Goal: Information Seeking & Learning: Learn about a topic

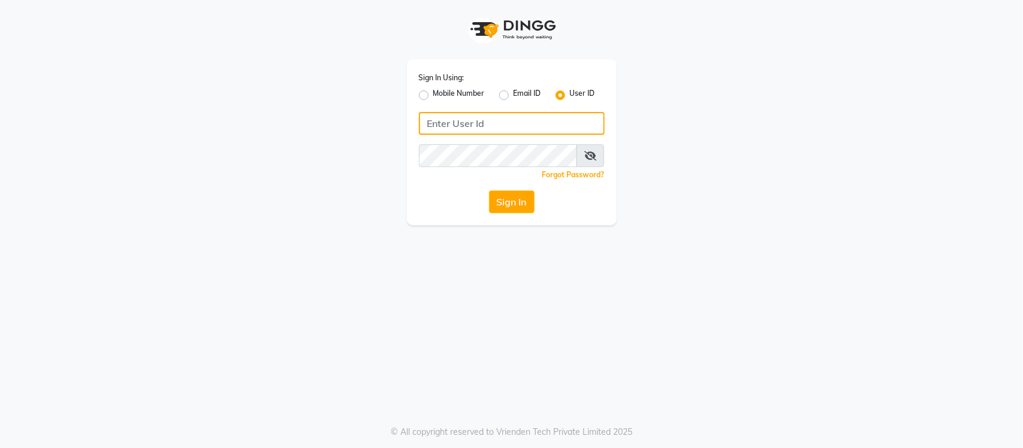
click at [530, 127] on input "Username" at bounding box center [512, 123] width 186 height 23
type input "s"
type input "SANDY"
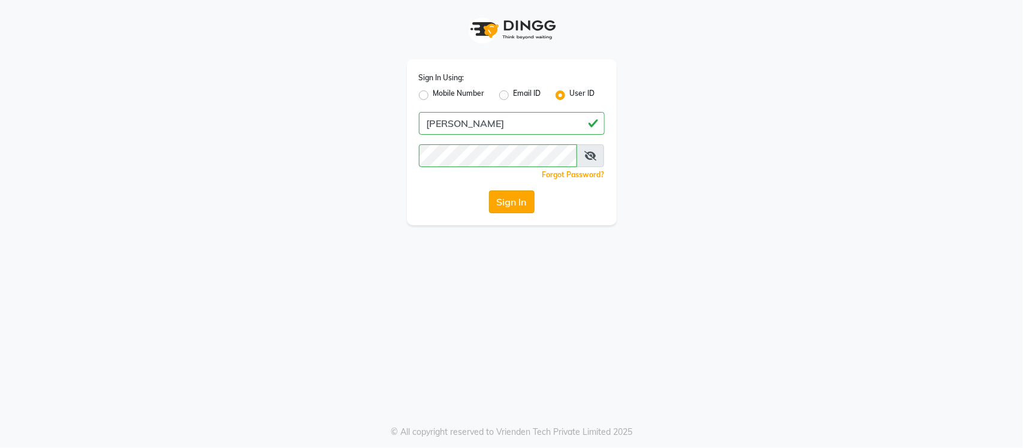
click at [516, 208] on button "Sign In" at bounding box center [512, 202] width 46 height 23
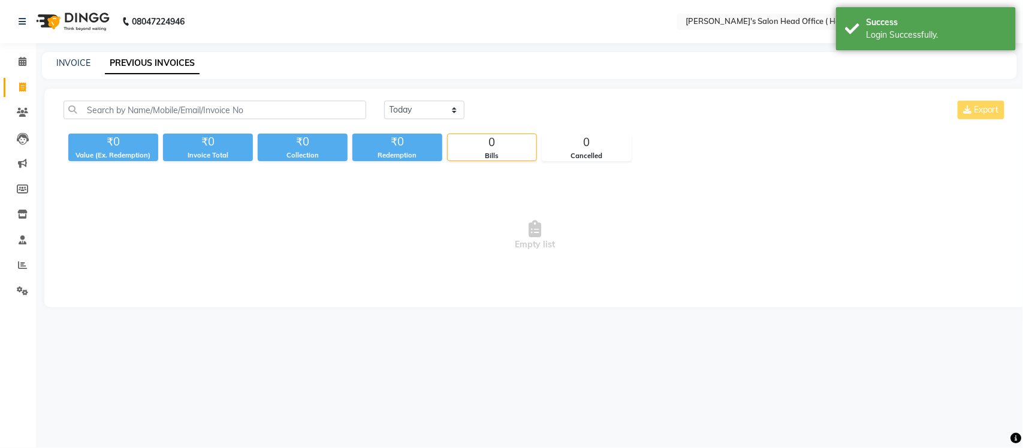
select select "en"
click at [25, 64] on icon at bounding box center [23, 61] width 8 height 9
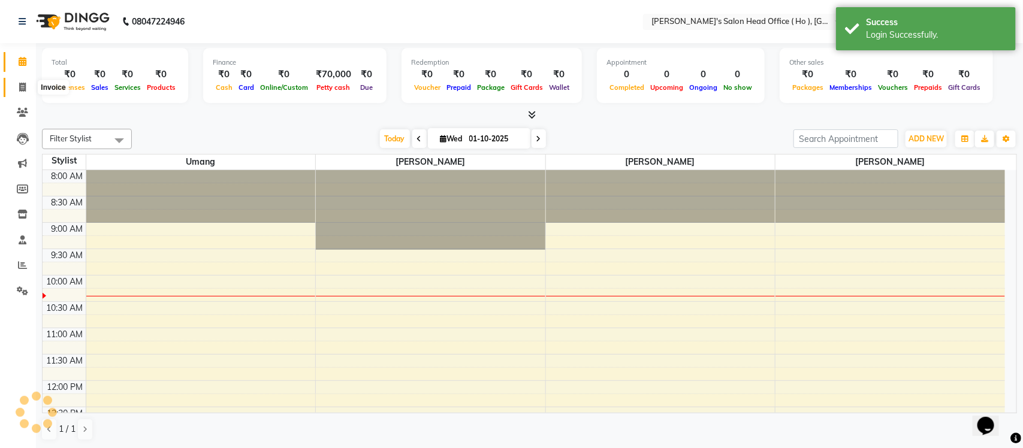
click at [24, 92] on span at bounding box center [22, 88] width 21 height 14
select select "service"
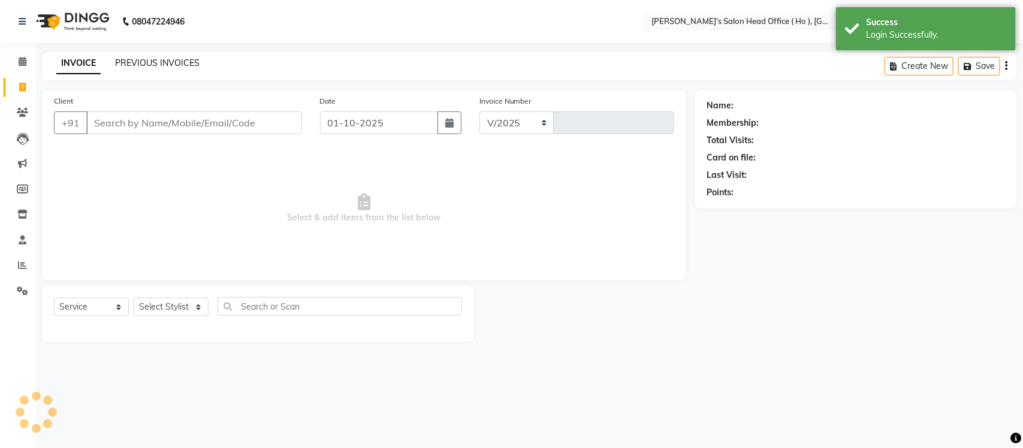
select select "6981"
type input "0007"
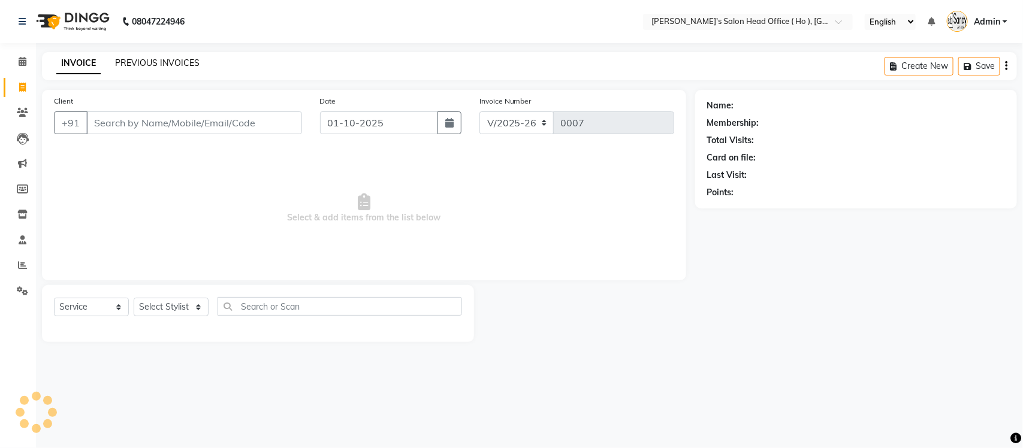
click at [127, 64] on link "PREVIOUS INVOICES" at bounding box center [157, 63] width 85 height 11
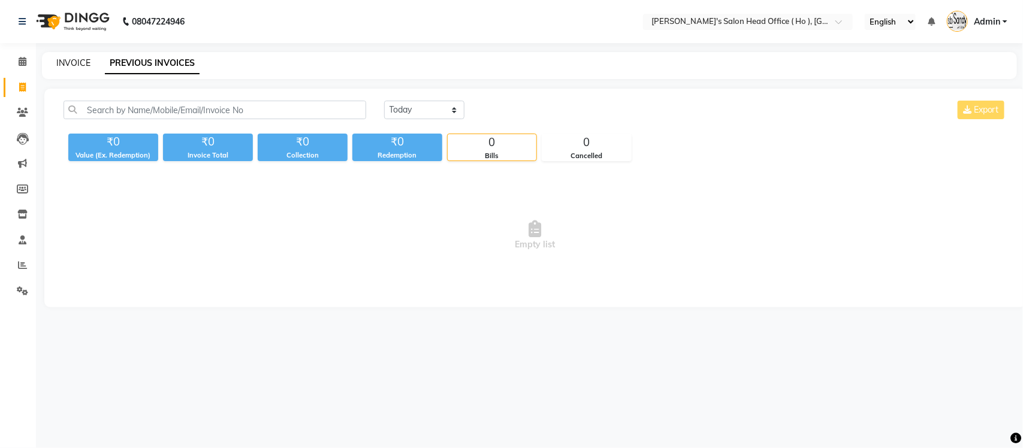
click at [76, 61] on link "INVOICE" at bounding box center [73, 63] width 34 height 11
select select "service"
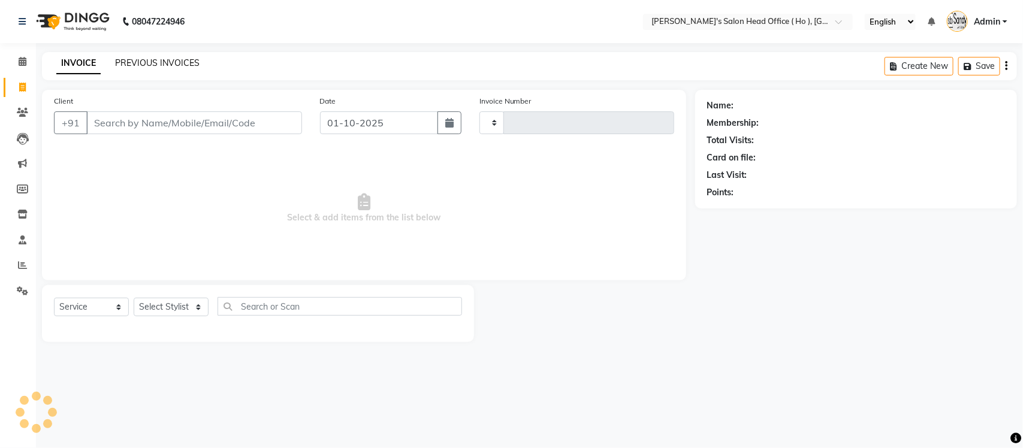
type input "0007"
select select "6981"
select select "membership"
click at [159, 52] on div "INVOICE PREVIOUS INVOICES Create New Save" at bounding box center [529, 66] width 975 height 28
click at [164, 62] on link "PREVIOUS INVOICES" at bounding box center [157, 63] width 85 height 11
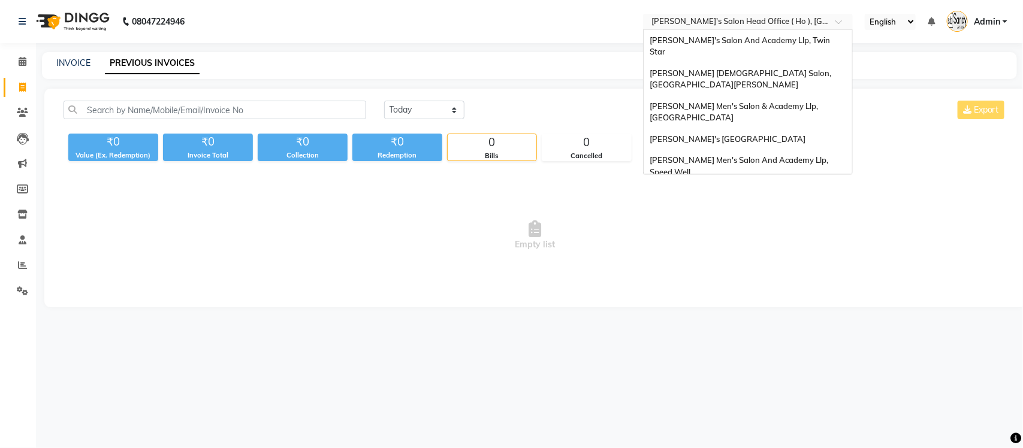
click at [784, 21] on input "text" at bounding box center [736, 23] width 174 height 12
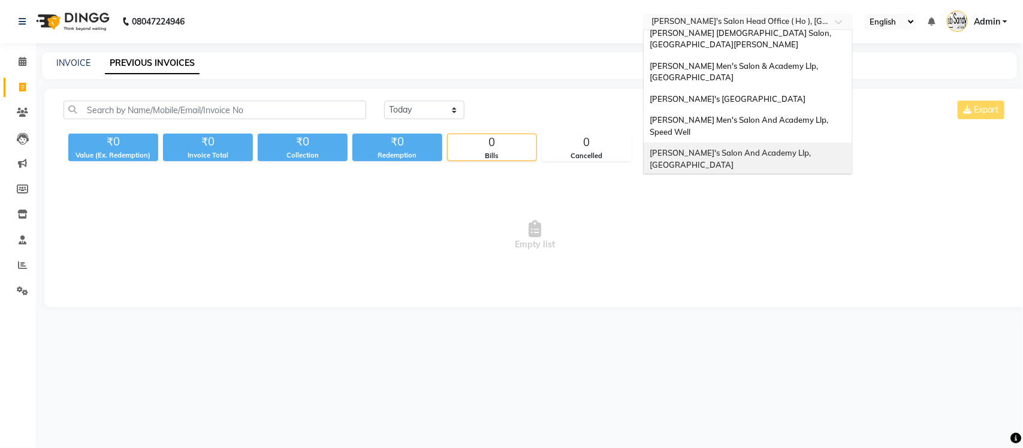
click at [798, 148] on span "[PERSON_NAME]'s Salon And Academy Llp, [GEOGRAPHIC_DATA]" at bounding box center [731, 159] width 163 height 22
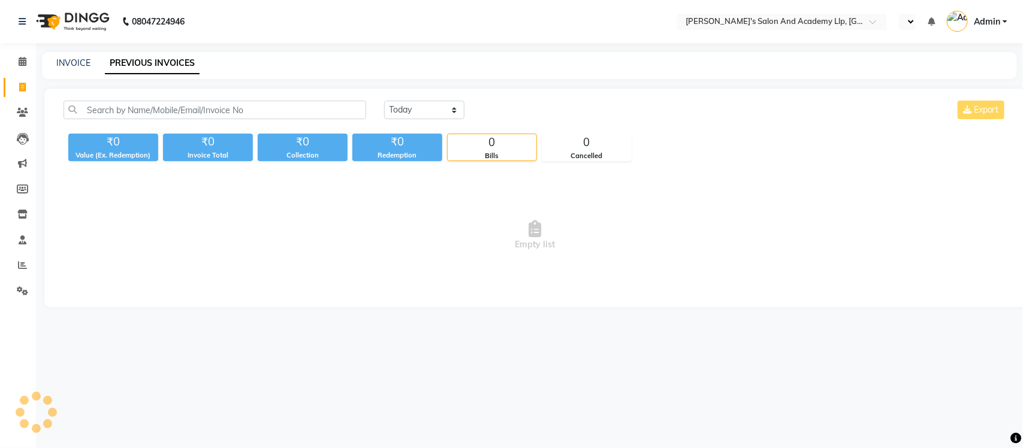
select select "en"
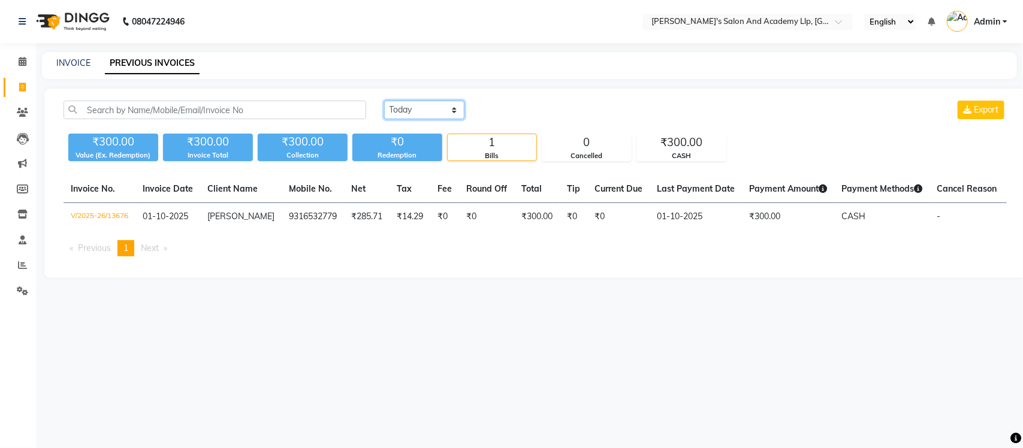
click at [403, 109] on select "[DATE] [DATE] Custom Range" at bounding box center [424, 110] width 80 height 19
select select "[DATE]"
click at [384, 101] on select "[DATE] [DATE] Custom Range" at bounding box center [424, 110] width 80 height 19
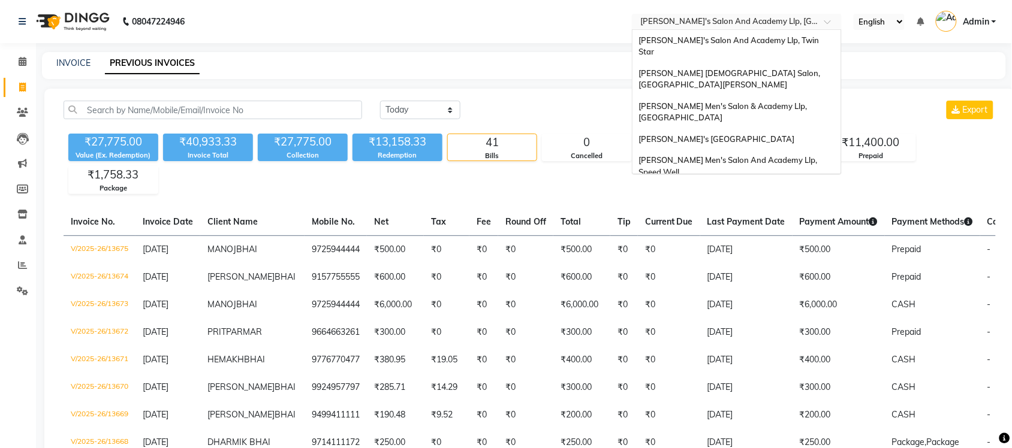
click at [750, 22] on input "text" at bounding box center [725, 23] width 174 height 12
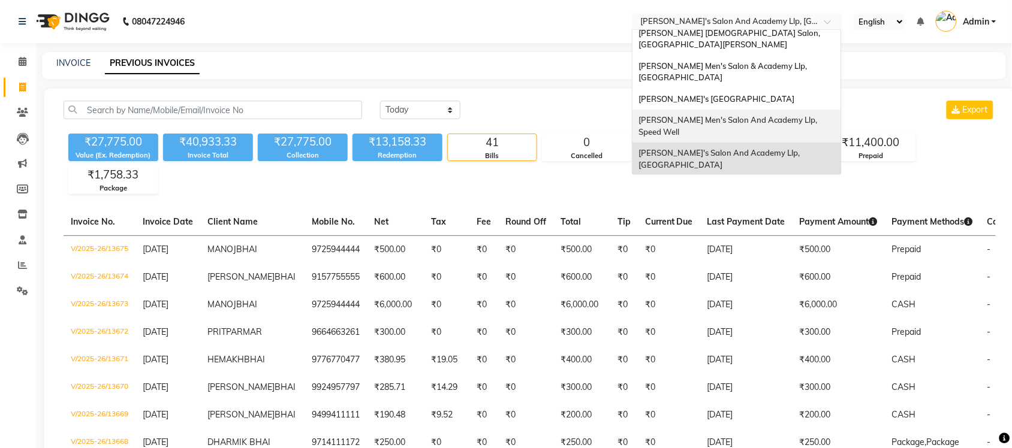
click at [762, 115] on span "[PERSON_NAME] Men's Salon And Academy Llp, Speed Well" at bounding box center [728, 126] width 180 height 22
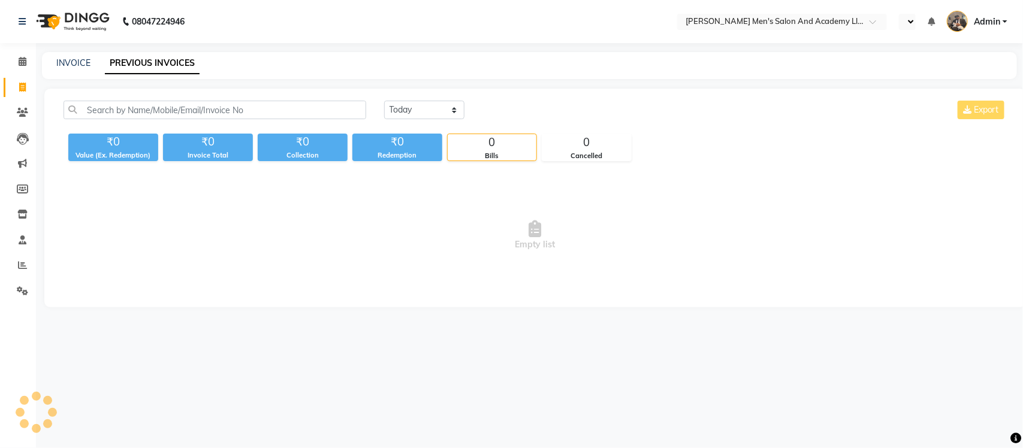
select select "en"
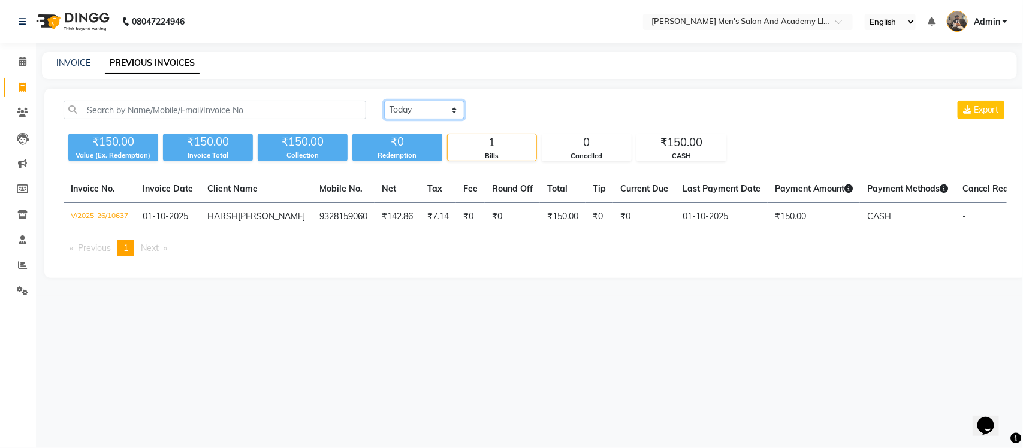
click at [406, 112] on select "[DATE] [DATE] Custom Range" at bounding box center [424, 110] width 80 height 19
select select "[DATE]"
click at [384, 101] on select "[DATE] [DATE] Custom Range" at bounding box center [424, 110] width 80 height 19
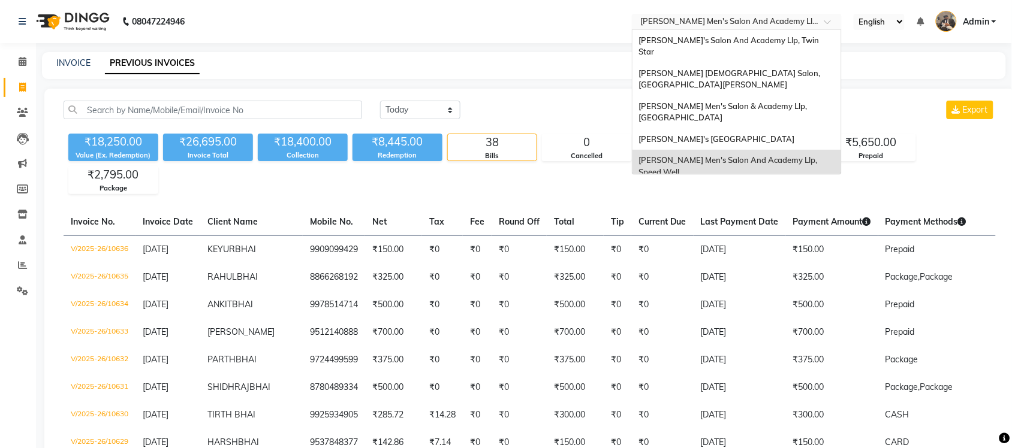
click at [806, 18] on input "text" at bounding box center [725, 23] width 174 height 12
click at [793, 134] on span "[PERSON_NAME]'s [GEOGRAPHIC_DATA]" at bounding box center [716, 139] width 156 height 10
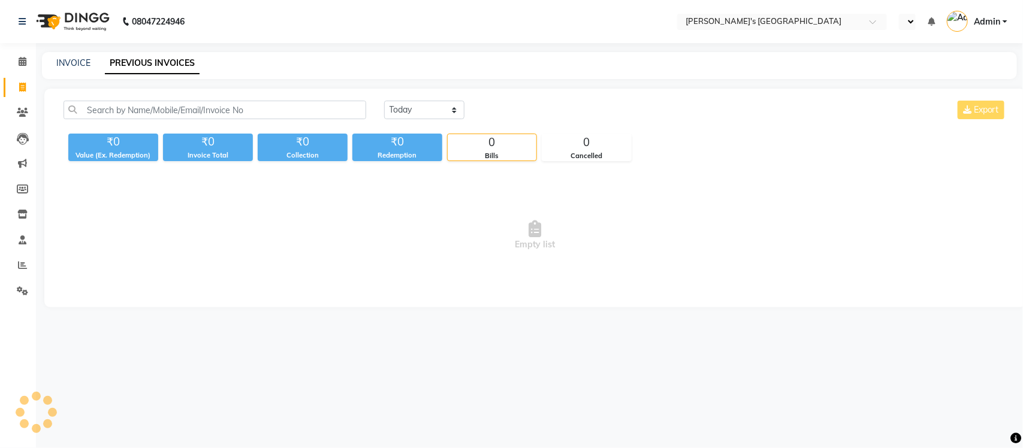
select select "en"
click at [438, 110] on select "[DATE] [DATE] Custom Range" at bounding box center [424, 110] width 80 height 19
select select "[DATE]"
click at [384, 101] on select "[DATE] [DATE] Custom Range" at bounding box center [424, 110] width 80 height 19
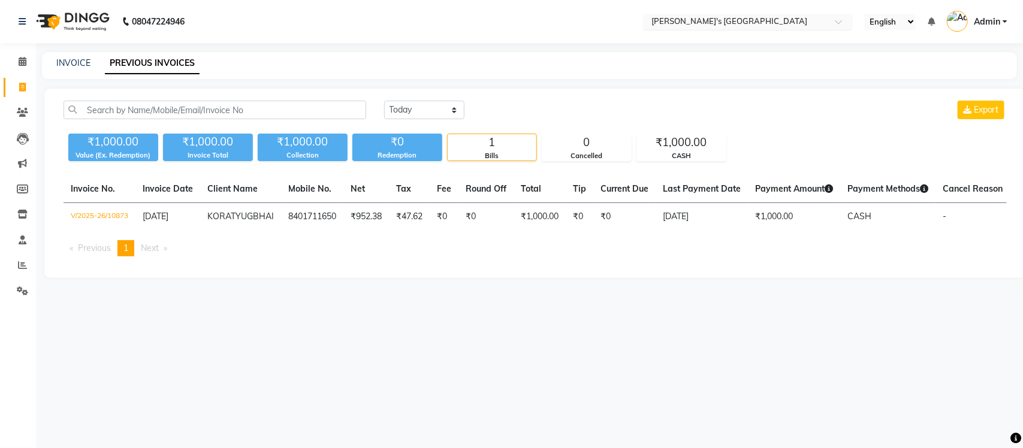
click at [742, 20] on input "text" at bounding box center [736, 23] width 174 height 12
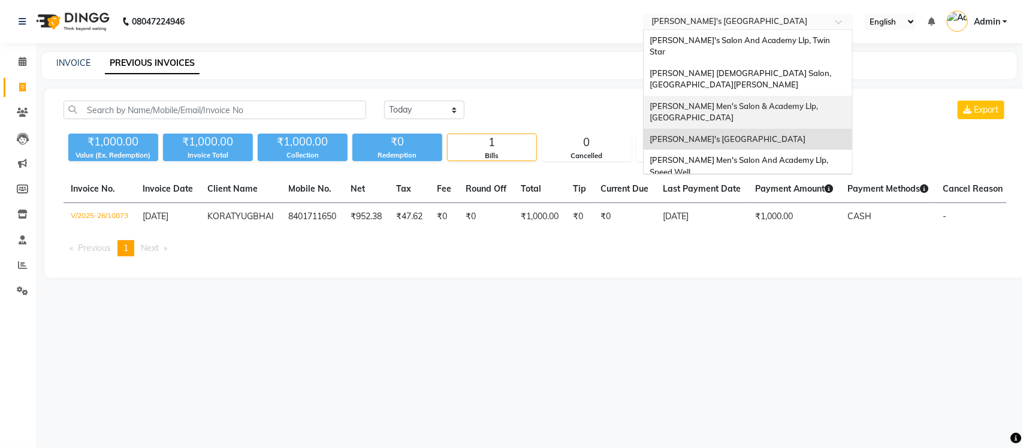
click at [751, 101] on span "[PERSON_NAME] Men's Salon & Academy Llp, [GEOGRAPHIC_DATA]" at bounding box center [735, 112] width 170 height 22
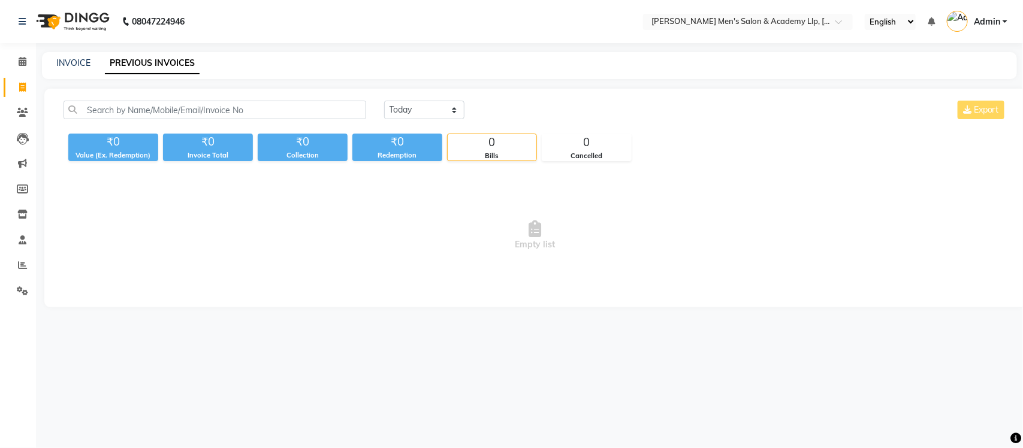
select select "en"
click at [415, 114] on select "[DATE] [DATE] Custom Range" at bounding box center [424, 110] width 80 height 19
select select "[DATE]"
click at [384, 101] on select "[DATE] [DATE] Custom Range" at bounding box center [424, 110] width 80 height 19
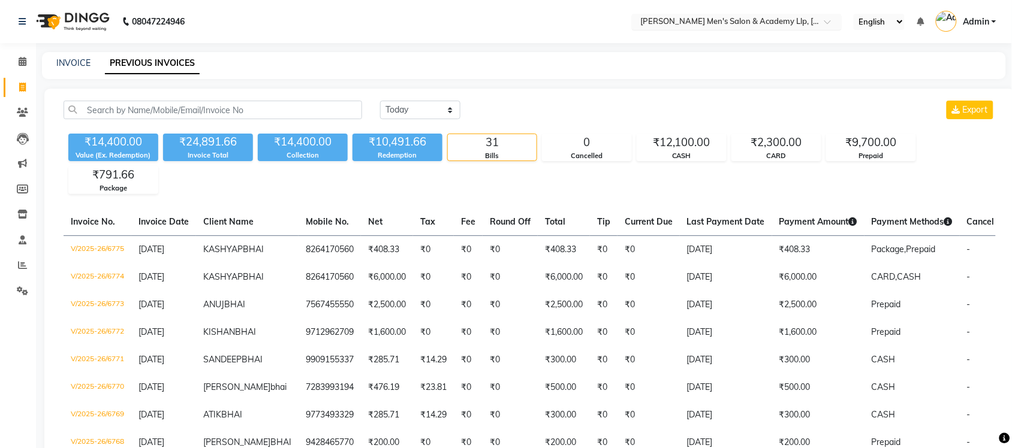
click at [771, 19] on input "text" at bounding box center [725, 23] width 174 height 12
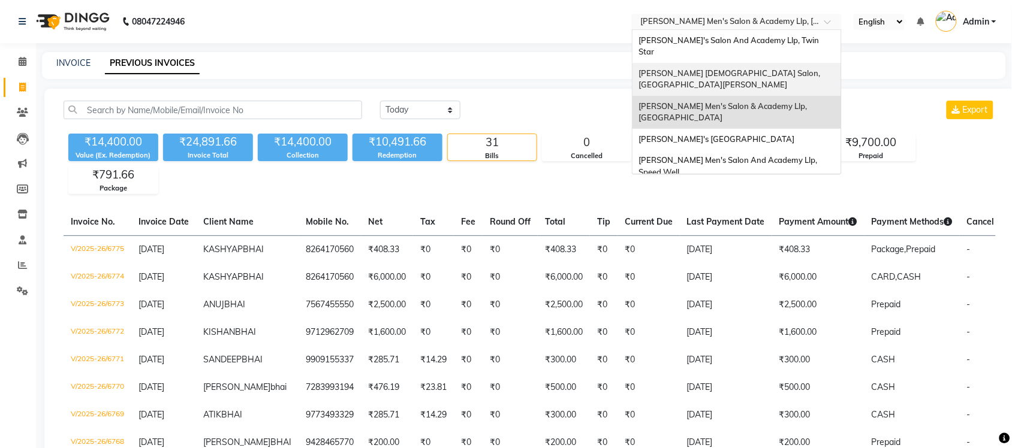
click at [772, 63] on div "[PERSON_NAME] [DEMOGRAPHIC_DATA] Salon, [GEOGRAPHIC_DATA][PERSON_NAME]" at bounding box center [736, 79] width 209 height 33
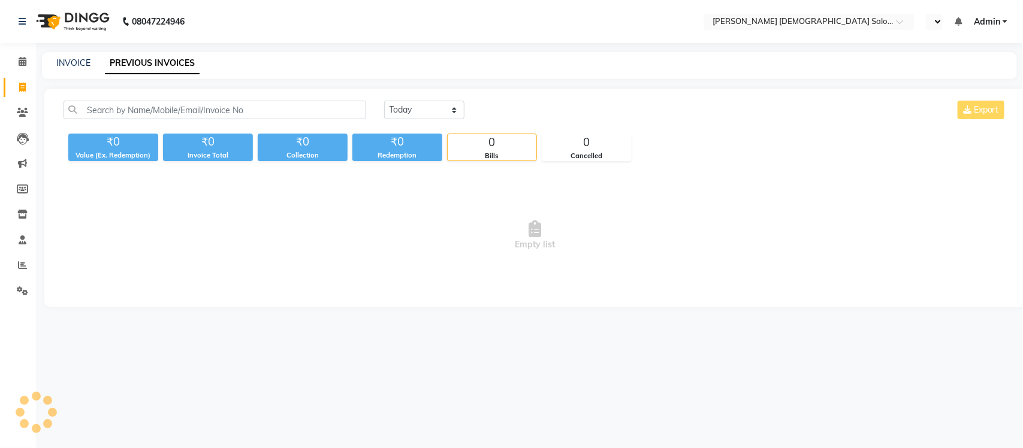
select select "en"
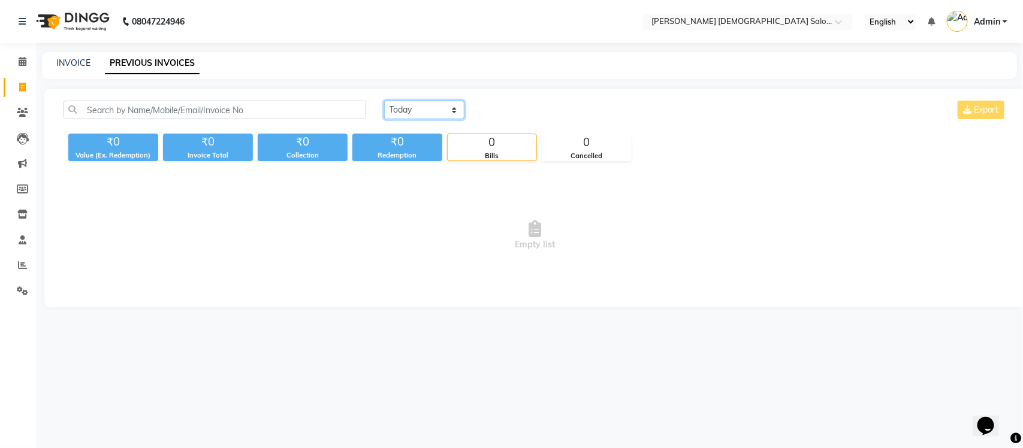
click at [445, 113] on select "[DATE] [DATE] Custom Range" at bounding box center [424, 110] width 80 height 19
select select "[DATE]"
click at [384, 101] on select "[DATE] [DATE] Custom Range" at bounding box center [424, 110] width 80 height 19
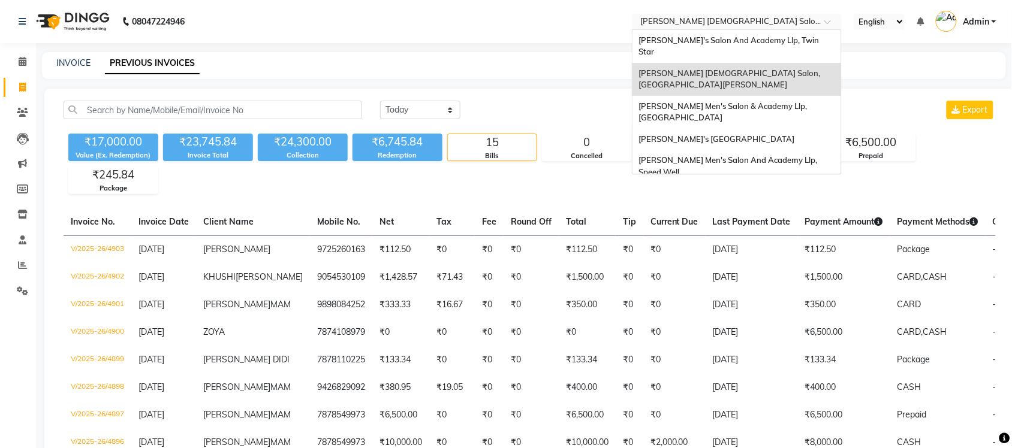
click at [767, 23] on input "text" at bounding box center [725, 23] width 174 height 12
click at [763, 101] on span "[PERSON_NAME] Men's Salon & Academy Llp, [GEOGRAPHIC_DATA]" at bounding box center [723, 112] width 170 height 22
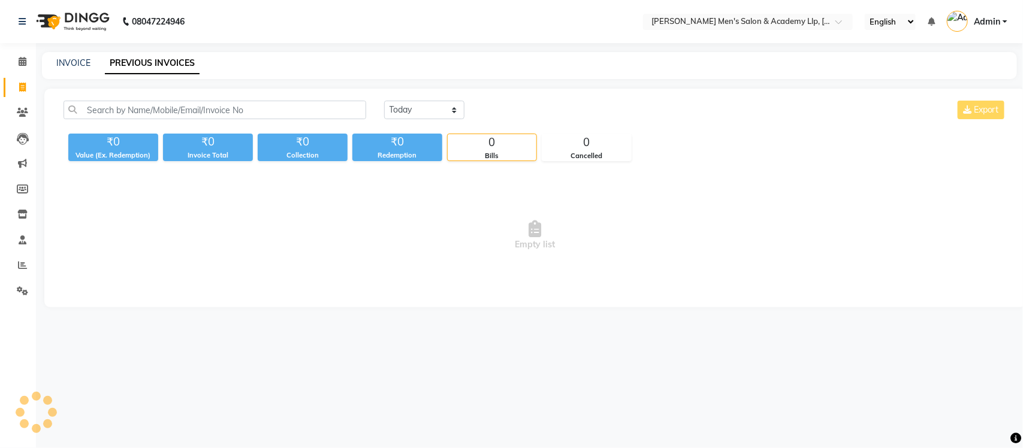
select select "en"
click at [411, 108] on select "[DATE] [DATE] Custom Range" at bounding box center [424, 110] width 80 height 19
select select "[DATE]"
click at [384, 101] on select "[DATE] [DATE] Custom Range" at bounding box center [424, 110] width 80 height 19
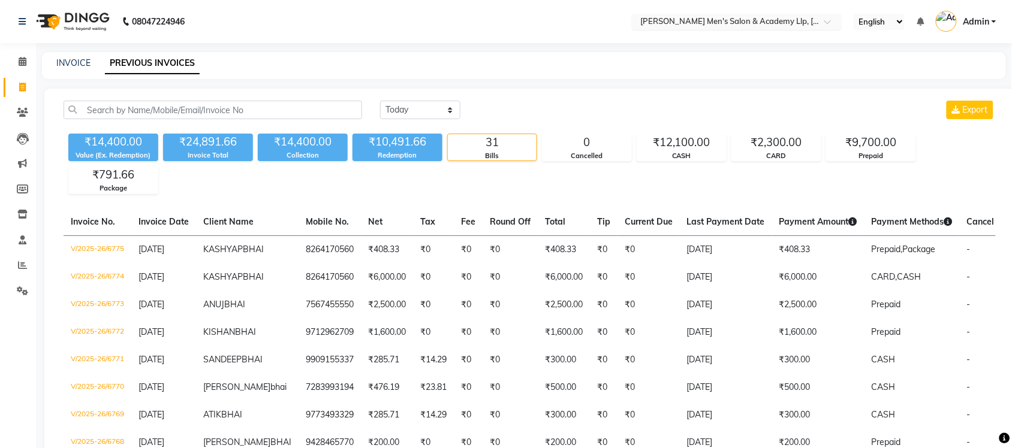
click at [786, 22] on input "text" at bounding box center [725, 23] width 174 height 12
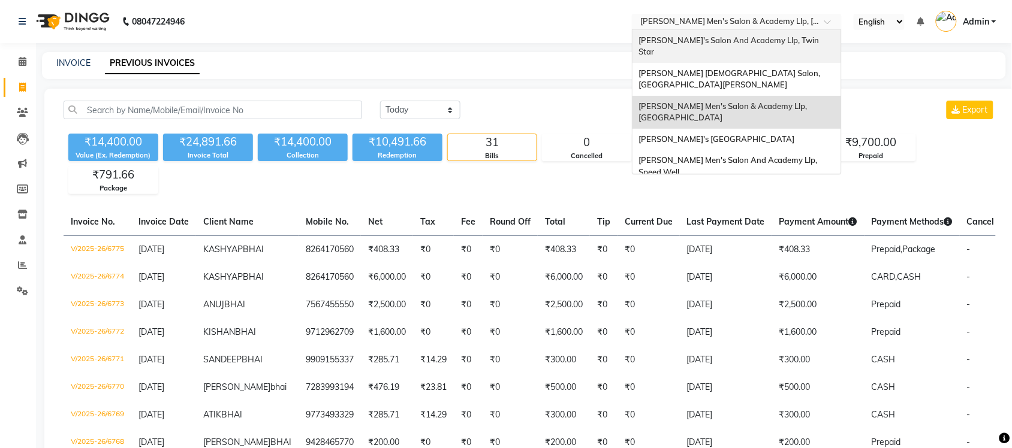
click at [762, 34] on div "[PERSON_NAME]'s Salon And Academy Llp, Twin Star" at bounding box center [736, 46] width 209 height 33
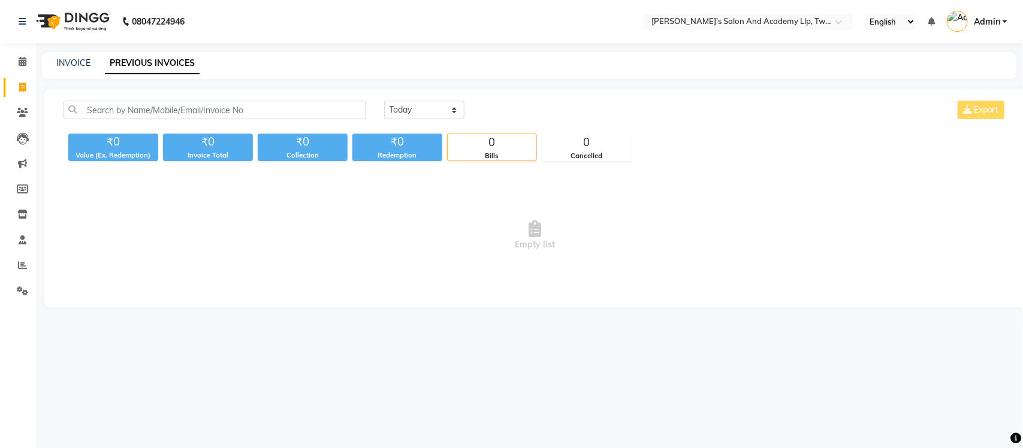
select select "en"
click at [394, 111] on select "[DATE] [DATE] Custom Range" at bounding box center [424, 110] width 80 height 19
select select "[DATE]"
click at [384, 101] on select "[DATE] [DATE] Custom Range" at bounding box center [424, 110] width 80 height 19
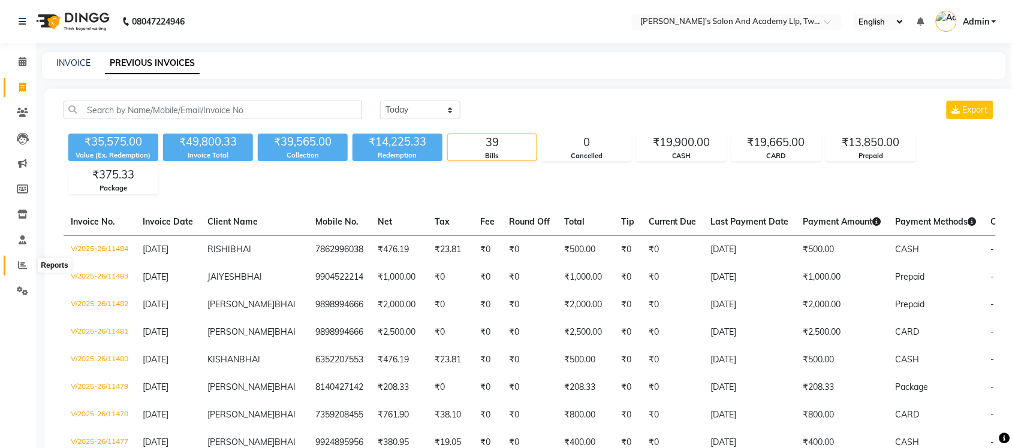
drag, startPoint x: 20, startPoint y: 265, endPoint x: 50, endPoint y: 264, distance: 30.0
click at [20, 265] on icon at bounding box center [22, 265] width 9 height 9
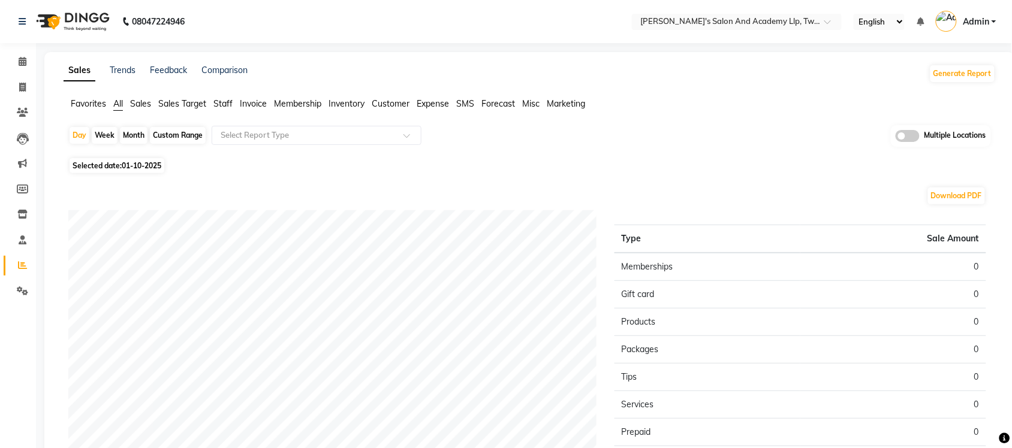
click at [914, 133] on span at bounding box center [908, 136] width 24 height 12
click at [896, 138] on input "checkbox" at bounding box center [896, 138] width 0 height 0
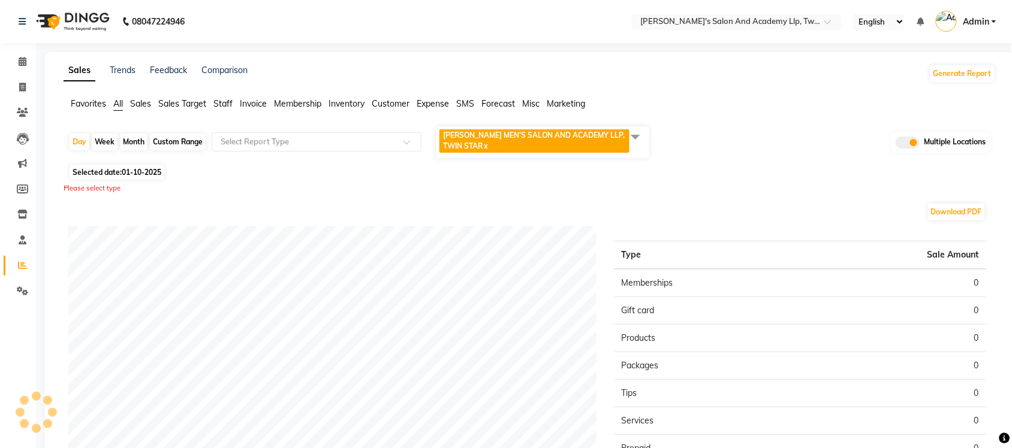
click at [640, 131] on span at bounding box center [635, 136] width 24 height 23
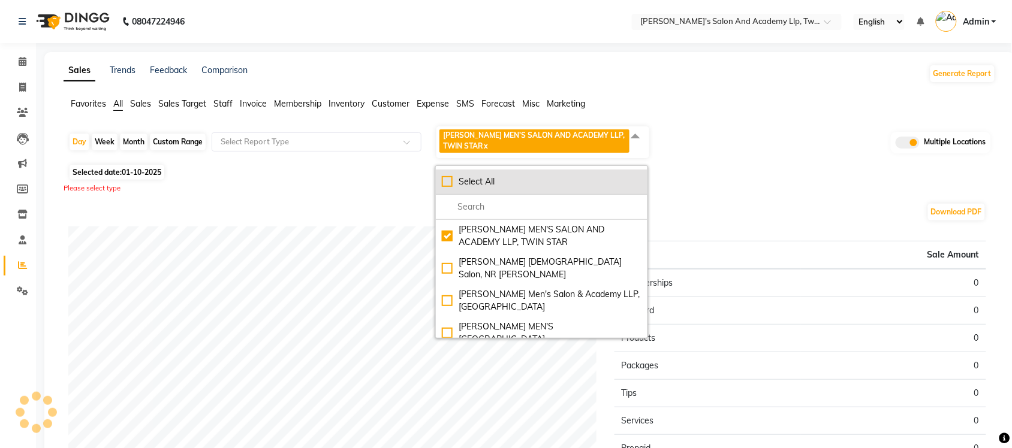
click at [445, 180] on div "Select All" at bounding box center [542, 182] width 200 height 13
checkbox input "true"
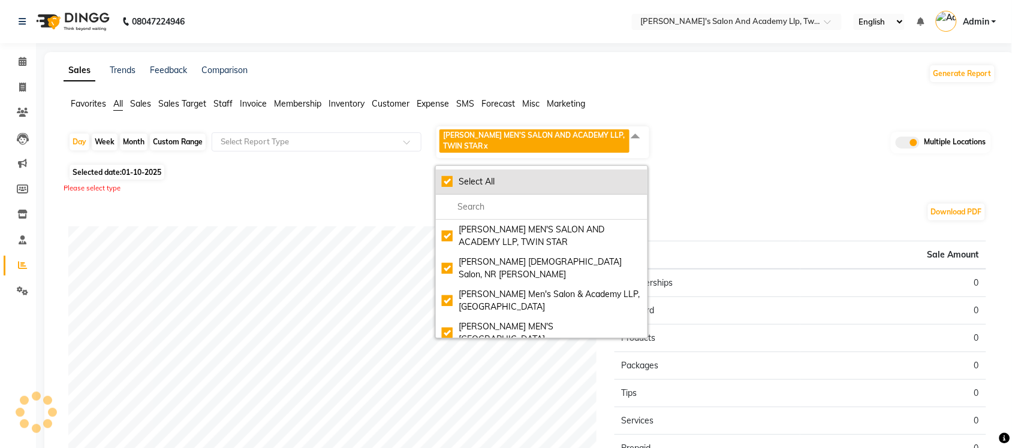
checkbox input "true"
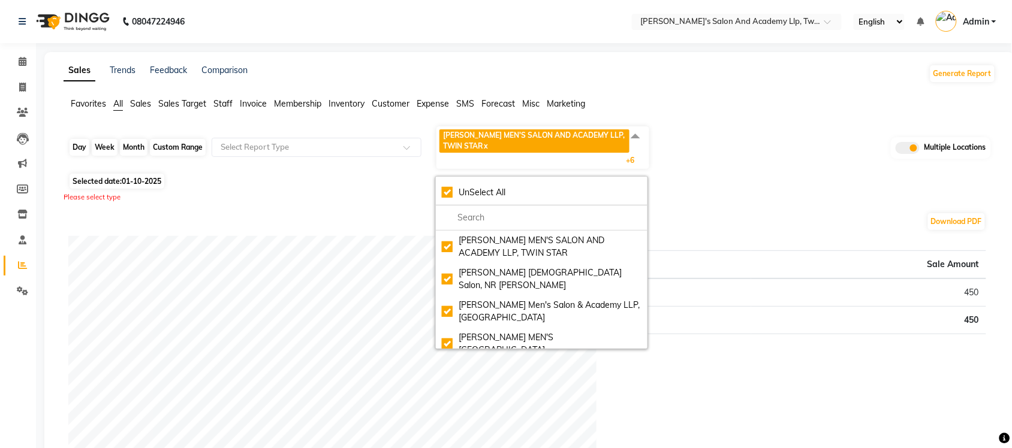
click at [87, 146] on div "Day" at bounding box center [80, 147] width 20 height 17
select select "10"
select select "2025"
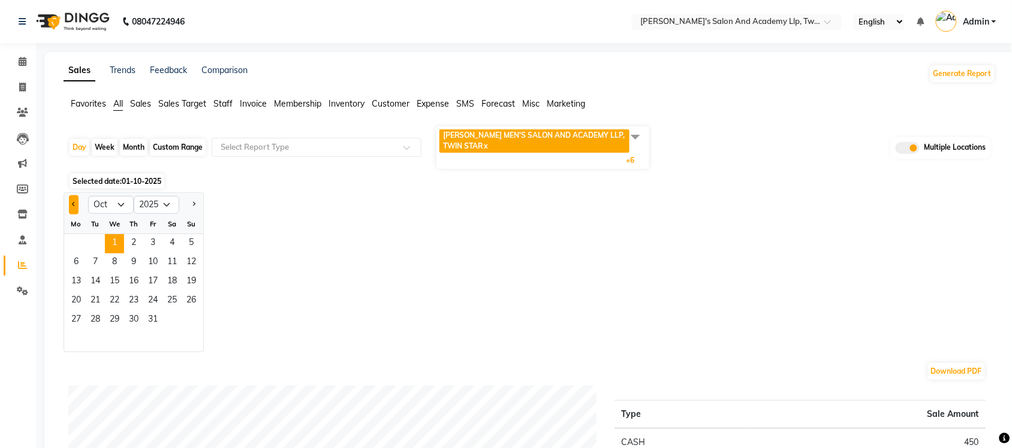
click at [73, 208] on button "Previous month" at bounding box center [74, 204] width 10 height 19
select select "9"
click at [88, 325] on span "30" at bounding box center [95, 320] width 19 height 19
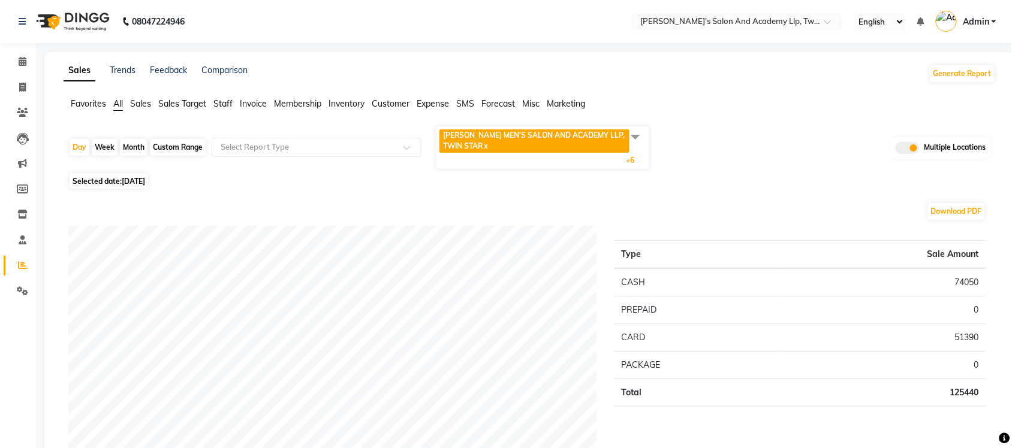
click at [169, 149] on div "Custom Range" at bounding box center [178, 147] width 56 height 17
select select "9"
select select "2025"
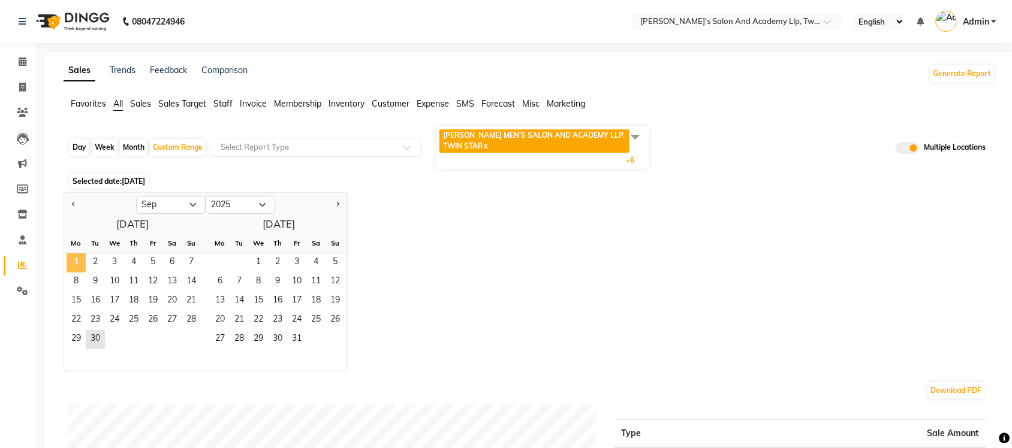
click at [79, 258] on span "1" at bounding box center [76, 263] width 19 height 19
click at [98, 337] on span "30" at bounding box center [95, 339] width 19 height 19
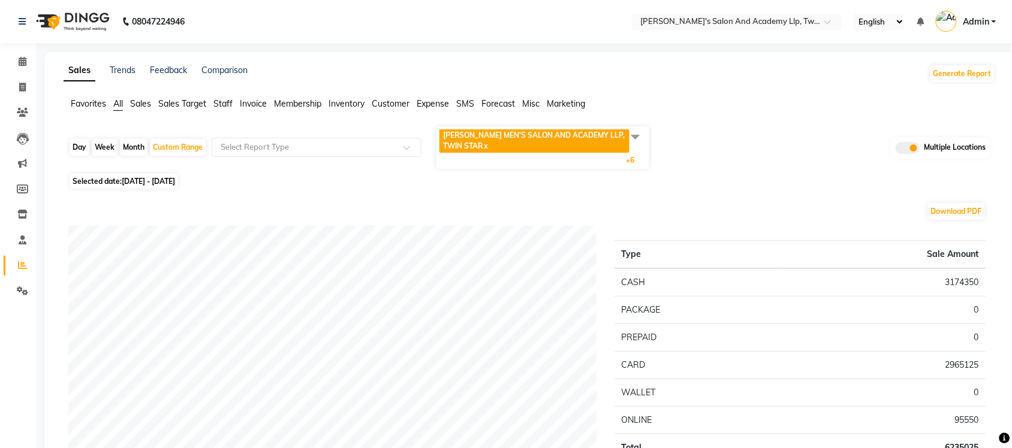
click at [641, 138] on span at bounding box center [635, 136] width 24 height 23
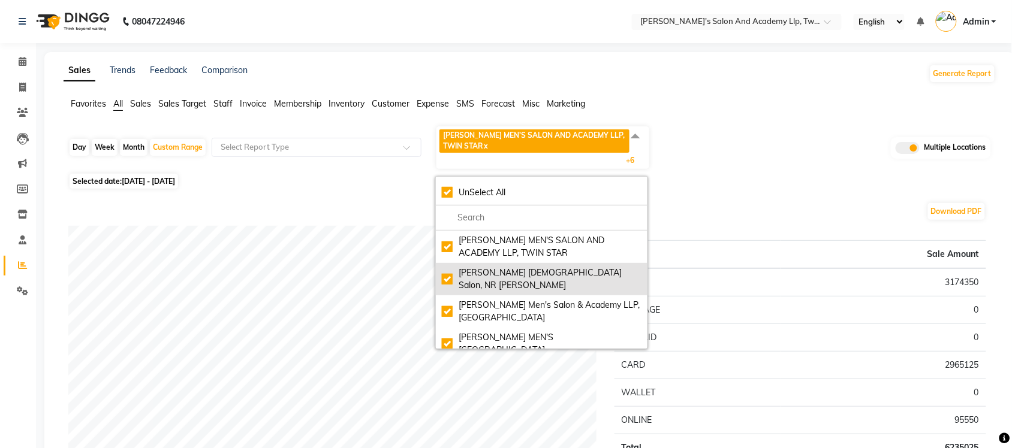
click at [451, 271] on div "Elaine Ladies Salon, NR Balaji Hall" at bounding box center [542, 279] width 200 height 25
checkbox input "false"
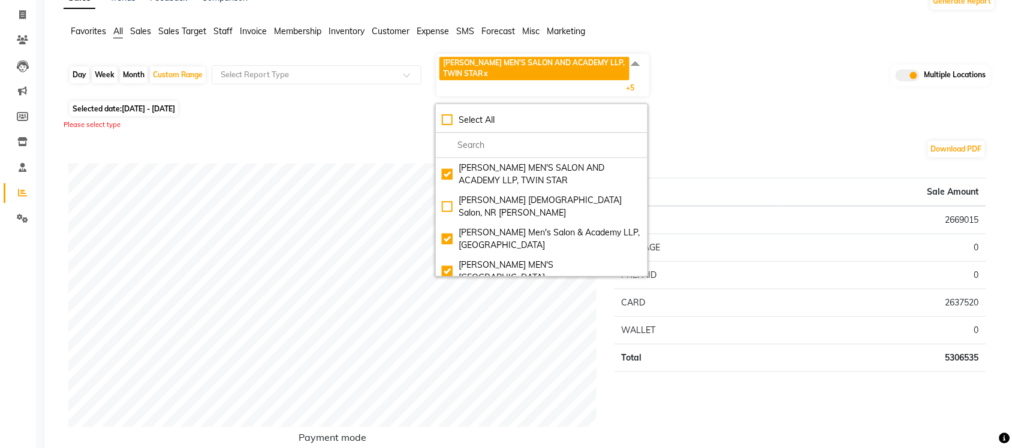
scroll to position [150, 0]
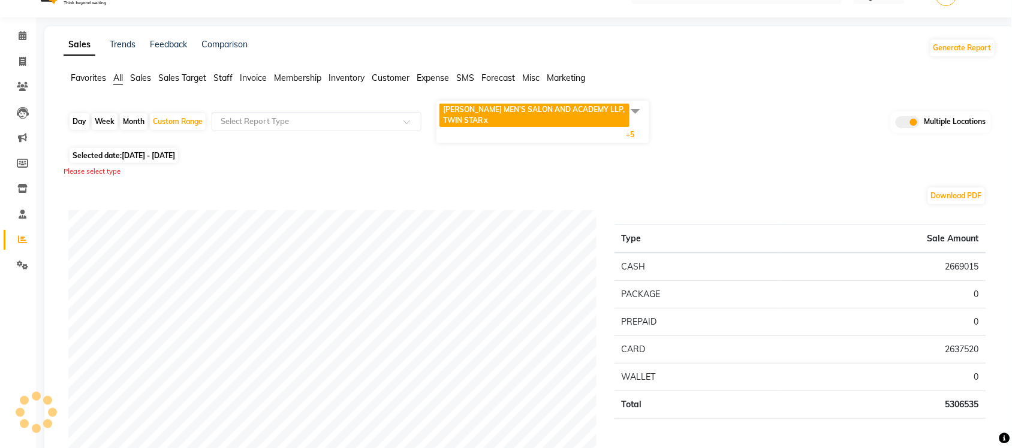
scroll to position [0, 0]
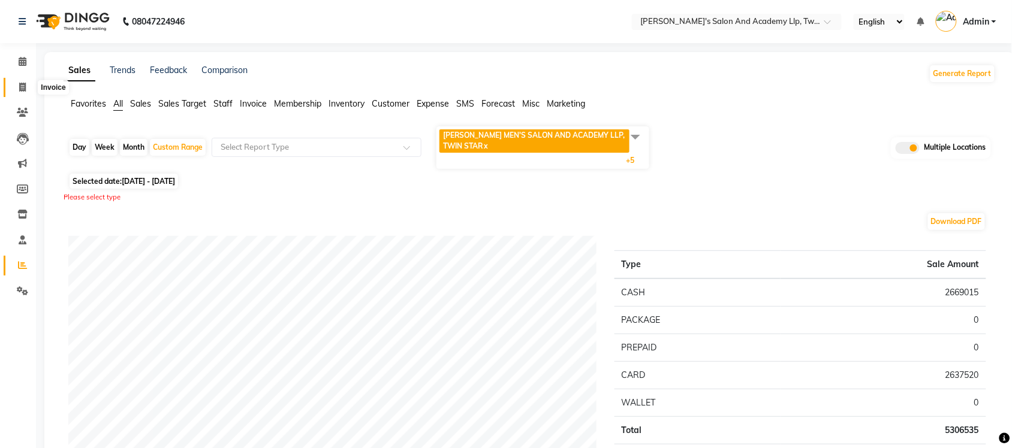
click at [27, 82] on span at bounding box center [22, 88] width 21 height 14
select select "service"
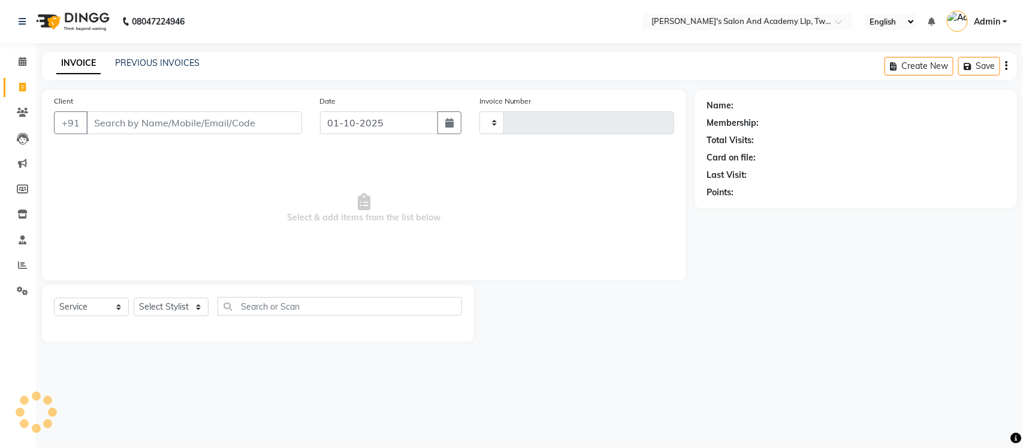
type input "11485"
select select "6985"
click at [138, 61] on link "PREVIOUS INVOICES" at bounding box center [157, 63] width 85 height 11
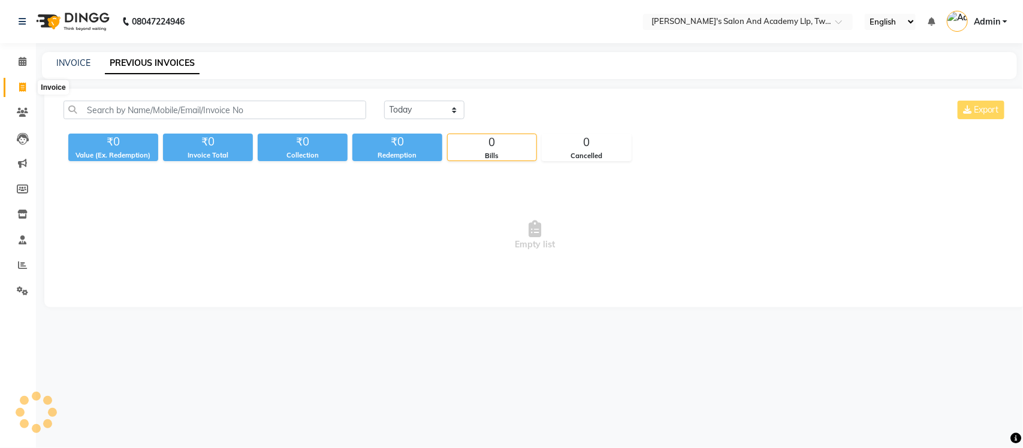
click at [16, 87] on span at bounding box center [22, 88] width 21 height 14
select select "service"
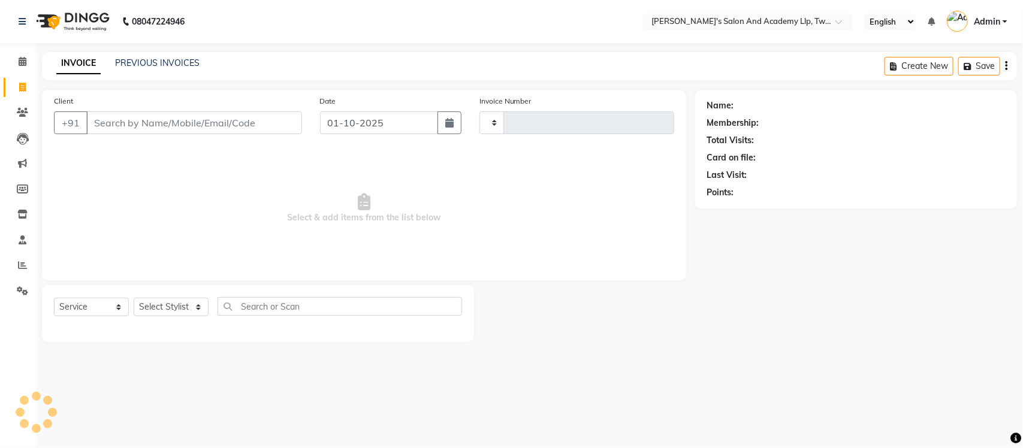
type input "11485"
select select "6985"
select select "membership"
click at [861, 272] on div "Name: Membership: Total Visits: Card on file: Last Visit: Points:" at bounding box center [860, 216] width 331 height 252
click at [186, 64] on link "PREVIOUS INVOICES" at bounding box center [157, 63] width 85 height 11
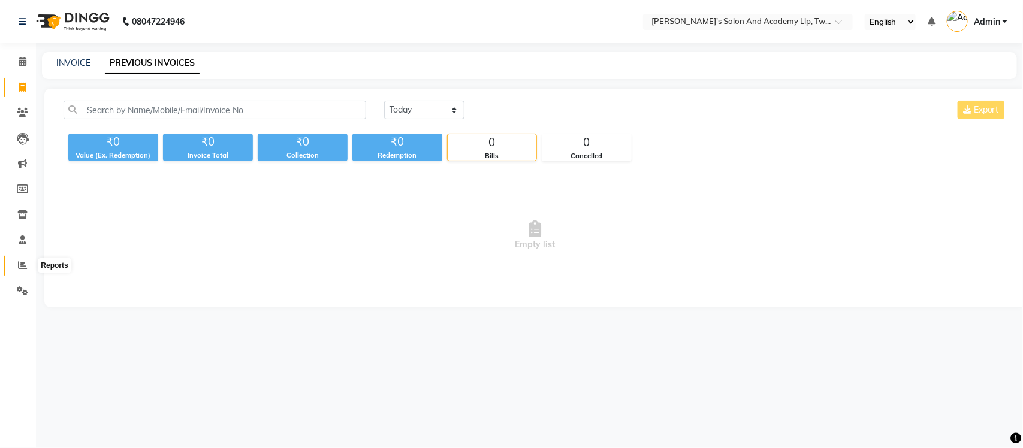
click at [13, 267] on span at bounding box center [22, 266] width 21 height 14
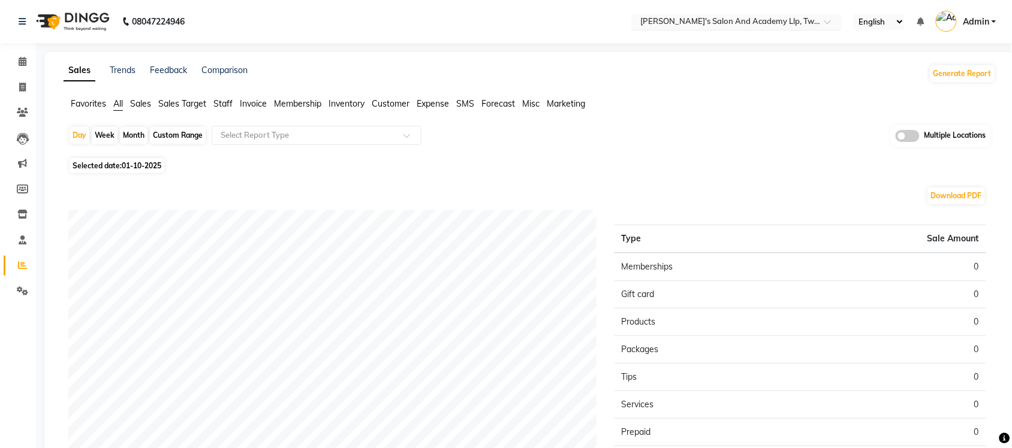
click at [788, 20] on input "text" at bounding box center [725, 23] width 174 height 12
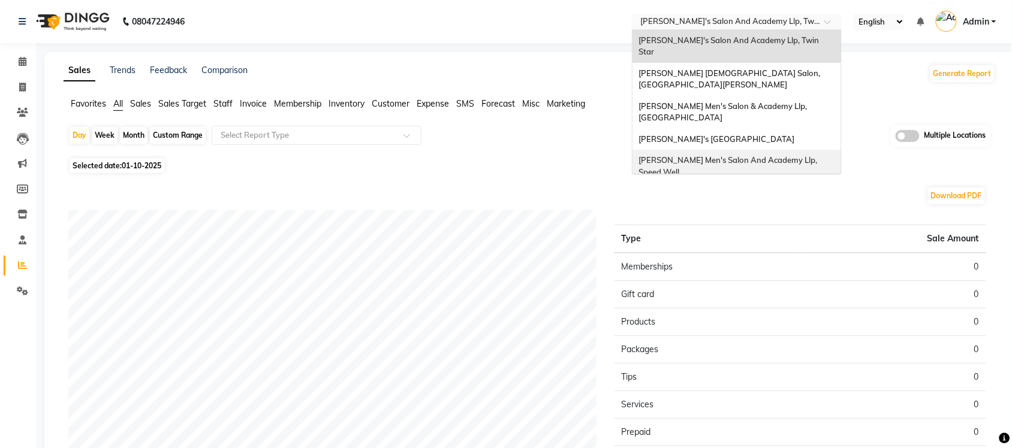
scroll to position [40, 0]
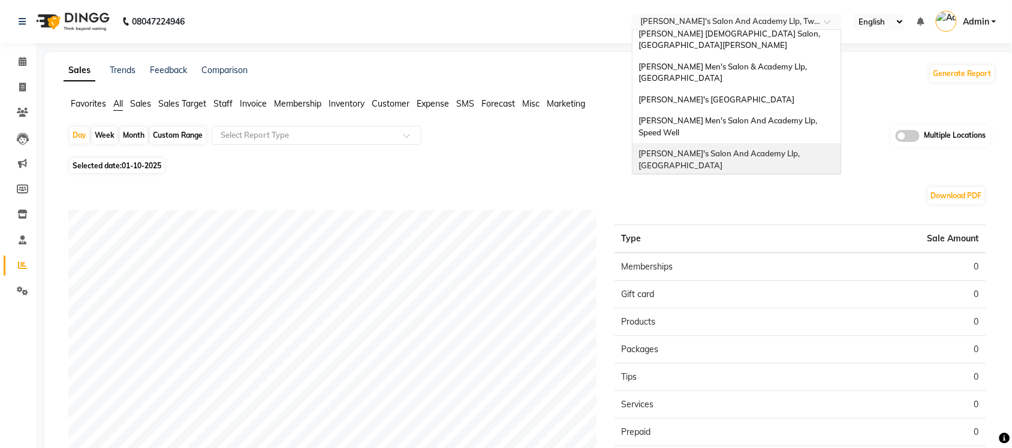
click at [773, 149] on span "[PERSON_NAME]'s Salon And Academy Llp, [GEOGRAPHIC_DATA]" at bounding box center [719, 160] width 163 height 22
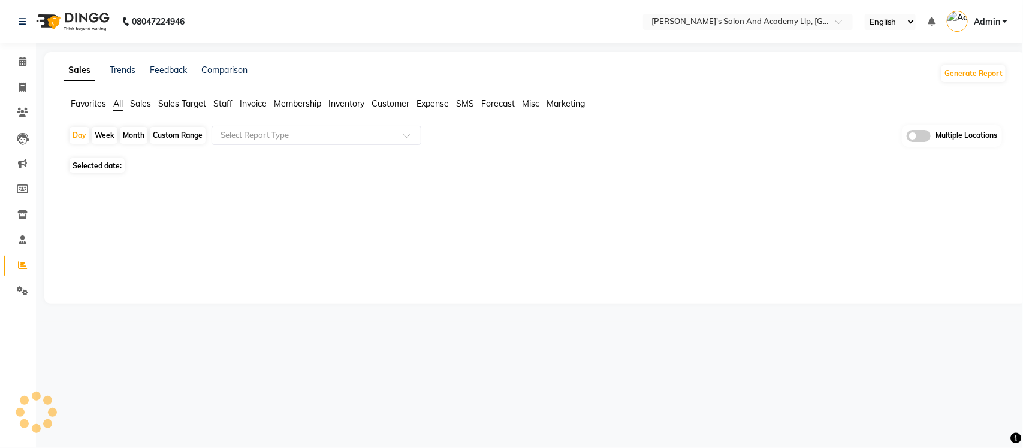
select select "en"
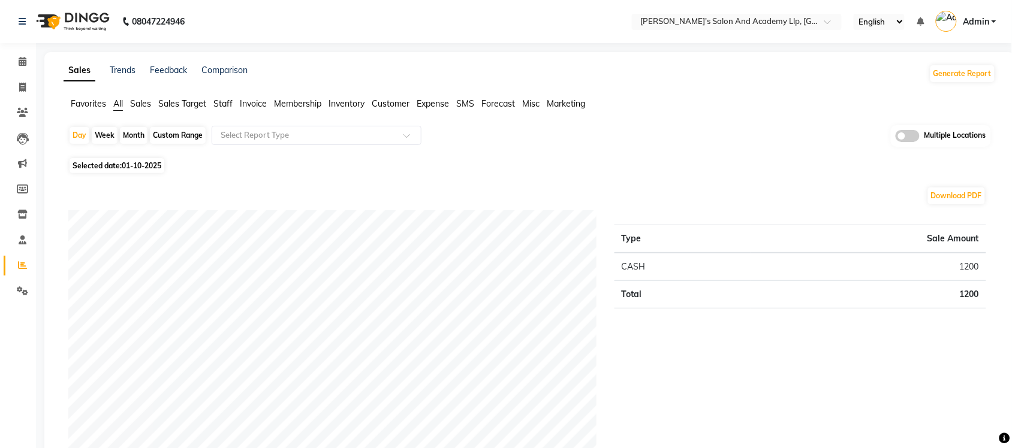
click at [144, 168] on span "01-10-2025" at bounding box center [142, 165] width 40 height 9
select select "10"
select select "2025"
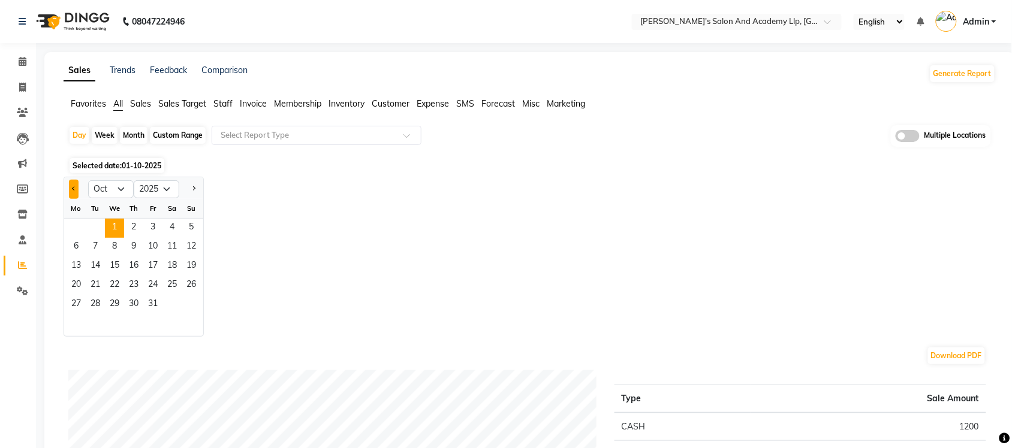
click at [75, 195] on button "Previous month" at bounding box center [74, 189] width 10 height 19
select select "9"
click at [101, 300] on span "30" at bounding box center [95, 305] width 19 height 19
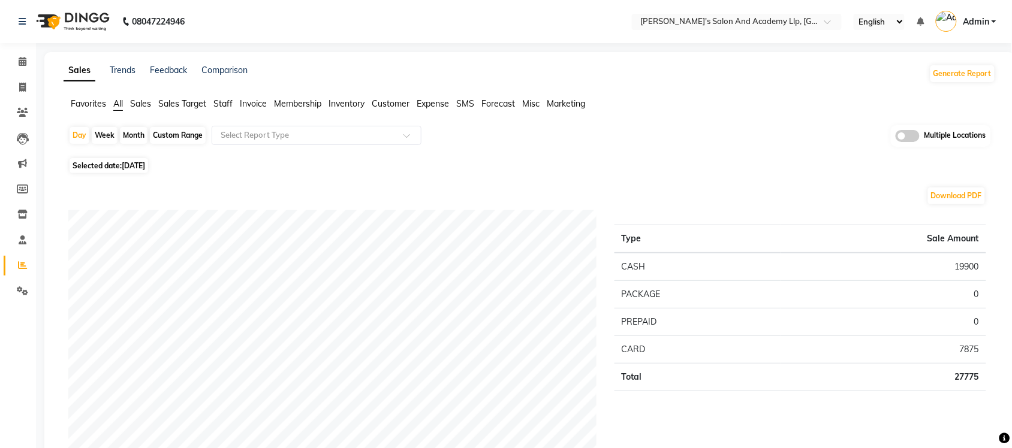
click at [146, 98] on span "Sales" at bounding box center [140, 103] width 21 height 11
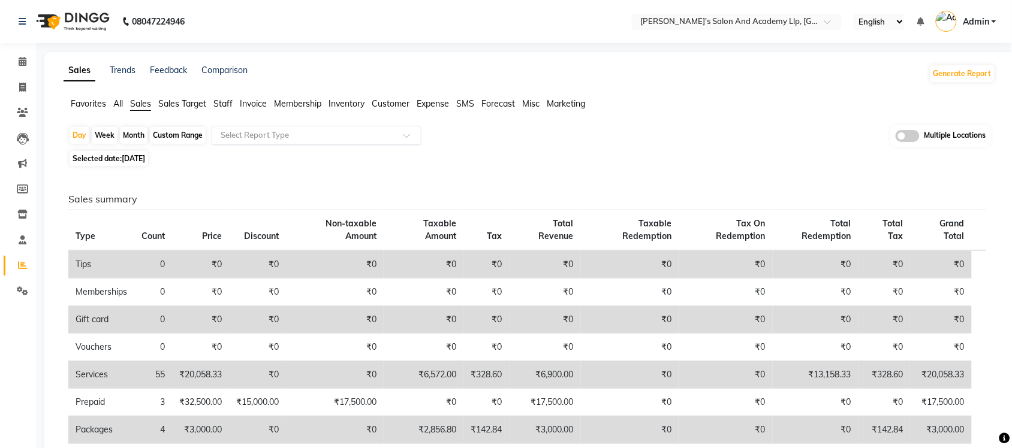
click at [247, 140] on input "text" at bounding box center [304, 135] width 173 height 12
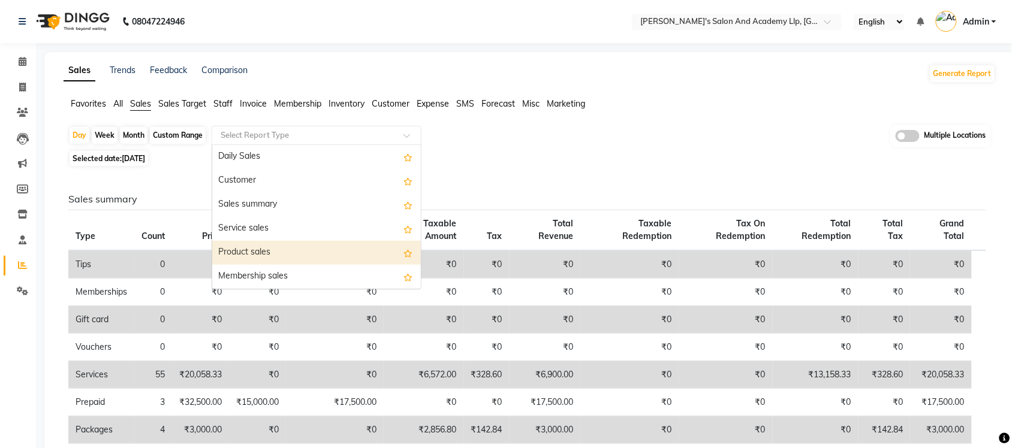
scroll to position [75, 0]
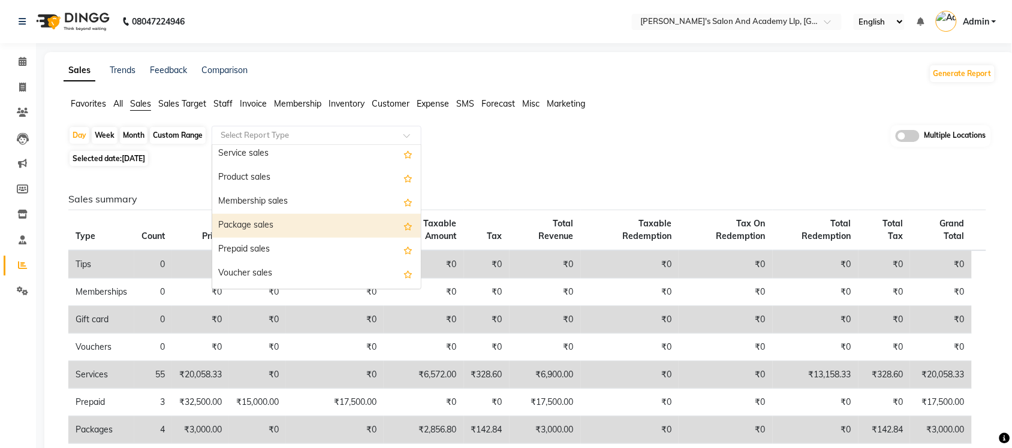
click at [285, 223] on div "Package sales" at bounding box center [316, 226] width 209 height 24
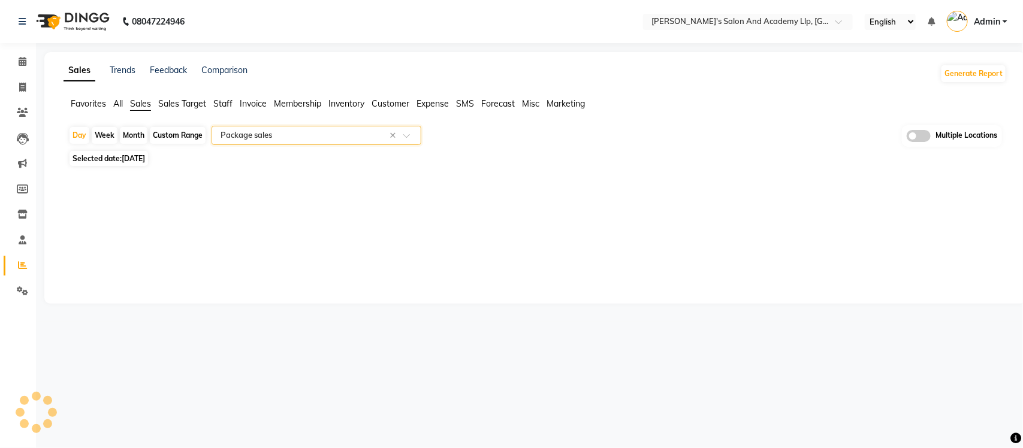
select select "full_report"
select select "pdf"
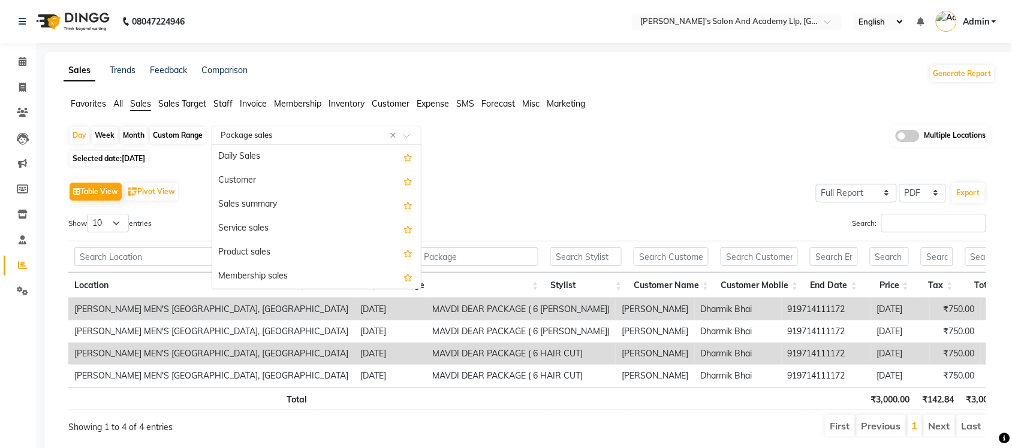
click at [239, 132] on input "text" at bounding box center [304, 135] width 173 height 12
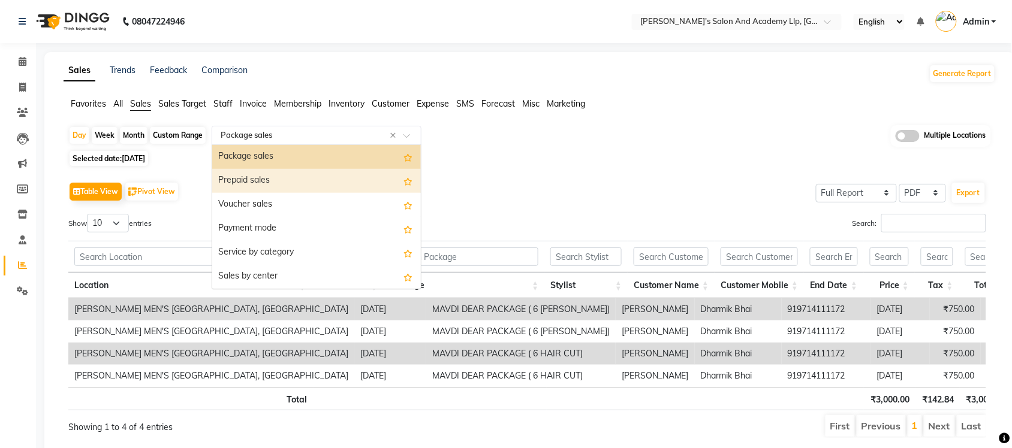
click at [258, 188] on div "Prepaid sales" at bounding box center [316, 181] width 209 height 24
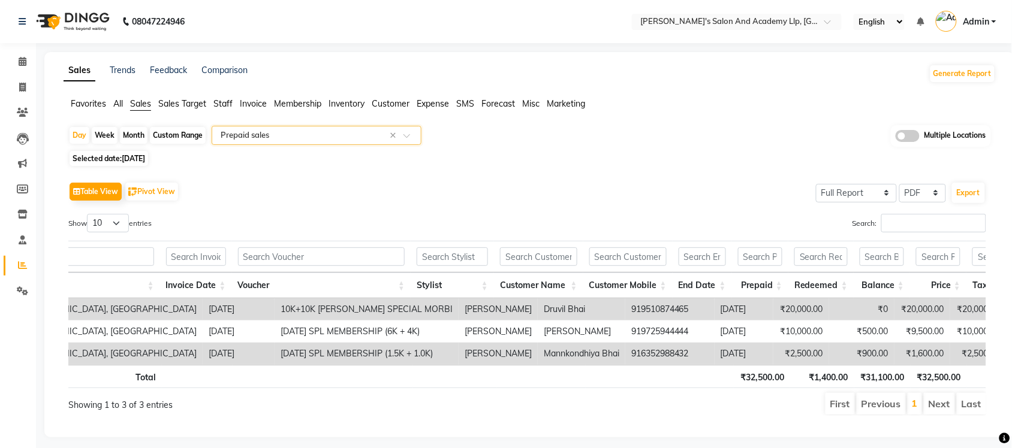
scroll to position [0, 224]
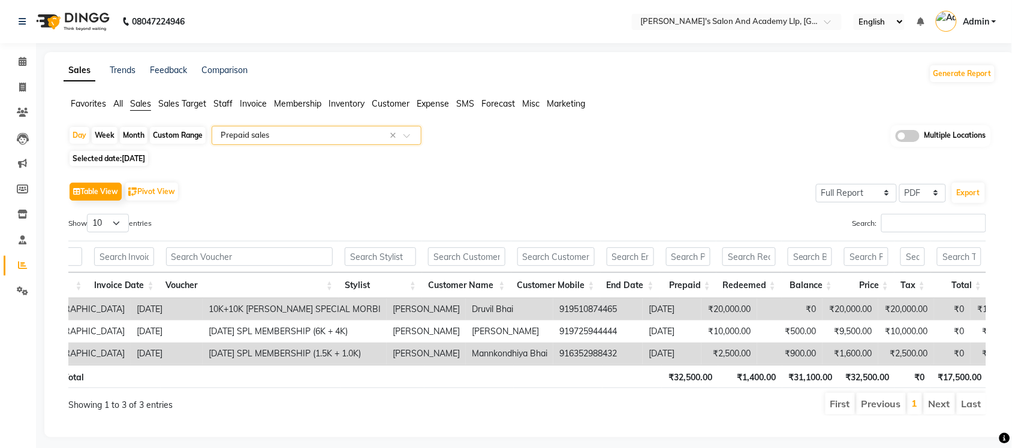
click at [357, 129] on div "Select Report Type × Prepaid sales ×" at bounding box center [317, 135] width 210 height 19
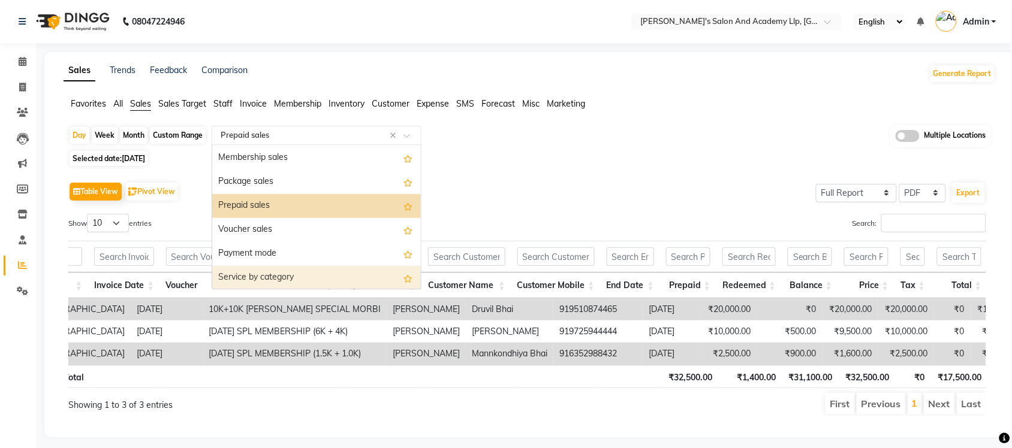
scroll to position [93, 0]
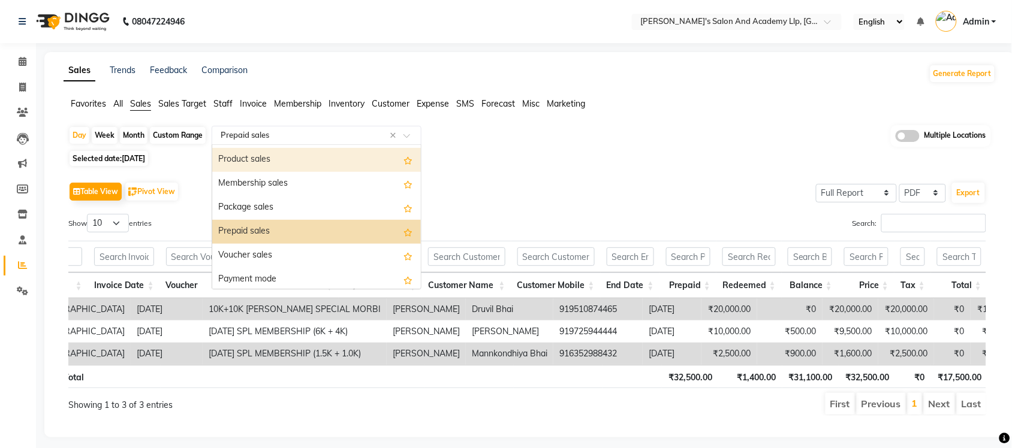
click at [280, 164] on div "Product sales" at bounding box center [316, 160] width 209 height 24
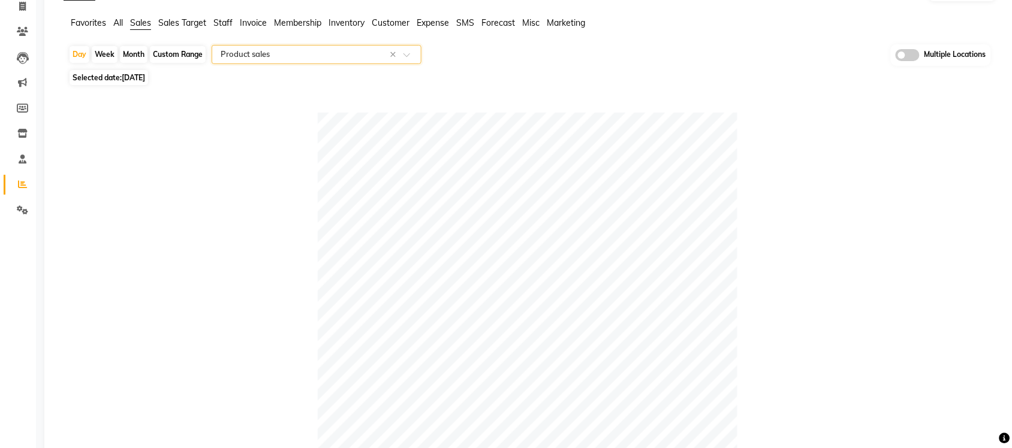
scroll to position [0, 0]
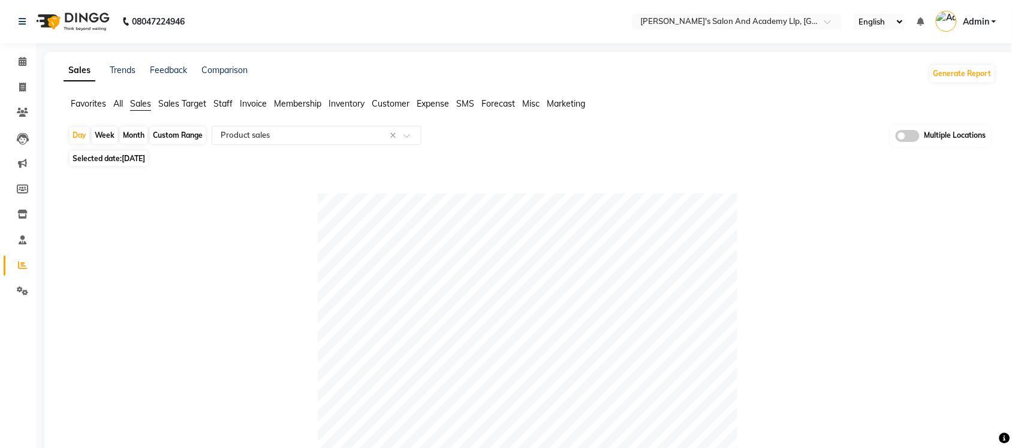
click at [426, 107] on span "Expense" at bounding box center [433, 103] width 32 height 11
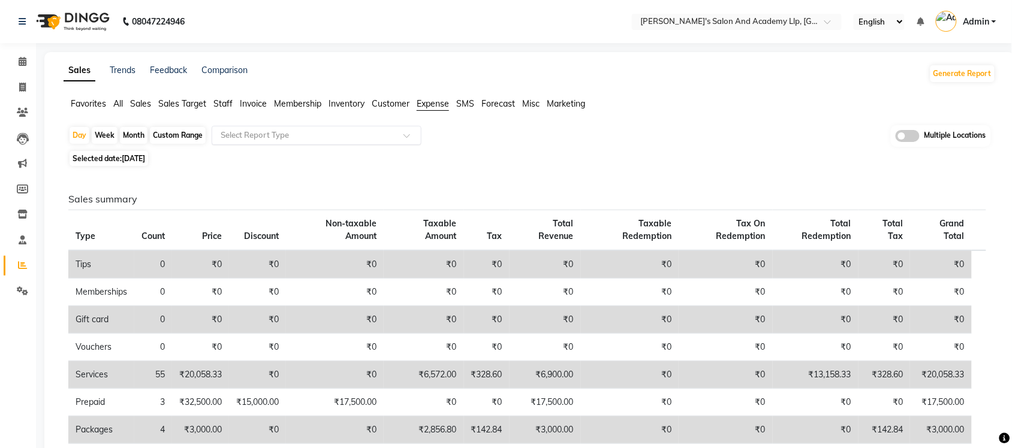
click at [276, 135] on input "text" at bounding box center [304, 135] width 173 height 12
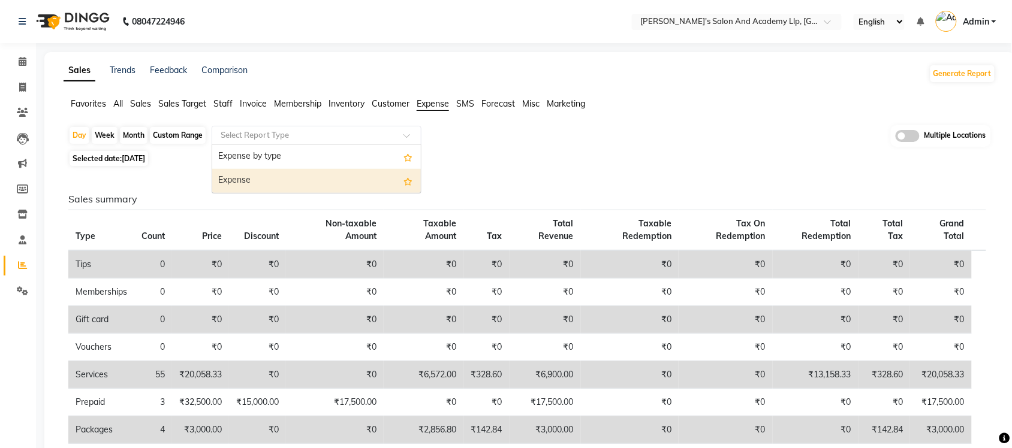
click at [276, 188] on div "Expense" at bounding box center [316, 181] width 209 height 24
select select "full_report"
select select "pdf"
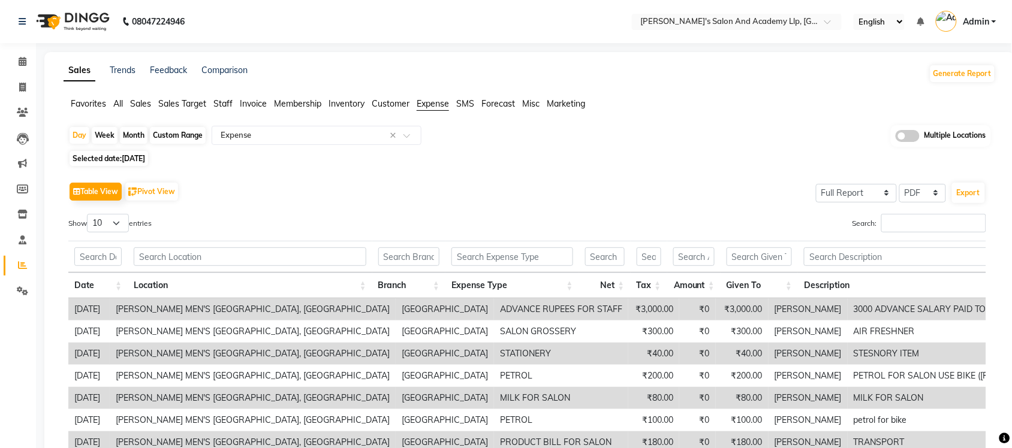
click at [118, 102] on span "All" at bounding box center [118, 103] width 10 height 11
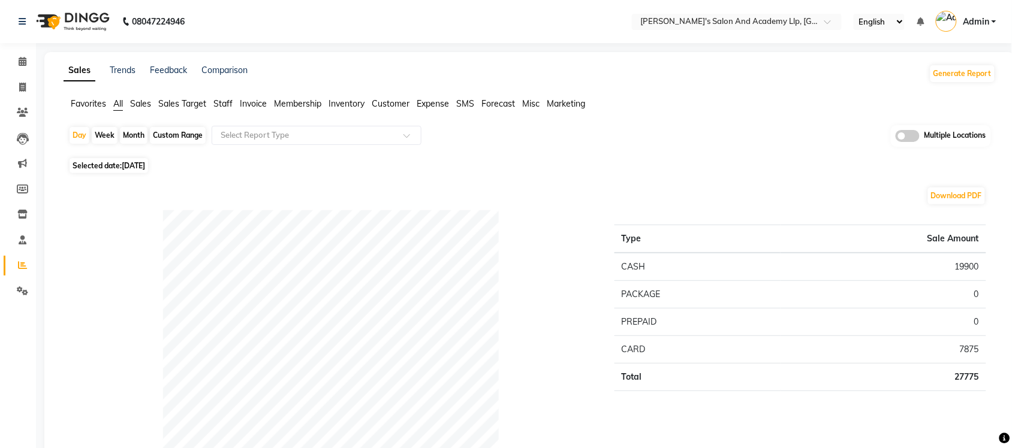
click at [114, 167] on span "Selected date: 30-09-2025" at bounding box center [109, 165] width 79 height 15
select select "9"
select select "2025"
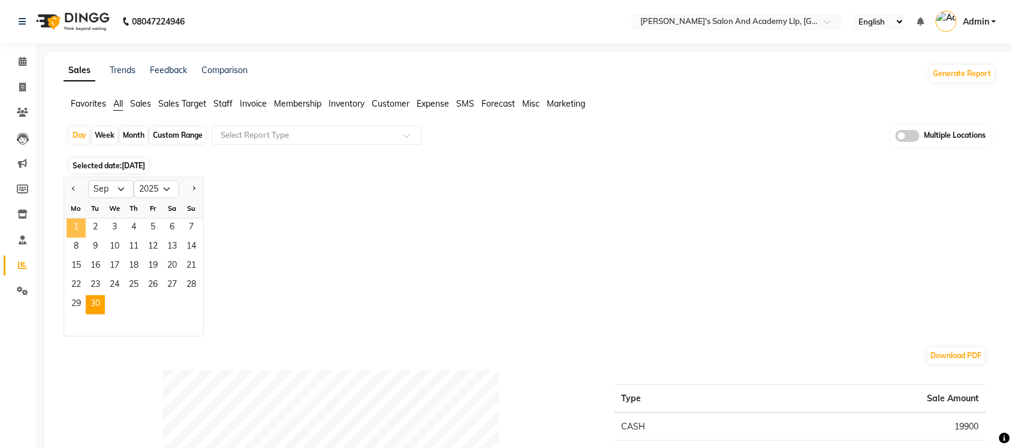
click at [76, 222] on span "1" at bounding box center [76, 228] width 19 height 19
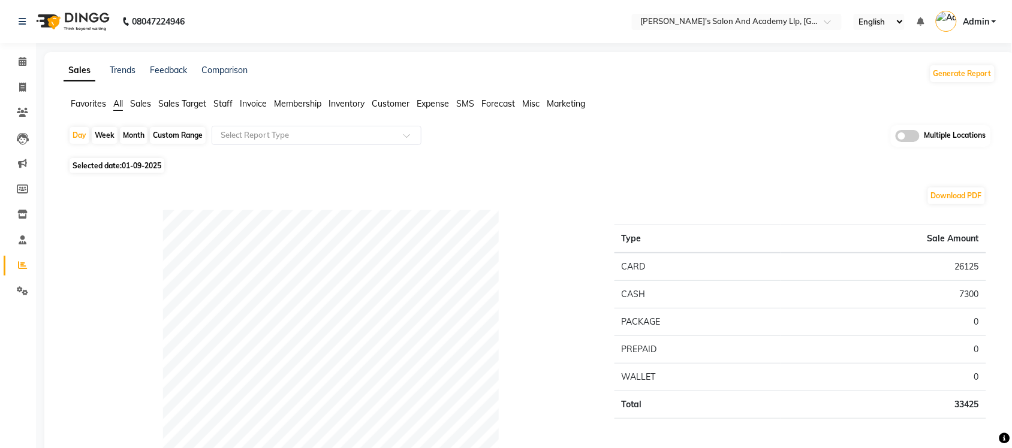
click at [175, 126] on div "Day Week Month Custom Range Select Report Type Multiple Locations" at bounding box center [529, 139] width 923 height 29
click at [171, 138] on div "Custom Range" at bounding box center [178, 135] width 56 height 17
select select "9"
select select "2025"
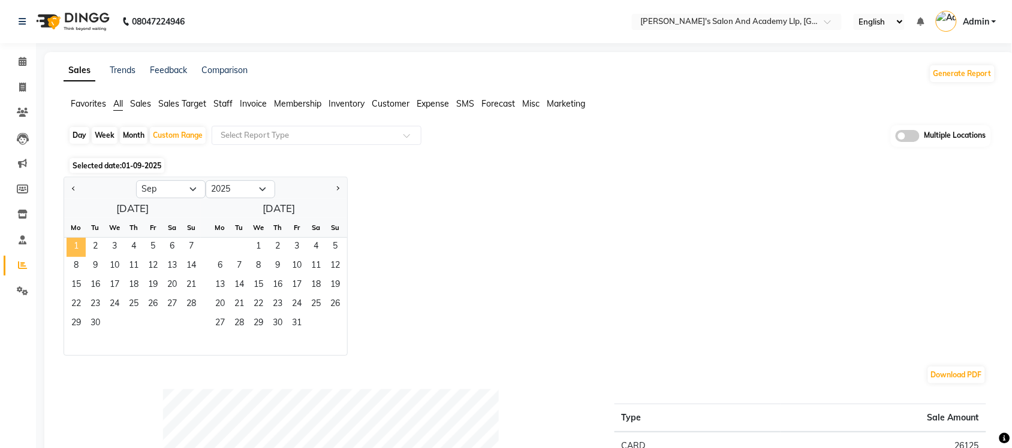
click at [75, 253] on span "1" at bounding box center [76, 247] width 19 height 19
click at [91, 325] on span "30" at bounding box center [95, 324] width 19 height 19
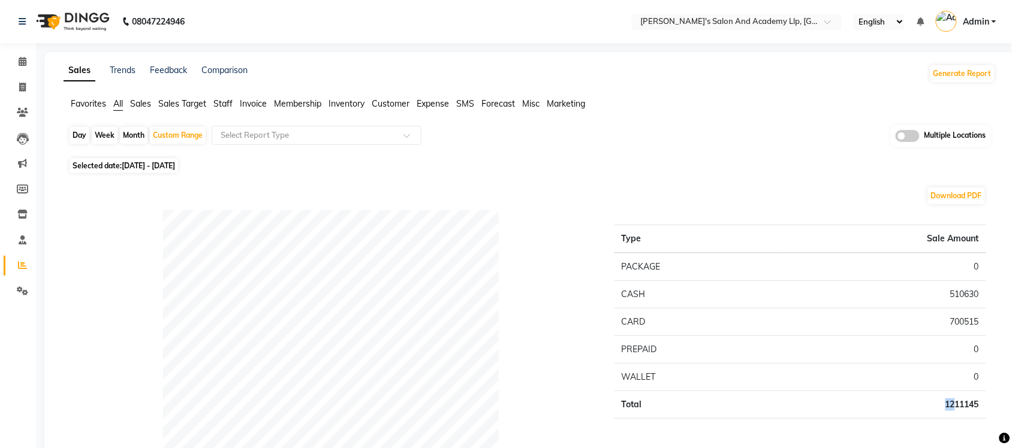
drag, startPoint x: 929, startPoint y: 402, endPoint x: 953, endPoint y: 414, distance: 27.1
click at [953, 414] on td "1211145" at bounding box center [883, 405] width 206 height 28
click at [909, 396] on td "1211145" at bounding box center [883, 405] width 206 height 28
drag, startPoint x: 918, startPoint y: 403, endPoint x: 966, endPoint y: 414, distance: 49.2
click at [966, 414] on td "1211145" at bounding box center [883, 405] width 206 height 28
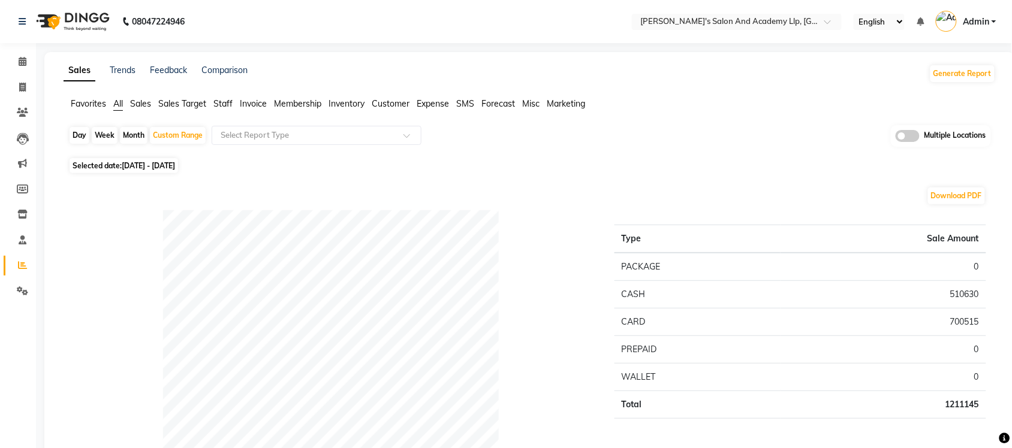
click at [798, 193] on div "Download PDF" at bounding box center [527, 195] width 918 height 19
click at [794, 10] on nav "08047224946 Select Location × Sandy Men's Salon And Academy Llp, University Roa…" at bounding box center [506, 21] width 1012 height 43
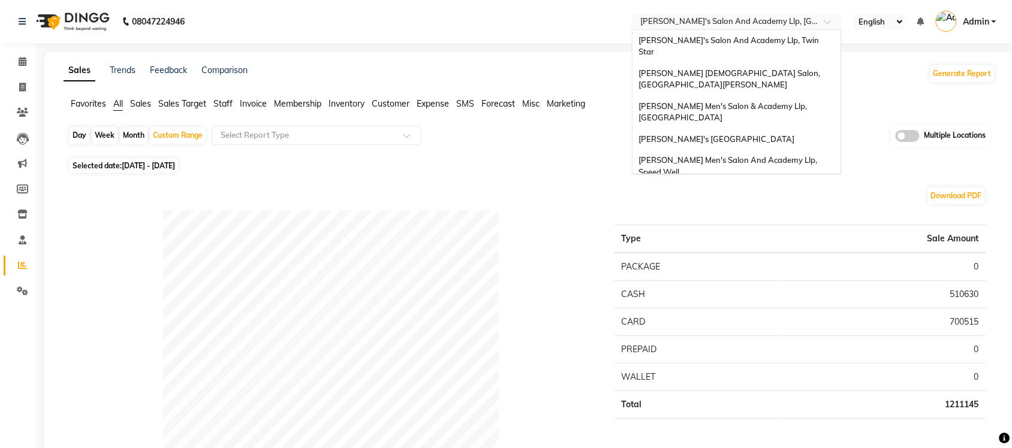
click at [787, 23] on input "text" at bounding box center [725, 23] width 174 height 12
click at [796, 44] on span "Sandy Men's Salon And Academy Llp, Twin Star" at bounding box center [729, 46] width 182 height 22
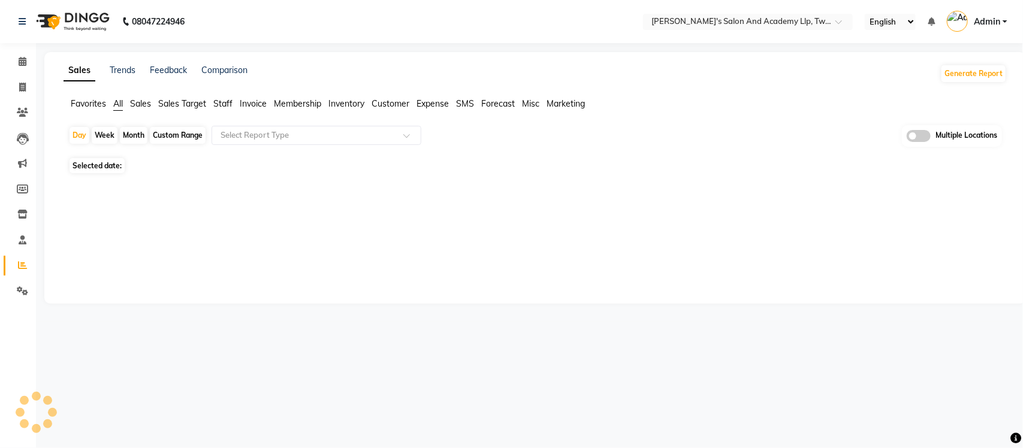
select select "en"
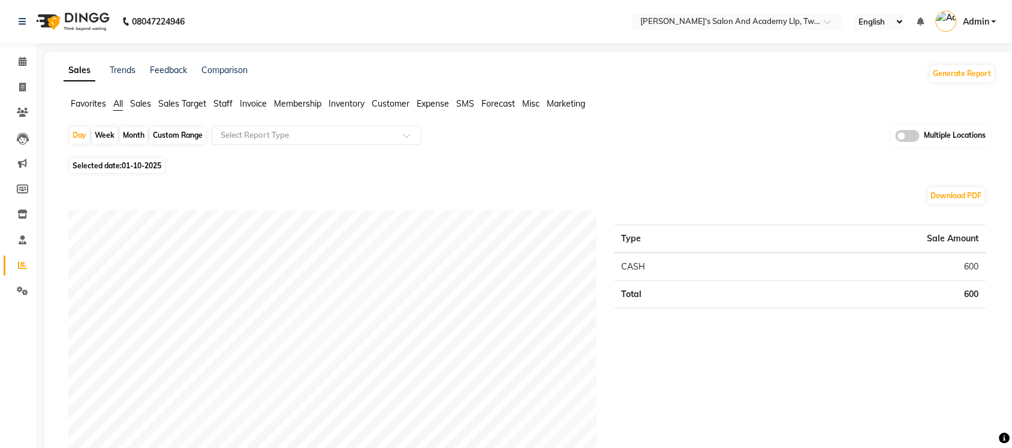
click at [172, 136] on div "Custom Range" at bounding box center [178, 135] width 56 height 17
select select "10"
select select "2025"
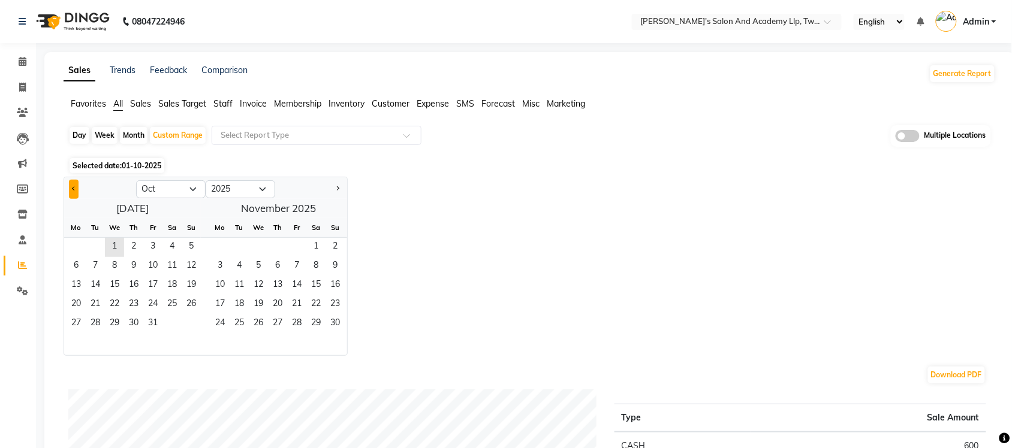
click at [76, 183] on button "Previous month" at bounding box center [74, 189] width 10 height 19
select select "9"
click at [103, 319] on span "30" at bounding box center [95, 324] width 19 height 19
click at [98, 324] on span "30" at bounding box center [95, 324] width 19 height 19
click at [97, 324] on span "30" at bounding box center [95, 324] width 19 height 19
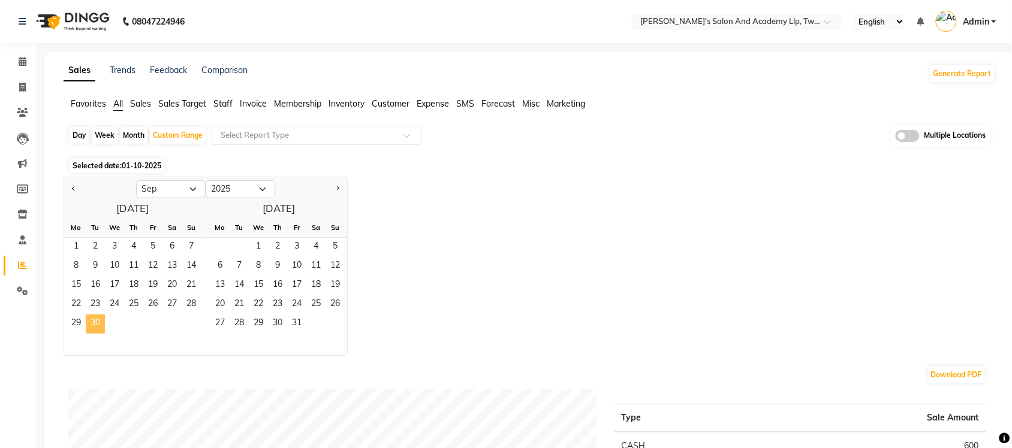
click at [97, 324] on span "30" at bounding box center [95, 324] width 19 height 19
click at [535, 260] on div "Jan Feb Mar Apr May Jun Jul Aug Sep Oct Nov Dec 2015 2016 2017 2018 2019 2020 2…" at bounding box center [530, 266] width 932 height 179
drag, startPoint x: 17, startPoint y: 82, endPoint x: 22, endPoint y: 211, distance: 129.6
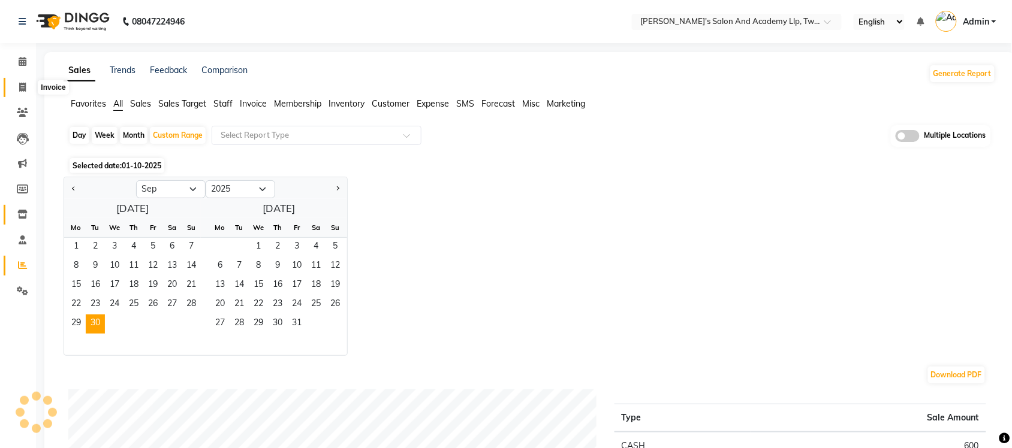
click at [17, 82] on span at bounding box center [22, 88] width 21 height 14
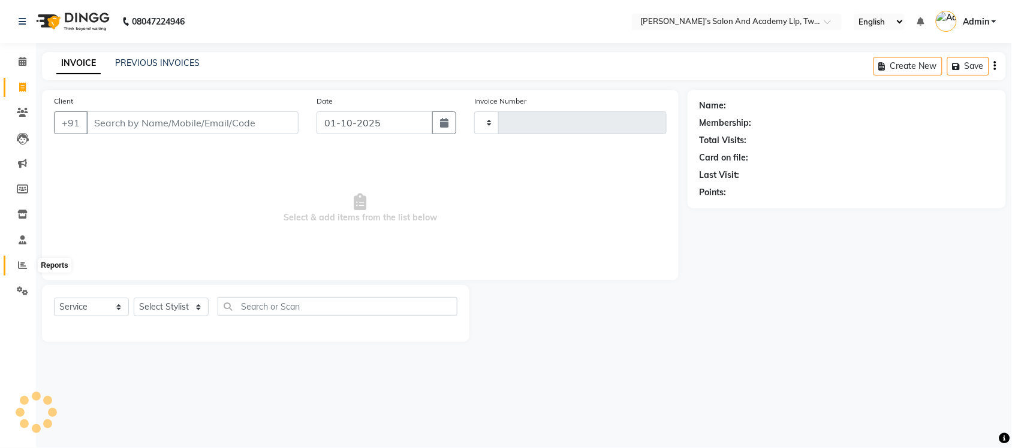
click at [20, 264] on icon at bounding box center [22, 265] width 9 height 9
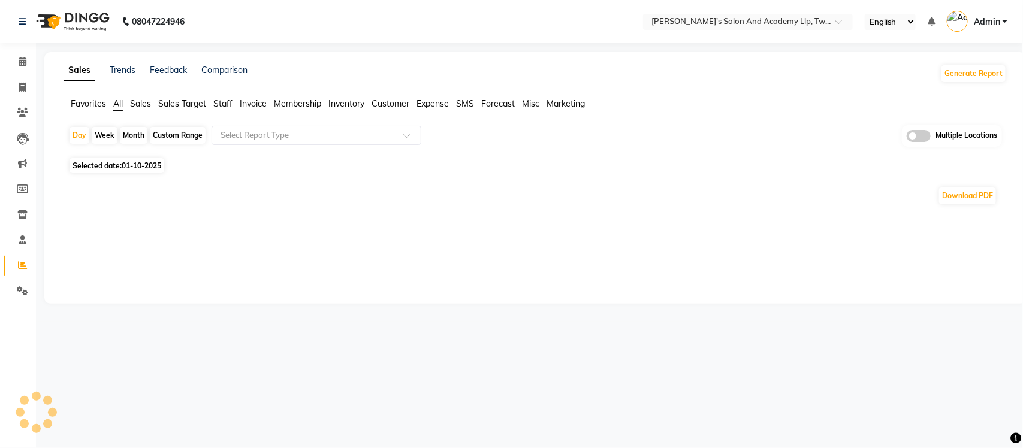
click at [161, 134] on div "Custom Range" at bounding box center [178, 135] width 56 height 17
select select "10"
select select "2025"
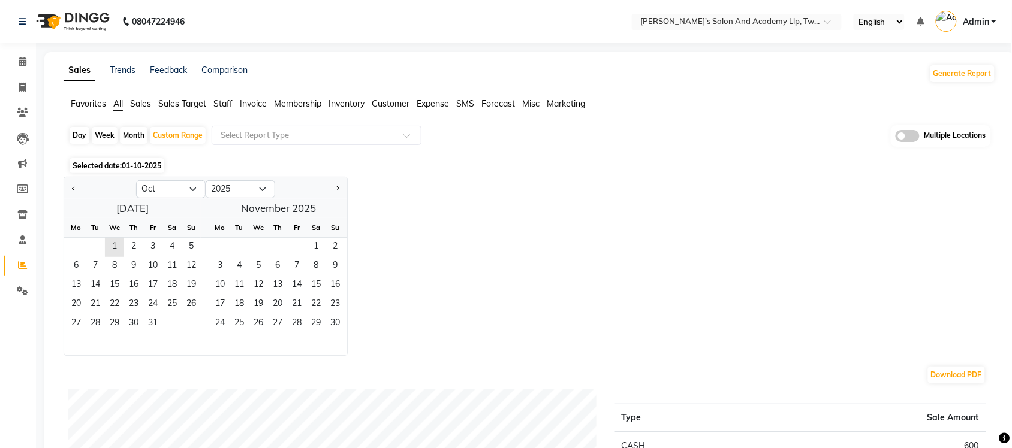
click at [78, 135] on div "Day" at bounding box center [80, 135] width 20 height 17
select select "10"
select select "2025"
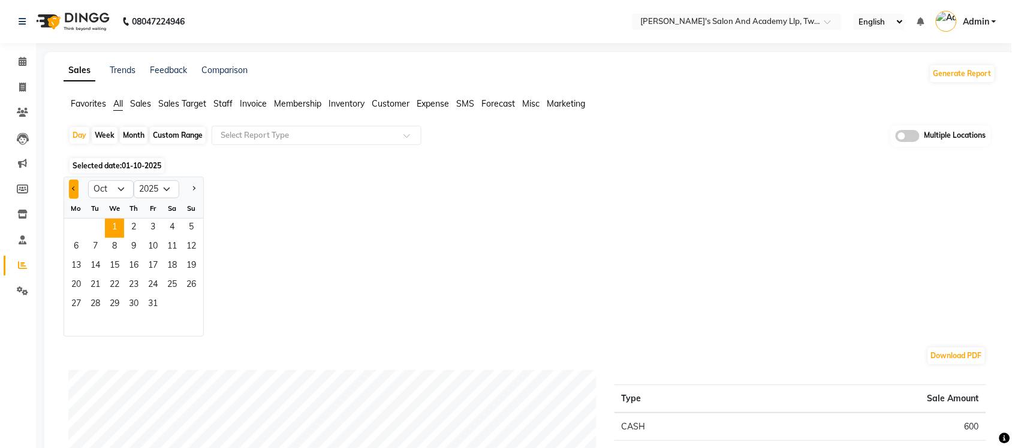
click at [75, 195] on button "Previous month" at bounding box center [74, 189] width 10 height 19
select select "9"
click at [101, 303] on span "30" at bounding box center [95, 305] width 19 height 19
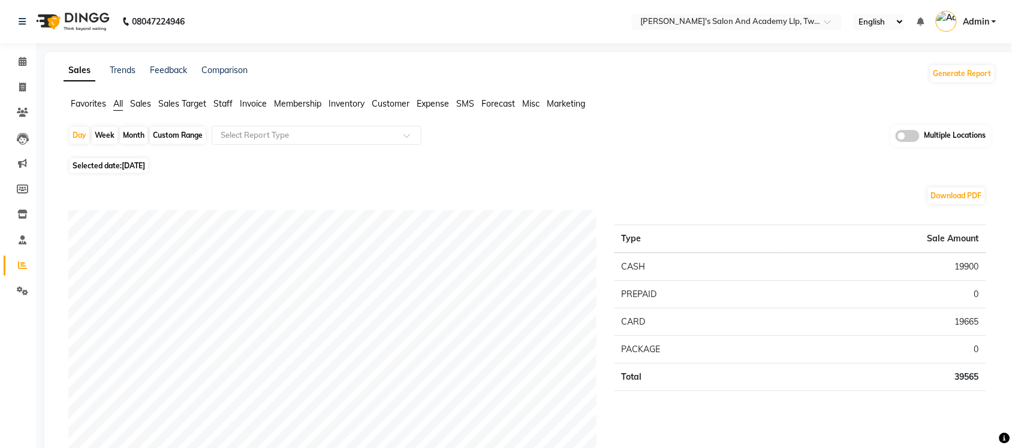
click at [141, 103] on span "Sales" at bounding box center [140, 103] width 21 height 11
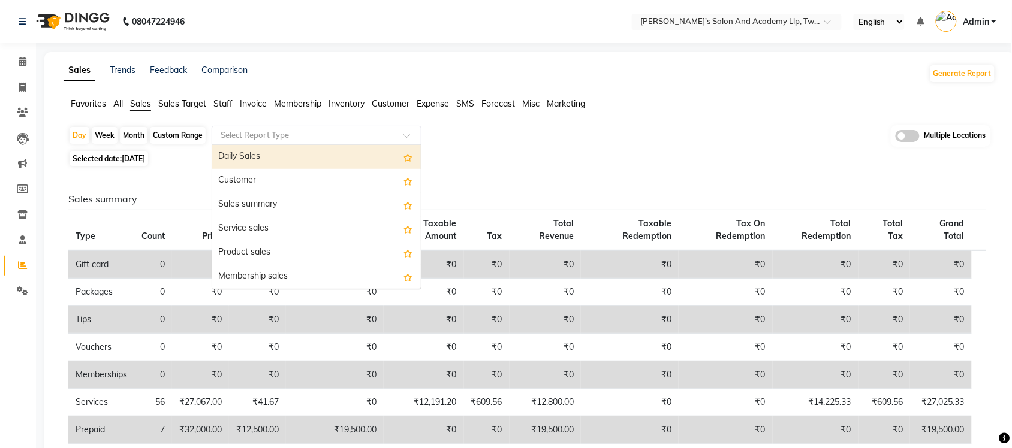
click at [301, 136] on input "text" at bounding box center [304, 135] width 173 height 12
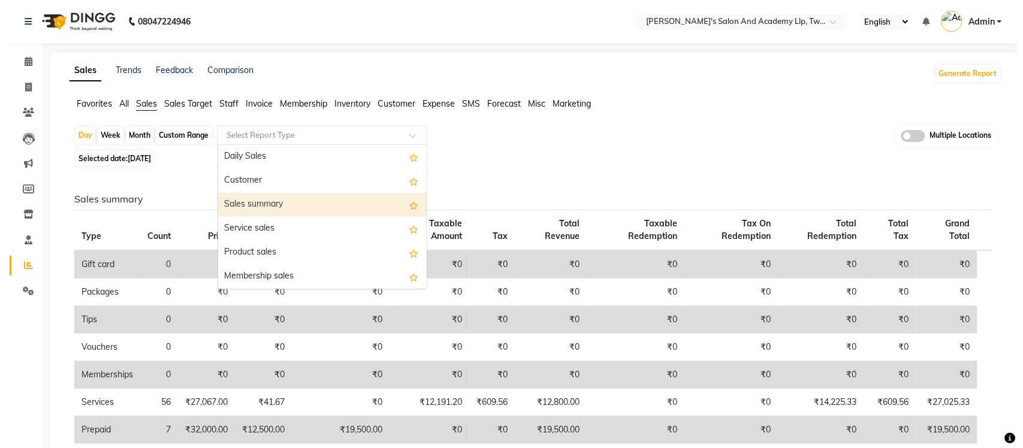
scroll to position [75, 0]
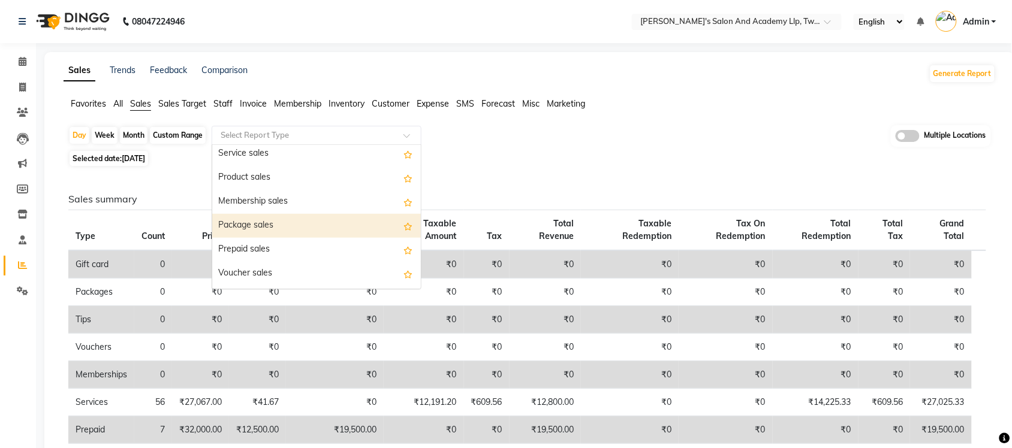
click at [264, 220] on div "Package sales" at bounding box center [316, 226] width 209 height 24
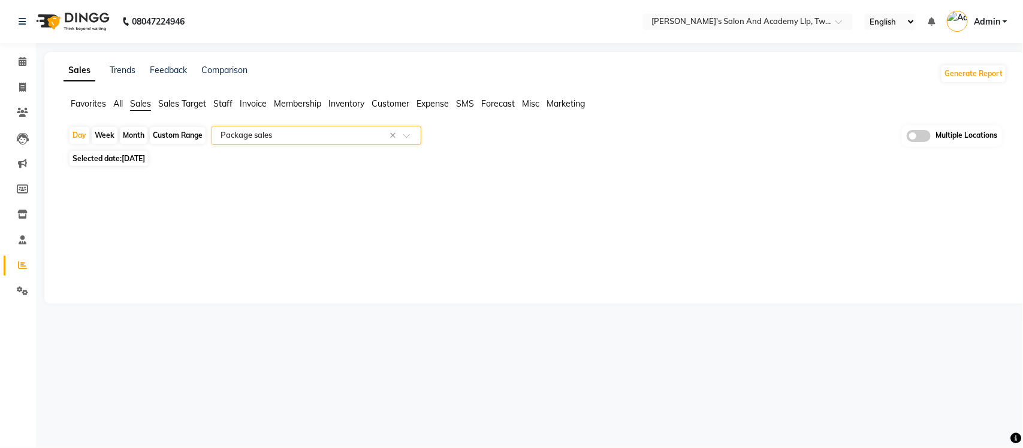
click at [378, 195] on div "Sales Trends Feedback Comparison Generate Report Favorites All Sales Sales Targ…" at bounding box center [535, 178] width 982 height 252
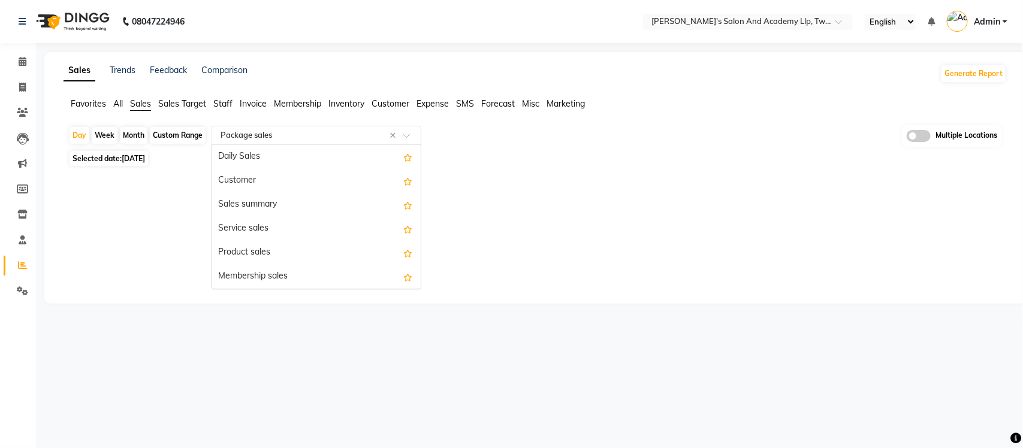
click at [337, 136] on input "text" at bounding box center [304, 135] width 173 height 12
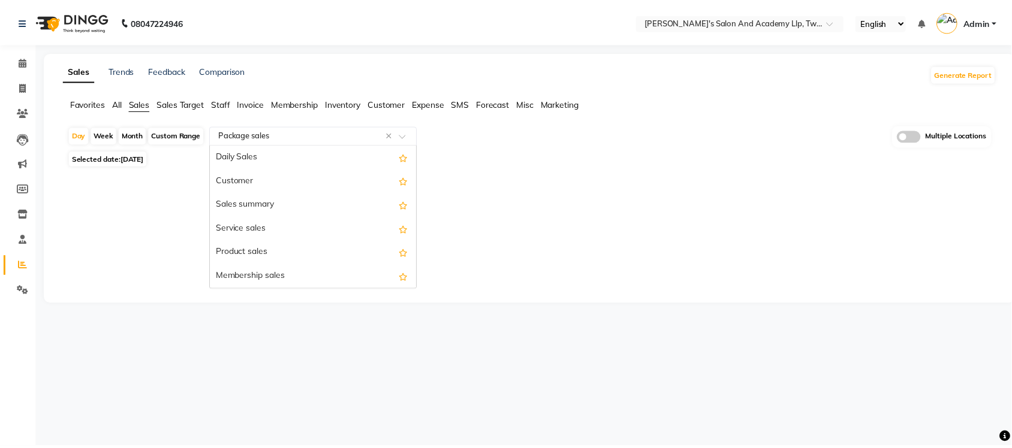
scroll to position [144, 0]
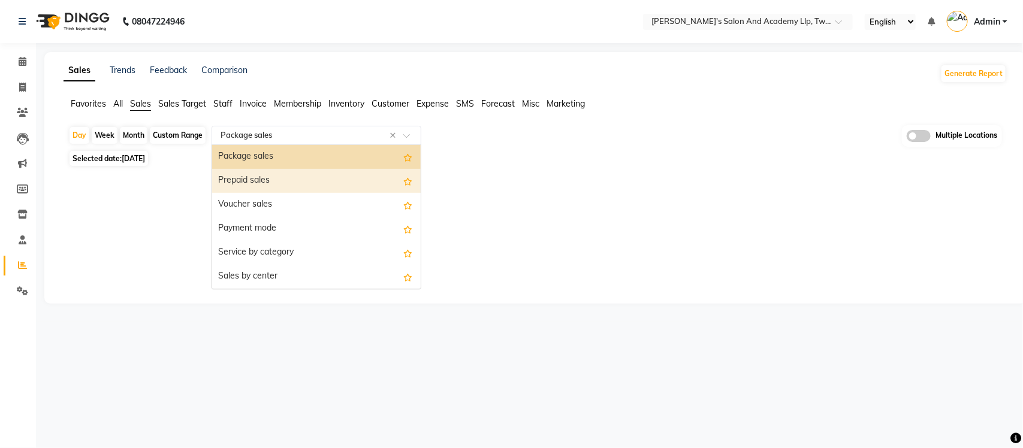
click at [288, 184] on div "Prepaid sales" at bounding box center [316, 181] width 209 height 24
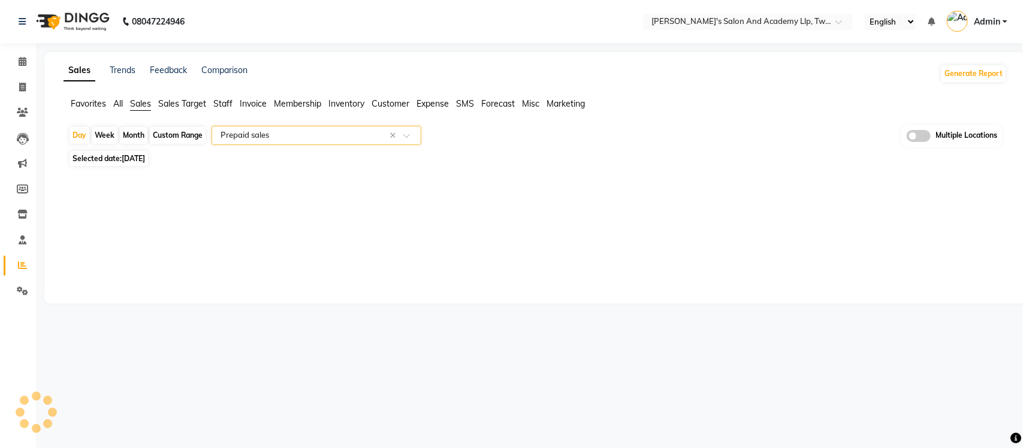
select select "full_report"
select select "csv"
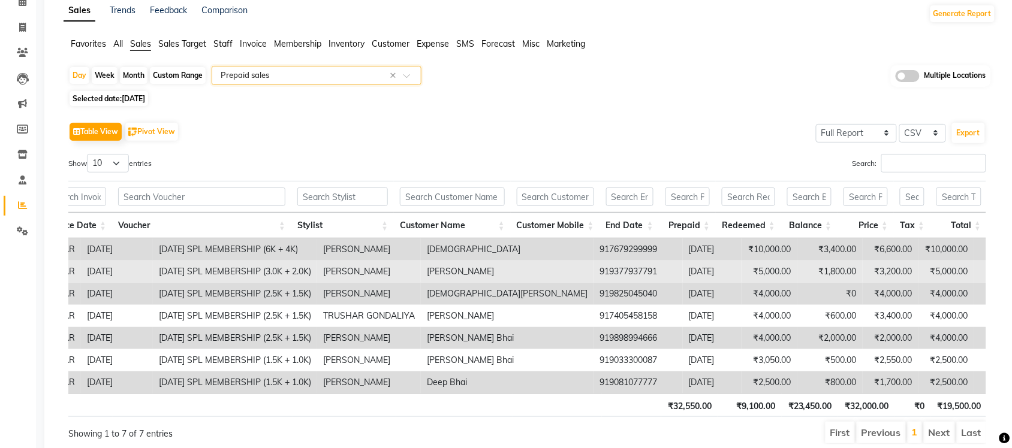
scroll to position [0, 0]
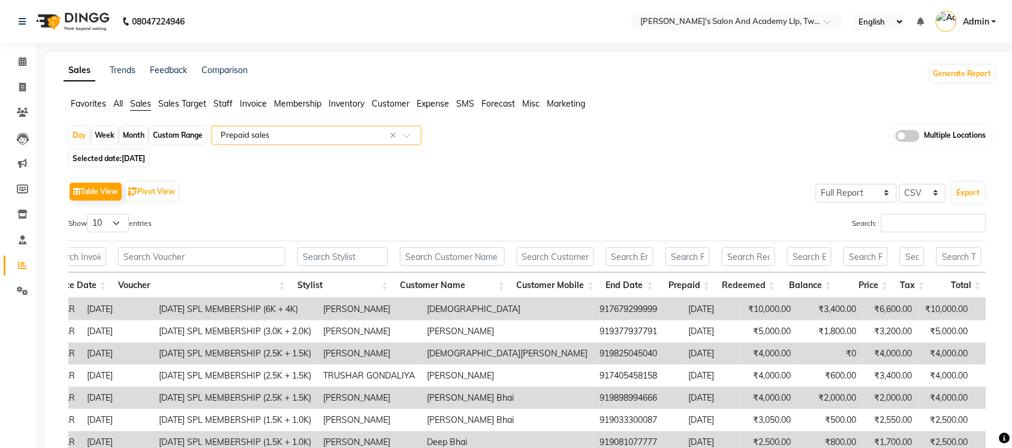
click at [293, 136] on input "text" at bounding box center [304, 135] width 173 height 12
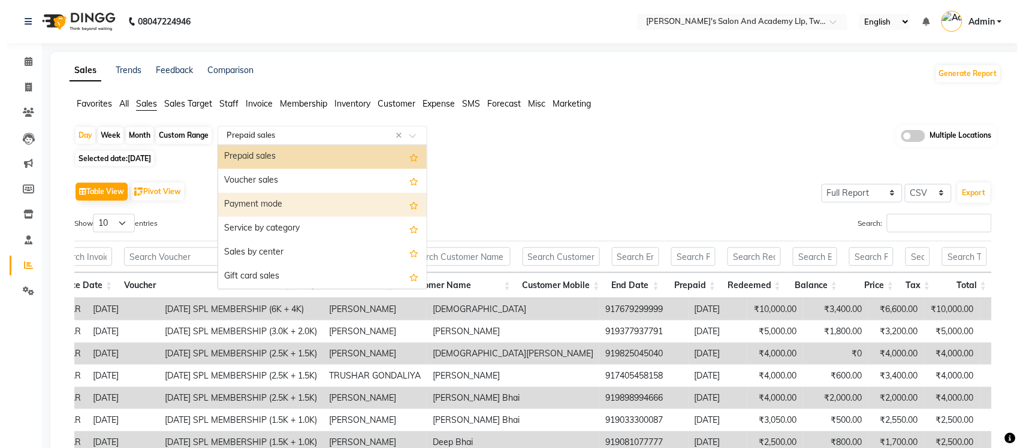
scroll to position [93, 0]
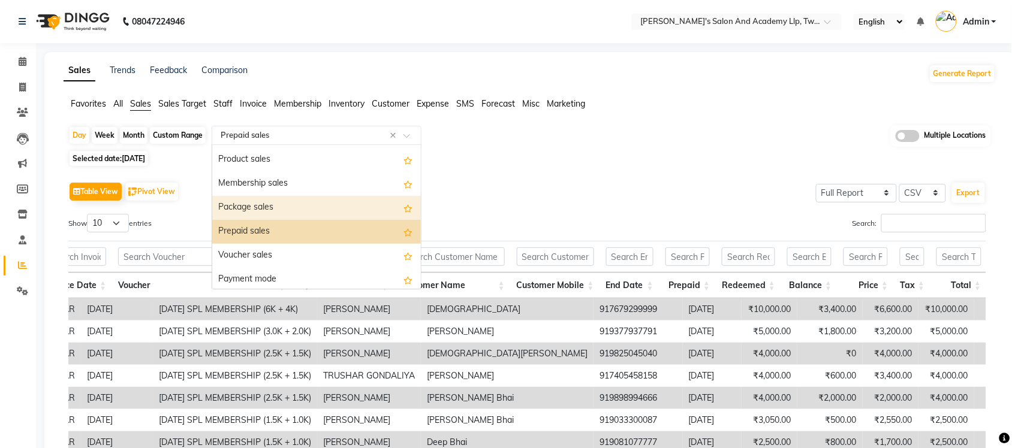
click at [275, 208] on div "Package sales" at bounding box center [316, 208] width 209 height 24
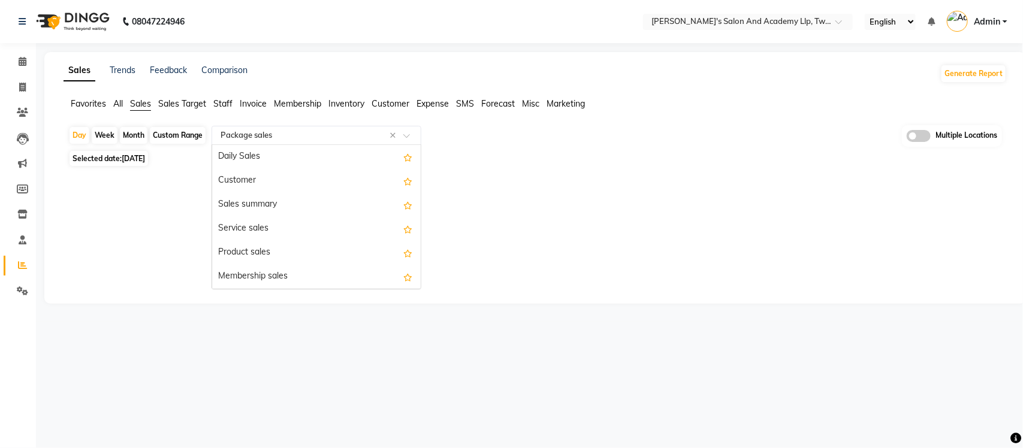
click at [297, 134] on input "text" at bounding box center [304, 135] width 173 height 12
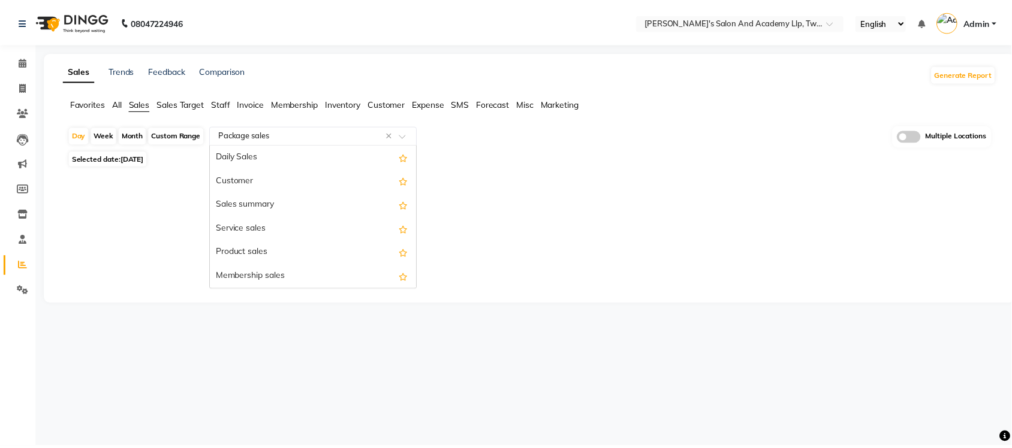
scroll to position [144, 0]
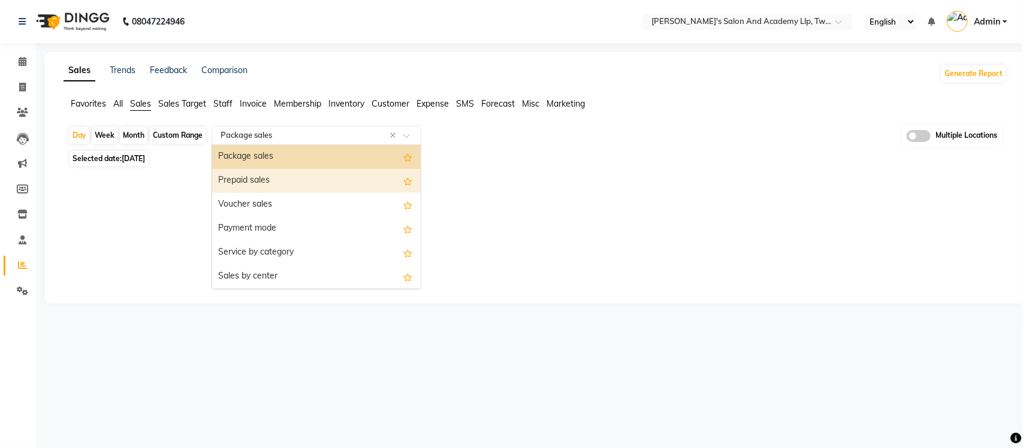
click at [285, 178] on div "Prepaid sales" at bounding box center [316, 181] width 209 height 24
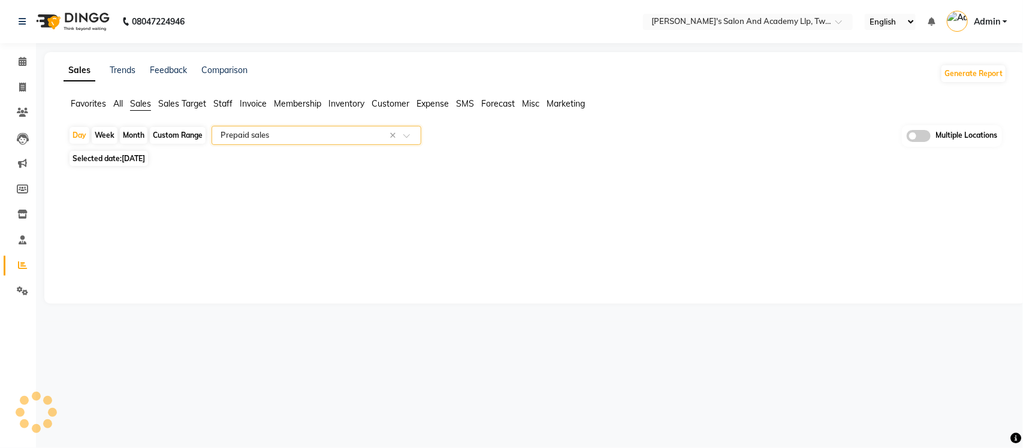
select select "full_report"
select select "csv"
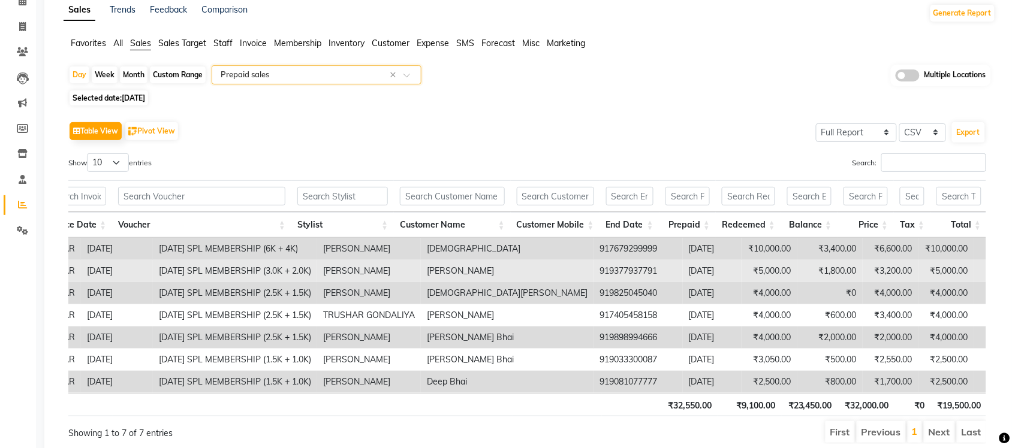
scroll to position [0, 0]
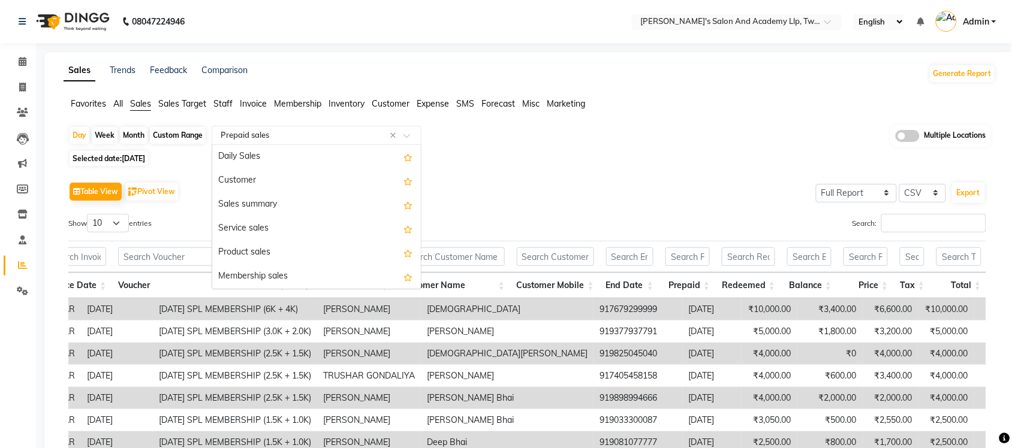
click at [339, 135] on input "text" at bounding box center [304, 135] width 173 height 12
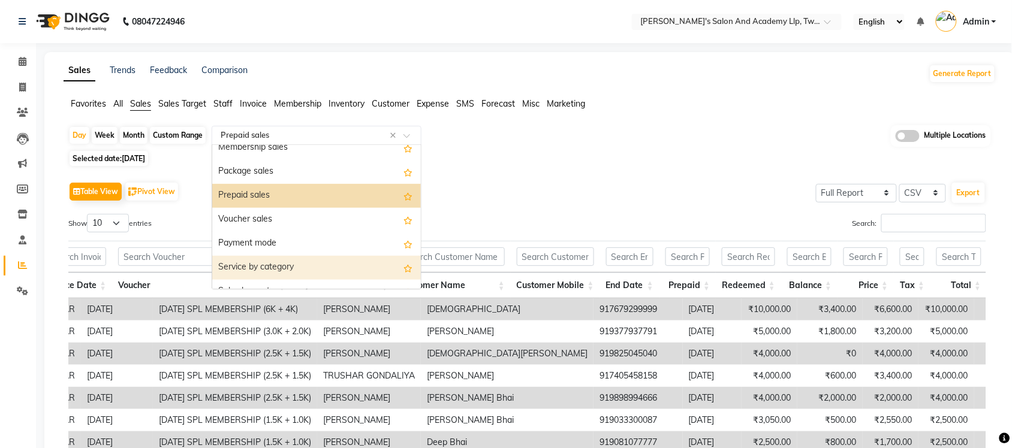
scroll to position [93, 0]
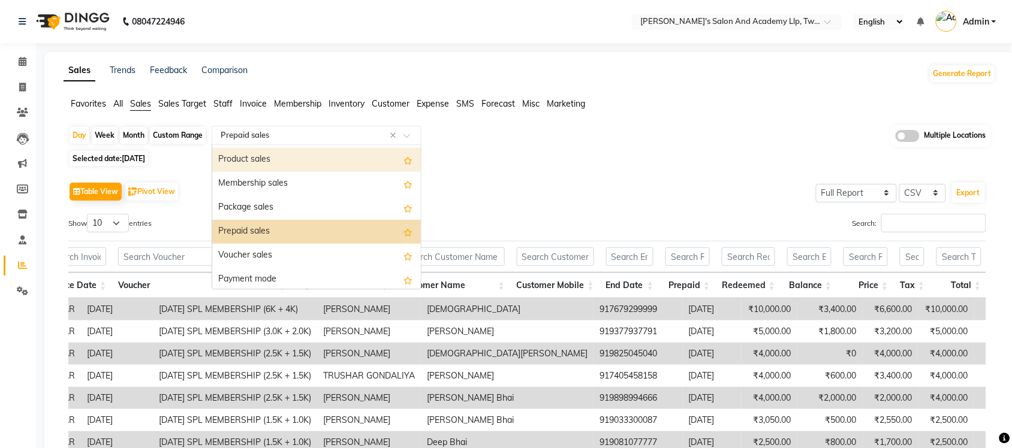
click at [267, 168] on div "Product sales" at bounding box center [316, 160] width 209 height 24
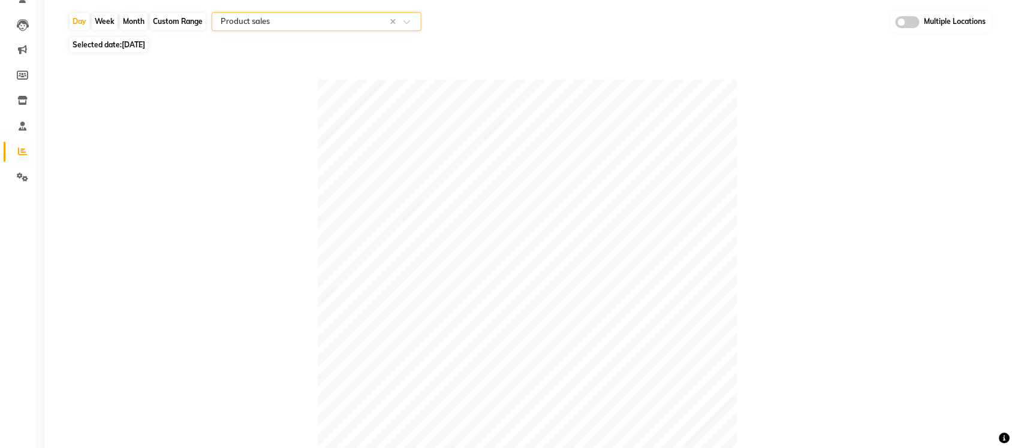
scroll to position [4, 0]
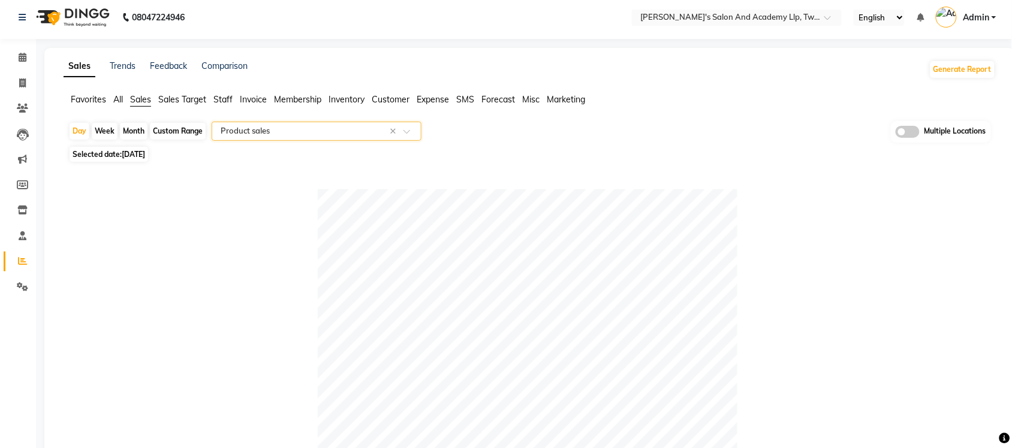
click at [430, 100] on span "Expense" at bounding box center [433, 99] width 32 height 11
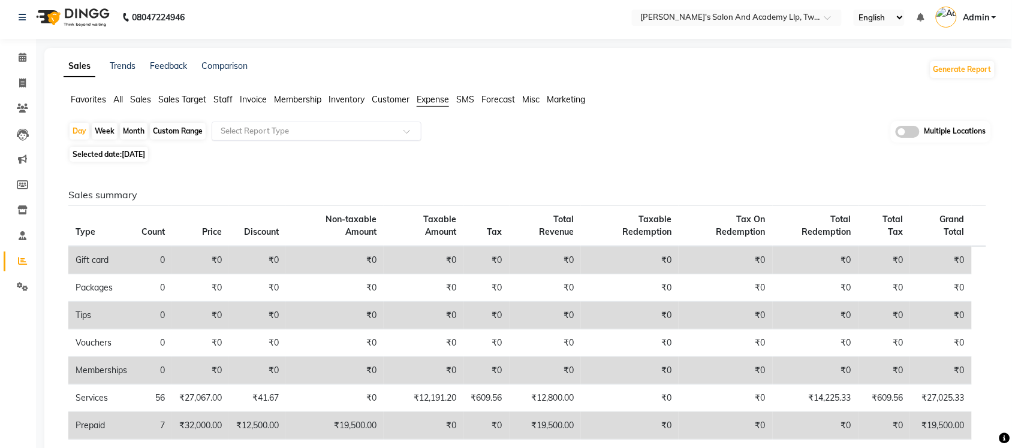
click at [313, 135] on input "text" at bounding box center [304, 131] width 173 height 12
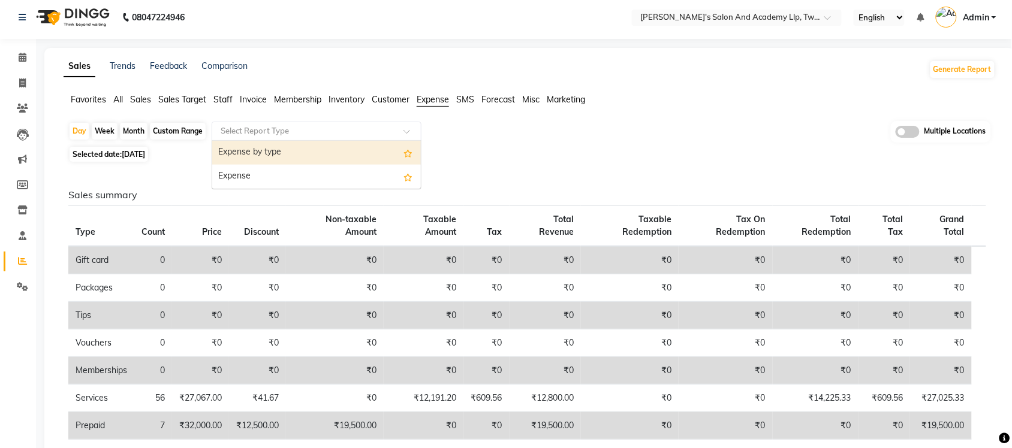
click at [304, 156] on div "Expense by type" at bounding box center [316, 153] width 209 height 24
select select "full_report"
select select "csv"
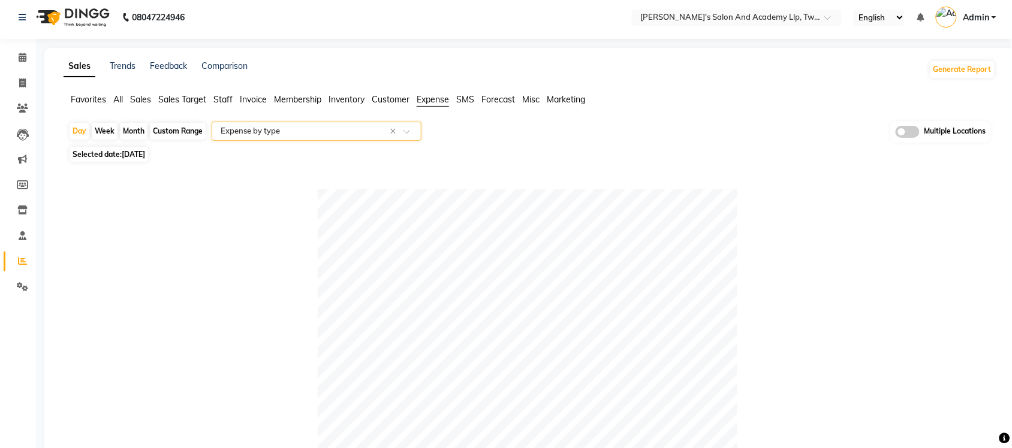
click at [190, 132] on div "Custom Range" at bounding box center [178, 131] width 56 height 17
select select "9"
select select "2025"
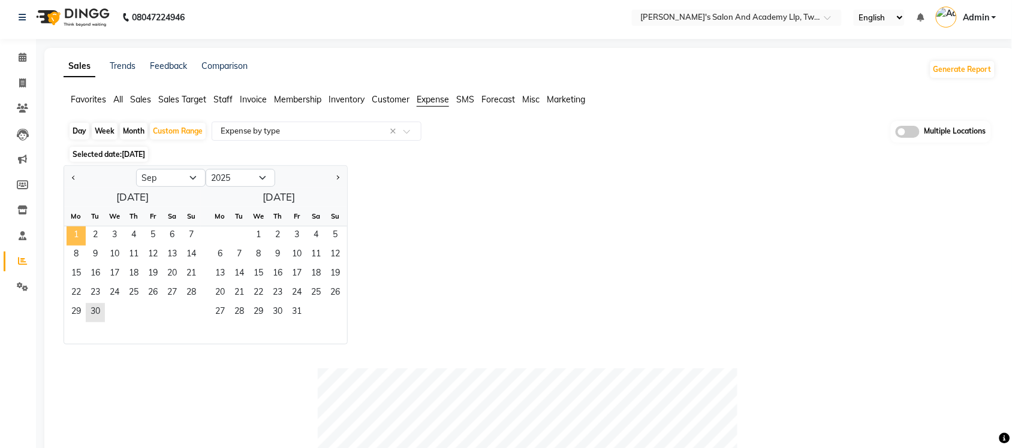
click at [73, 241] on span "1" at bounding box center [76, 236] width 19 height 19
click at [94, 307] on span "30" at bounding box center [95, 312] width 19 height 19
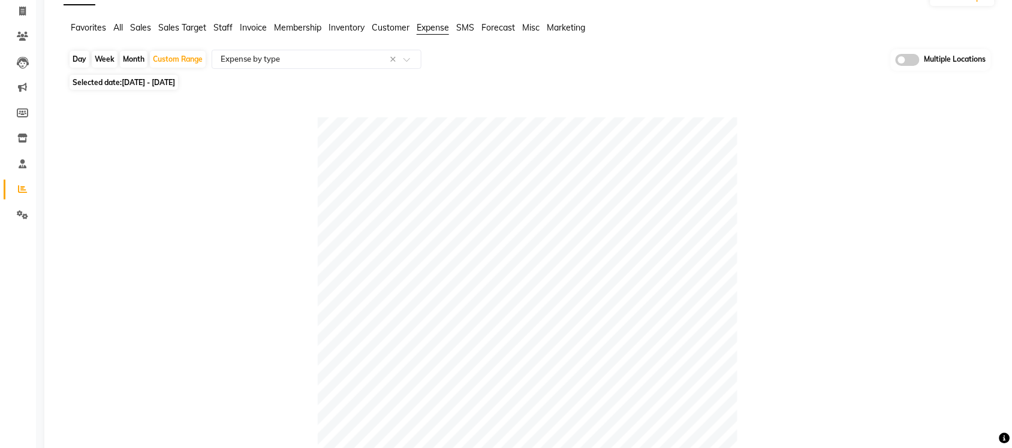
scroll to position [0, 0]
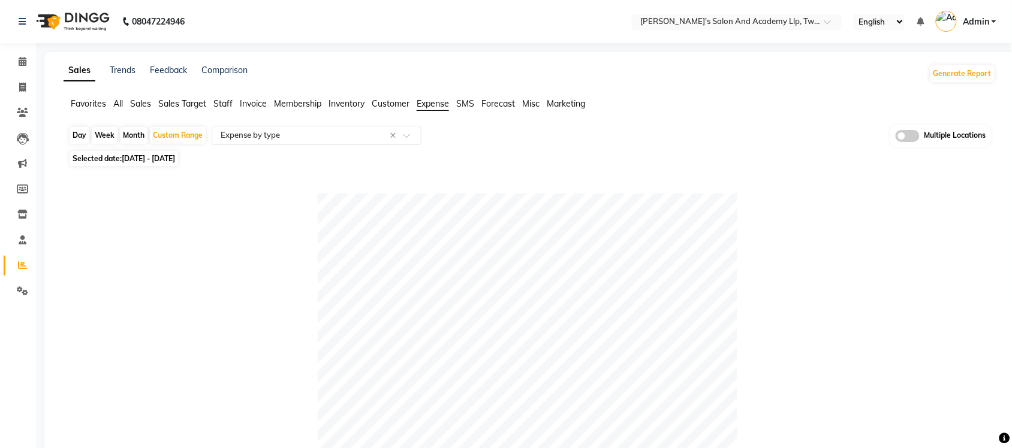
click at [123, 101] on span "All" at bounding box center [118, 103] width 10 height 11
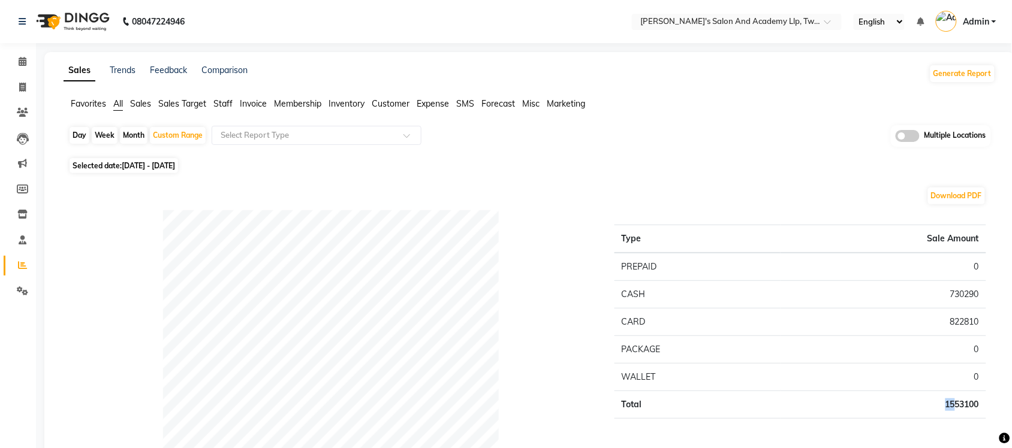
drag, startPoint x: 939, startPoint y: 396, endPoint x: 956, endPoint y: 408, distance: 21.1
click at [956, 408] on td "1553100" at bounding box center [883, 405] width 206 height 28
click at [767, 27] on input "text" at bounding box center [725, 23] width 174 height 12
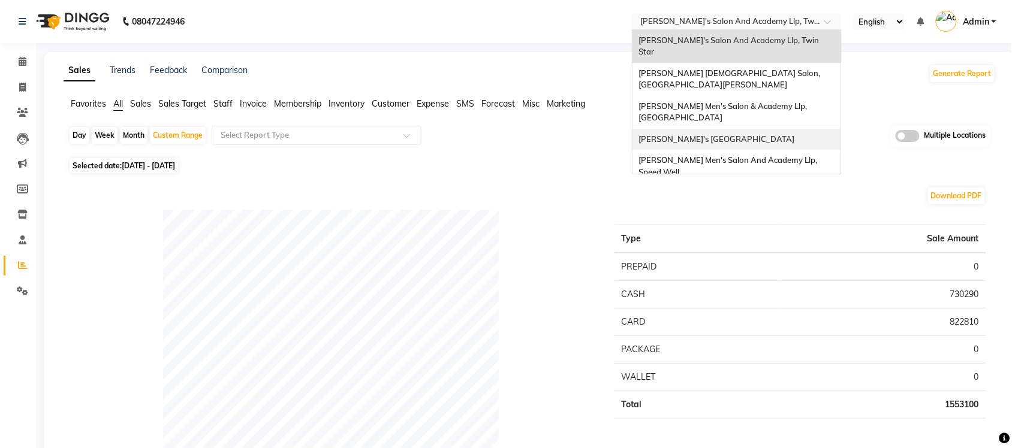
click at [778, 134] on span "Sandy Men's Salon And Academy Llp, Mavdi Main Road" at bounding box center [716, 139] width 156 height 10
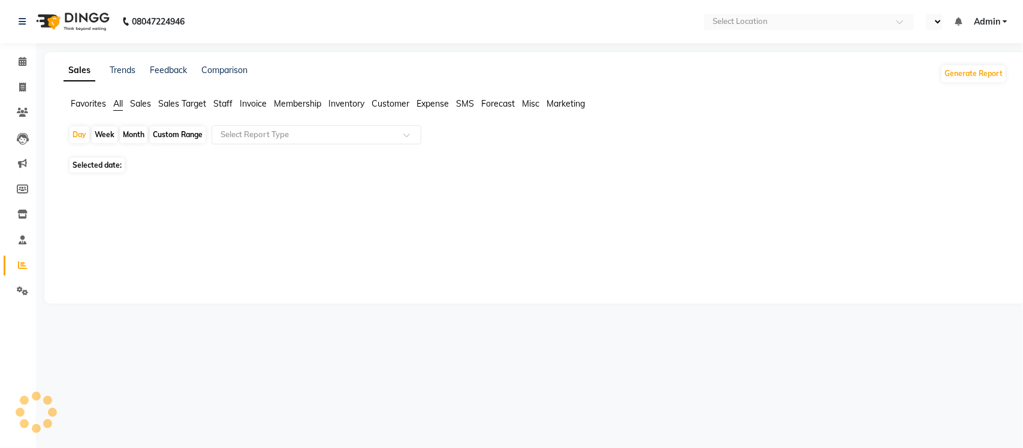
select select "en"
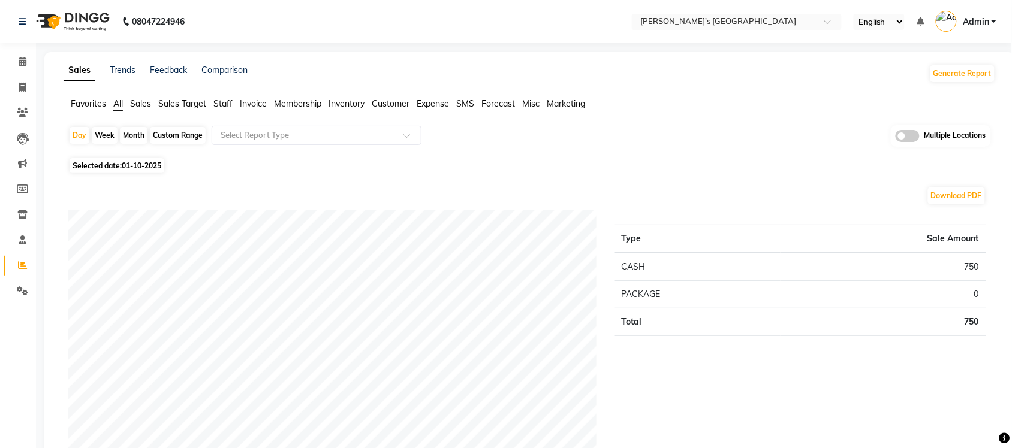
click at [132, 166] on span "01-10-2025" at bounding box center [142, 165] width 40 height 9
select select "10"
select select "2025"
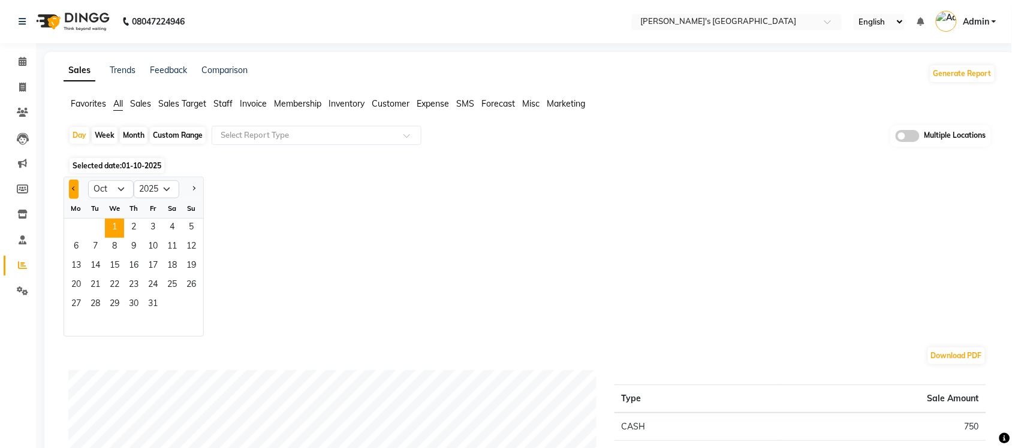
click at [73, 196] on button "Previous month" at bounding box center [74, 189] width 10 height 19
select select "9"
click at [94, 308] on span "30" at bounding box center [95, 305] width 19 height 19
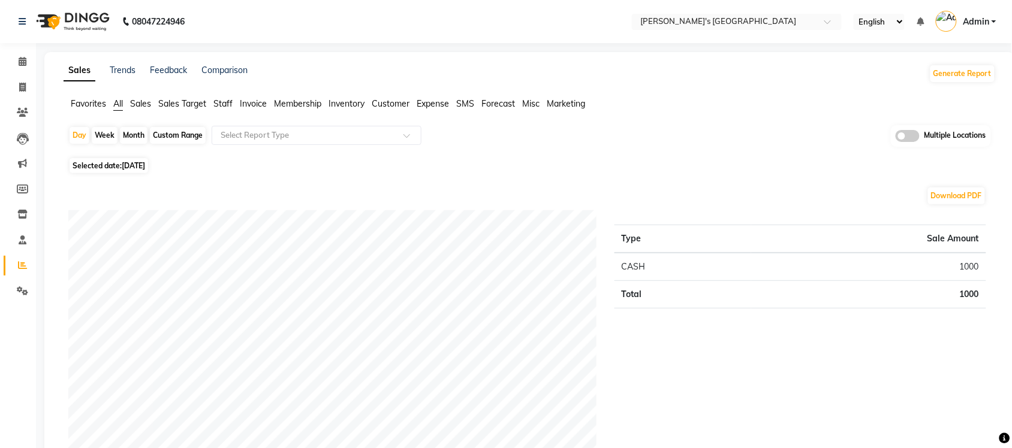
click at [138, 106] on span "Sales" at bounding box center [140, 103] width 21 height 11
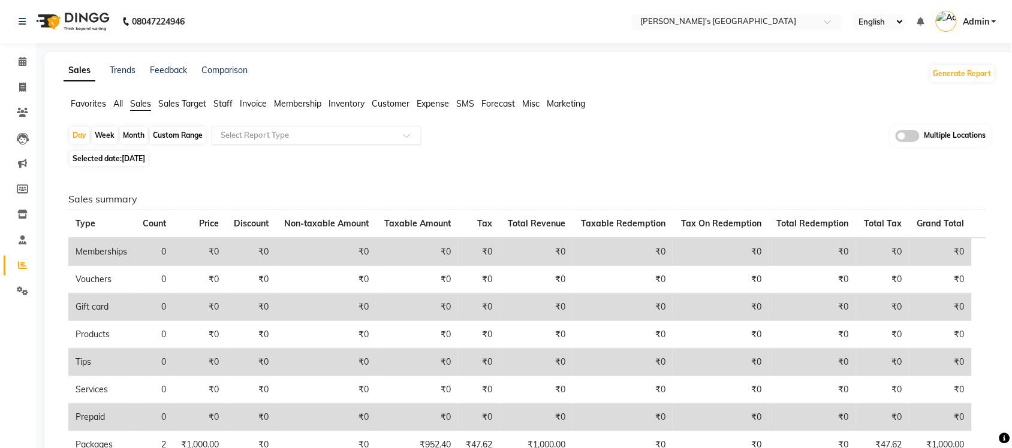
click at [295, 140] on input "text" at bounding box center [304, 135] width 173 height 12
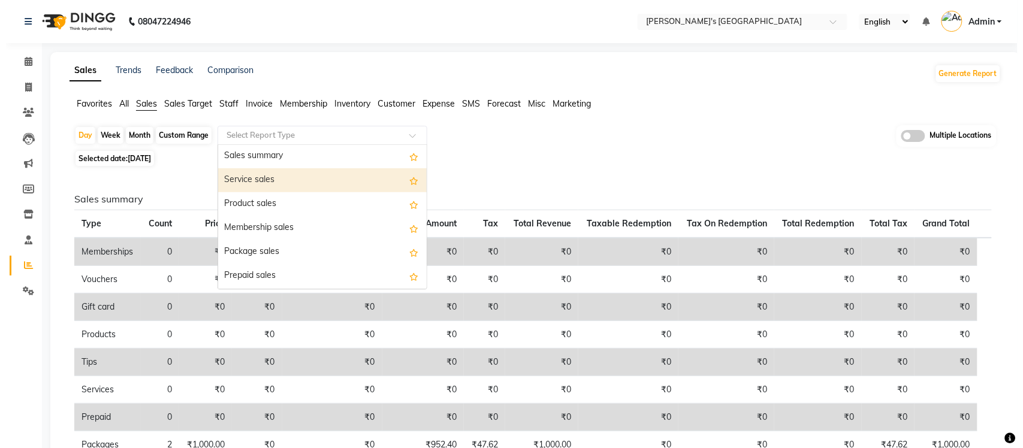
scroll to position [75, 0]
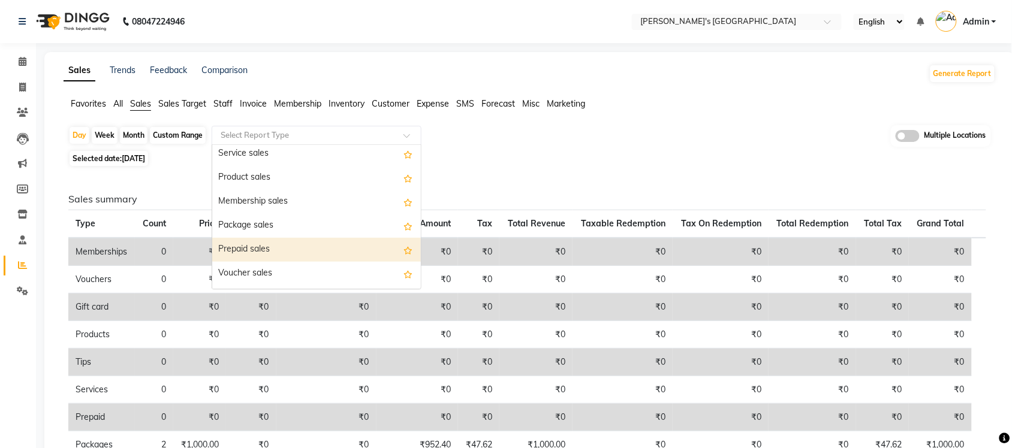
click at [273, 240] on div "Prepaid sales" at bounding box center [316, 250] width 209 height 24
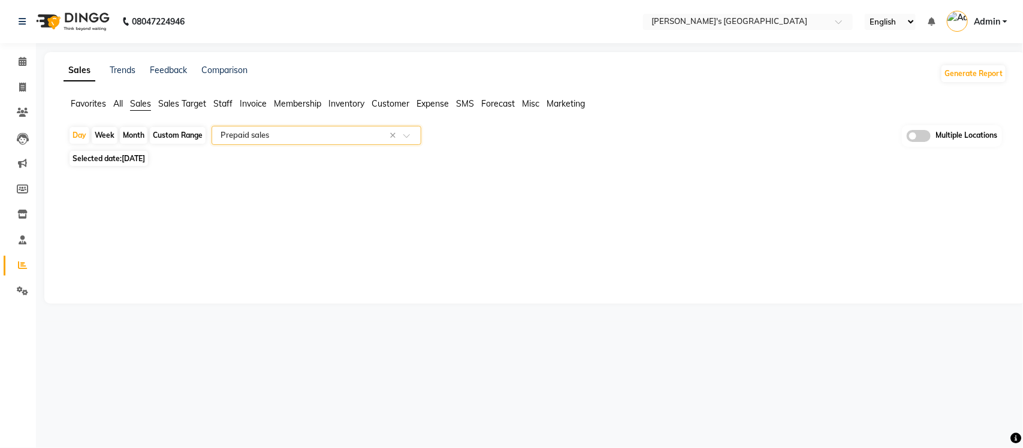
click at [282, 131] on input "text" at bounding box center [304, 135] width 173 height 12
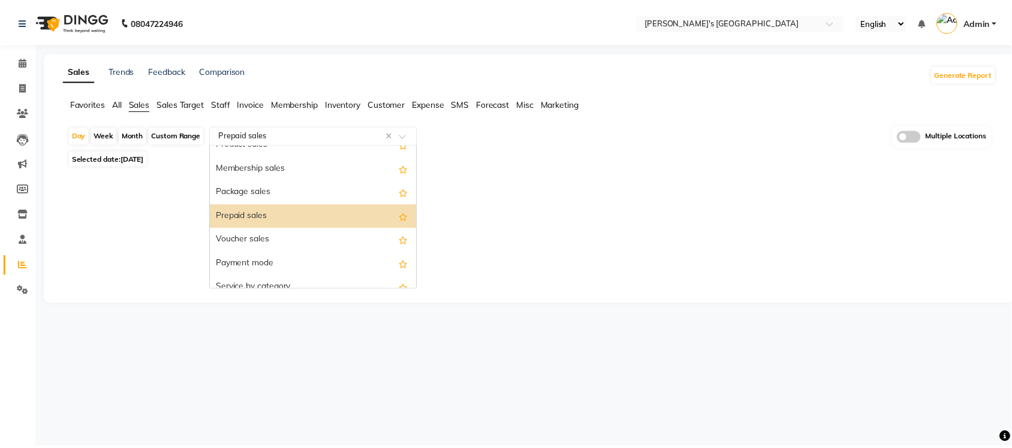
scroll to position [93, 0]
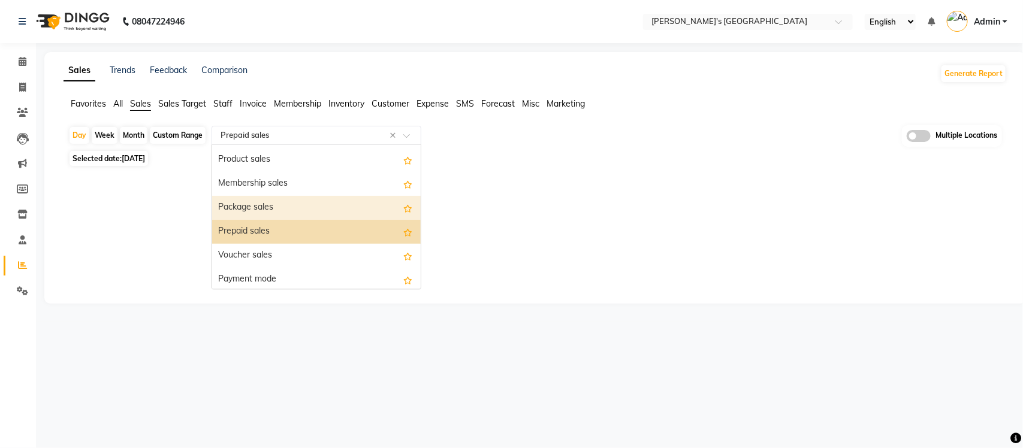
click at [271, 212] on div "Package sales" at bounding box center [316, 208] width 209 height 24
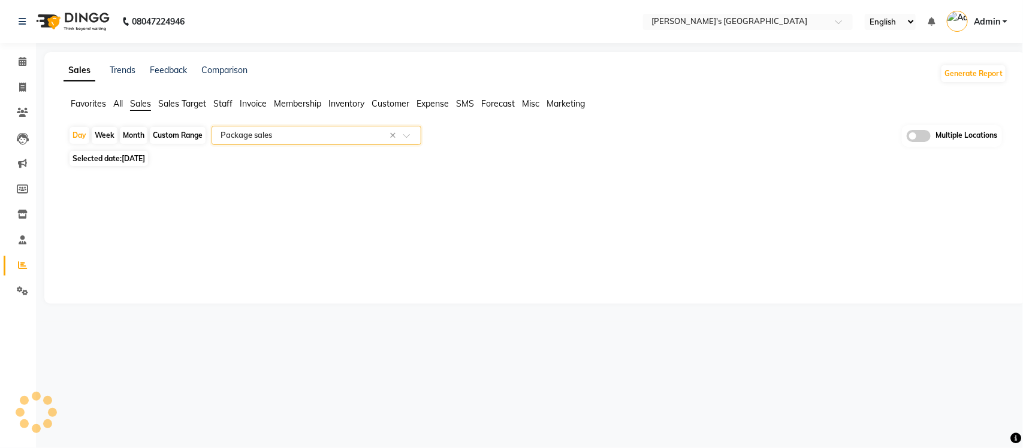
select select "full_report"
select select "csv"
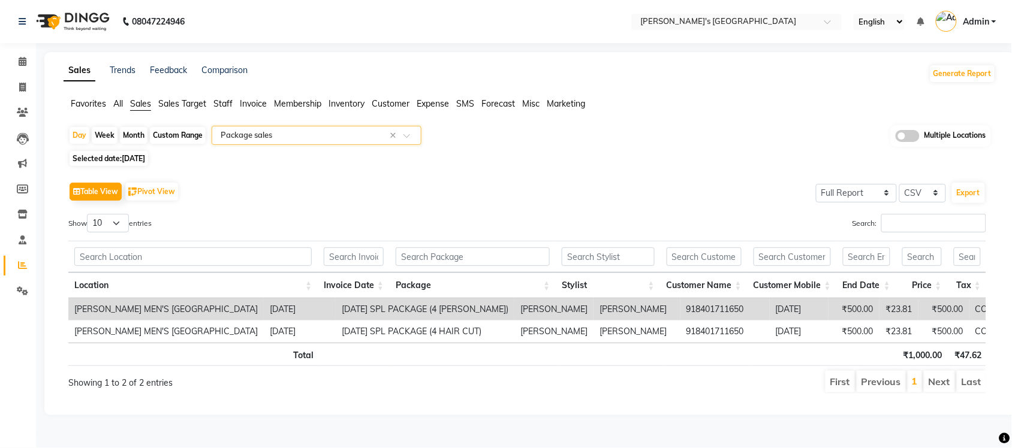
click at [340, 140] on input "text" at bounding box center [304, 135] width 173 height 12
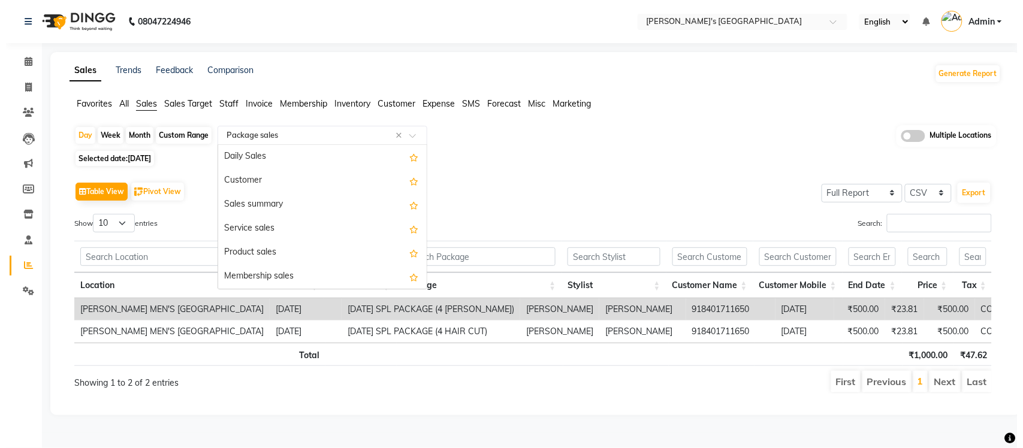
scroll to position [144, 0]
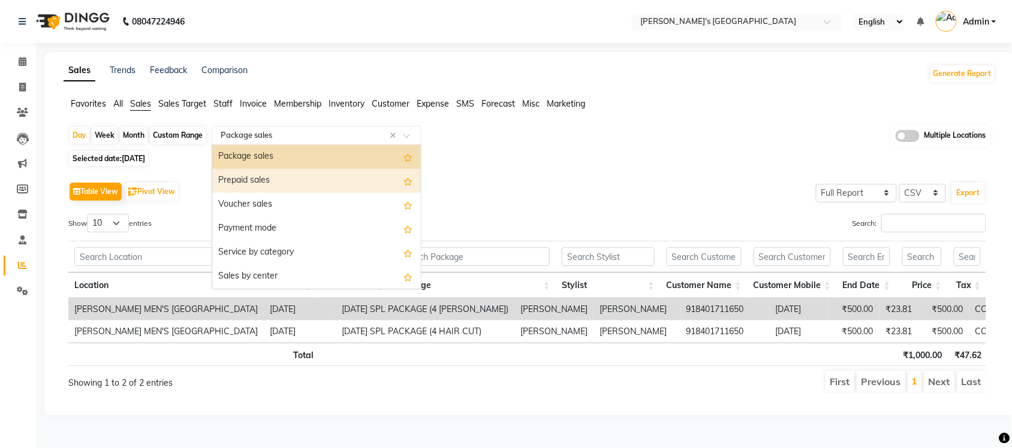
click at [311, 178] on div "Prepaid sales" at bounding box center [316, 181] width 209 height 24
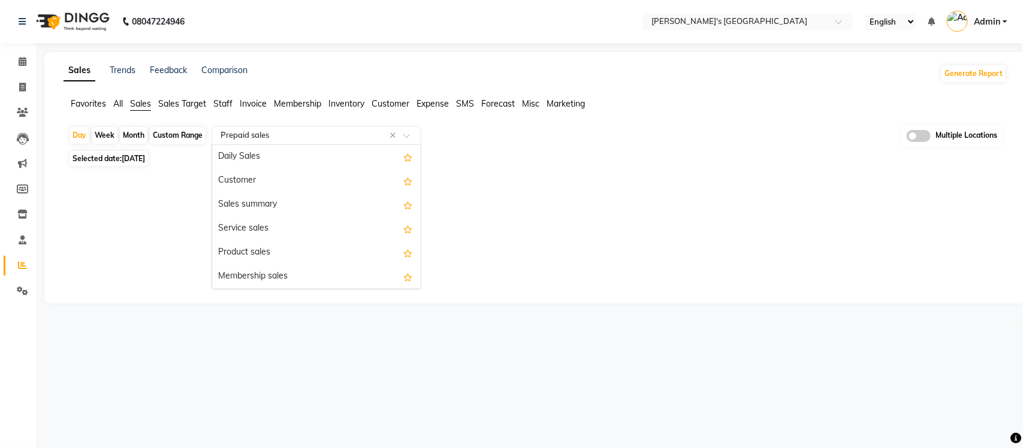
click at [325, 143] on div "Select Report Type × Prepaid sales ×" at bounding box center [317, 135] width 210 height 19
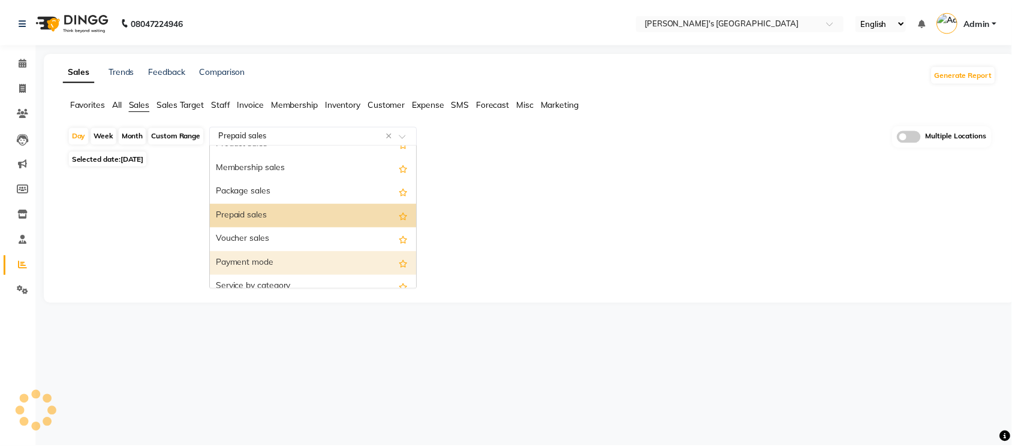
scroll to position [93, 0]
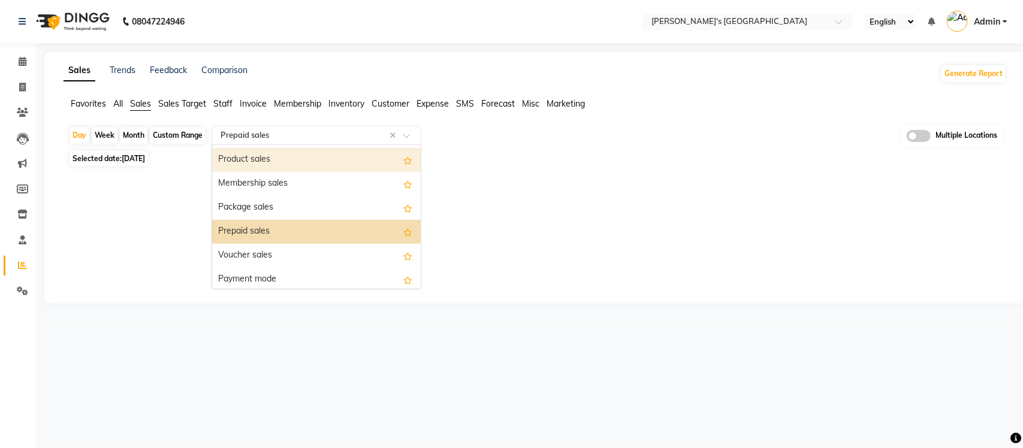
click at [294, 168] on div "Product sales" at bounding box center [316, 160] width 209 height 24
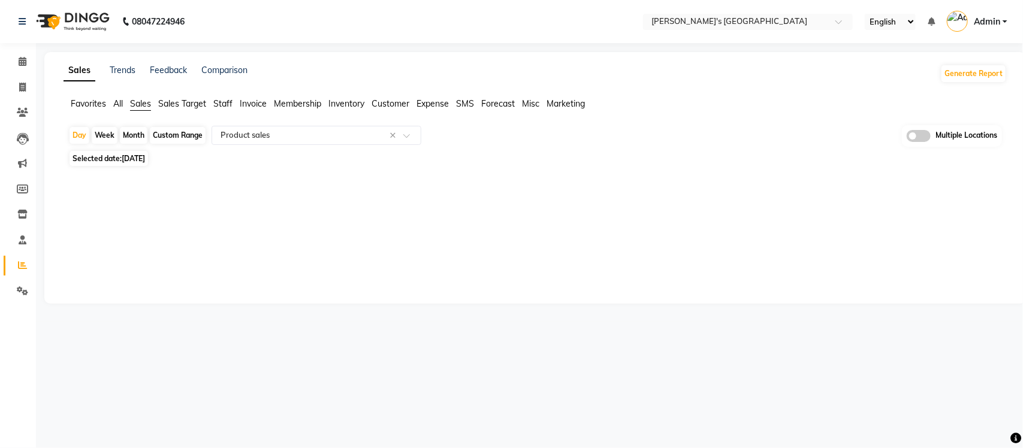
click at [432, 108] on span "Expense" at bounding box center [433, 103] width 32 height 11
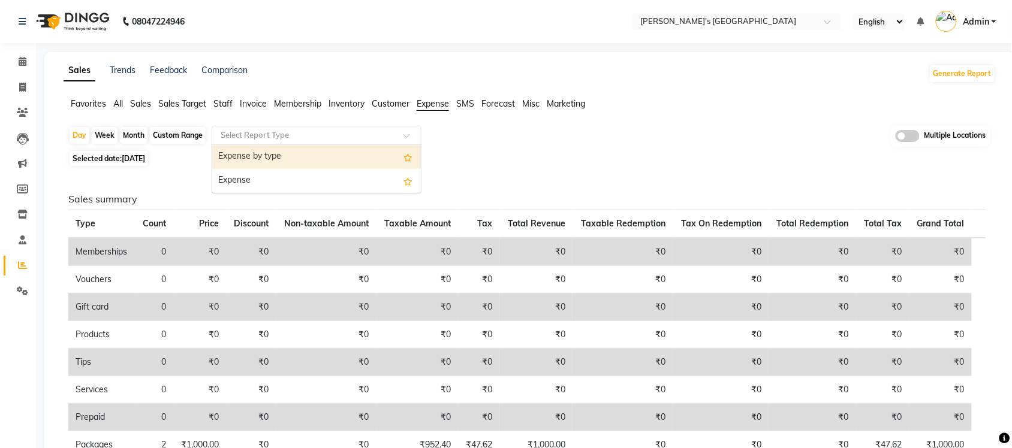
click at [325, 138] on input "text" at bounding box center [304, 135] width 173 height 12
click at [305, 155] on div "Expense by type" at bounding box center [316, 157] width 209 height 24
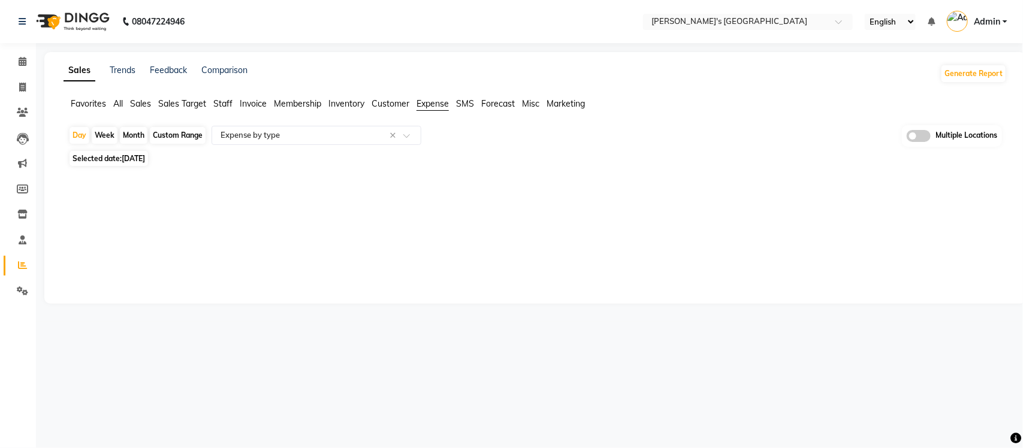
click at [120, 100] on span "All" at bounding box center [118, 103] width 10 height 11
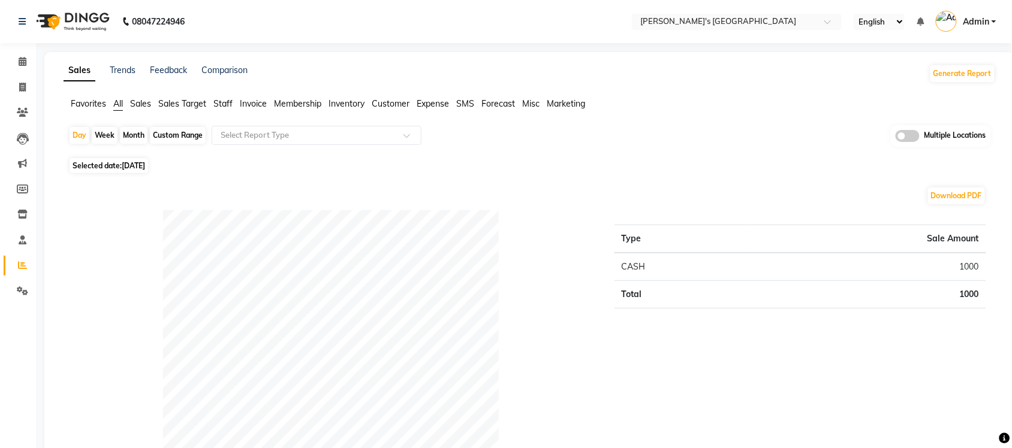
click at [165, 138] on div "Custom Range" at bounding box center [178, 135] width 56 height 17
select select "9"
select select "2025"
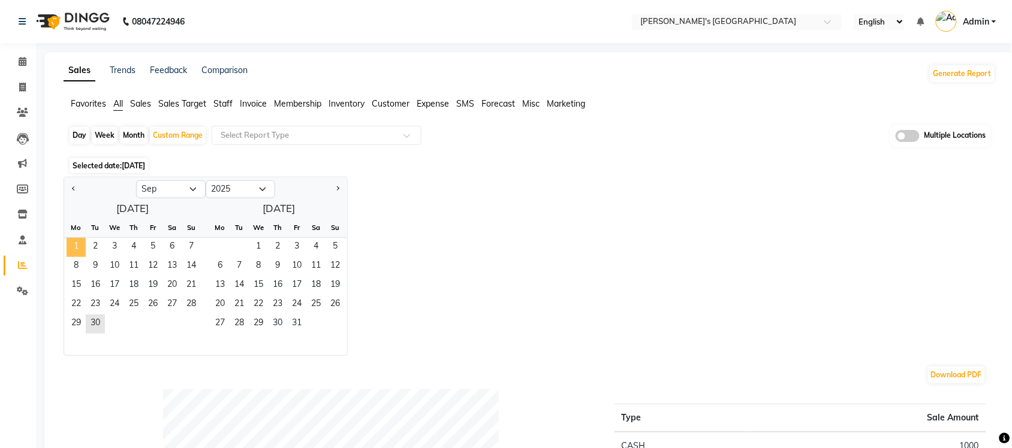
click at [78, 246] on span "1" at bounding box center [76, 247] width 19 height 19
click at [102, 330] on span "30" at bounding box center [95, 324] width 19 height 19
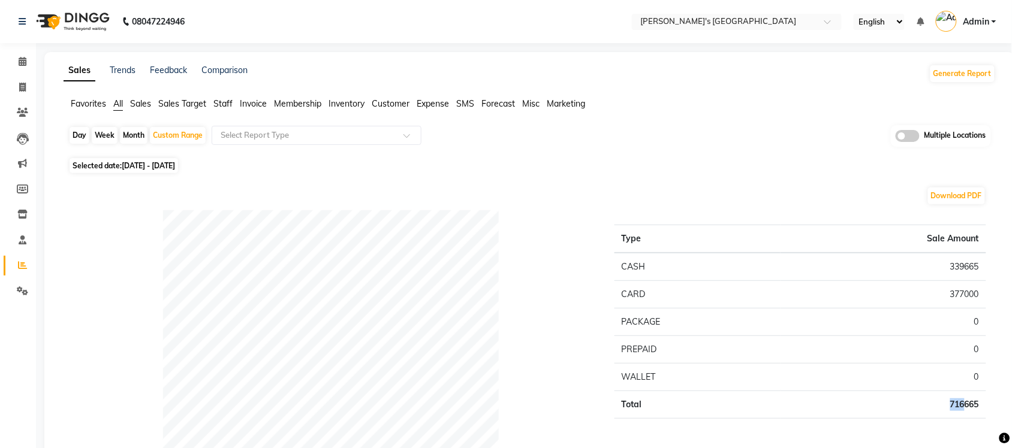
drag, startPoint x: 944, startPoint y: 397, endPoint x: 963, endPoint y: 415, distance: 26.3
click at [963, 415] on td "716665" at bounding box center [883, 405] width 206 height 28
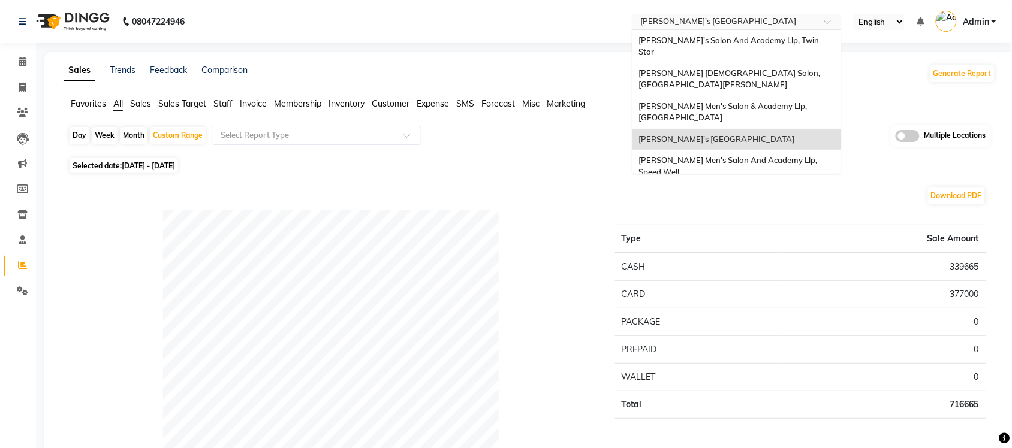
click at [784, 23] on input "text" at bounding box center [725, 23] width 174 height 12
click at [784, 155] on span "[PERSON_NAME] Men's Salon And Academy Llp, Speed Well" at bounding box center [728, 166] width 180 height 22
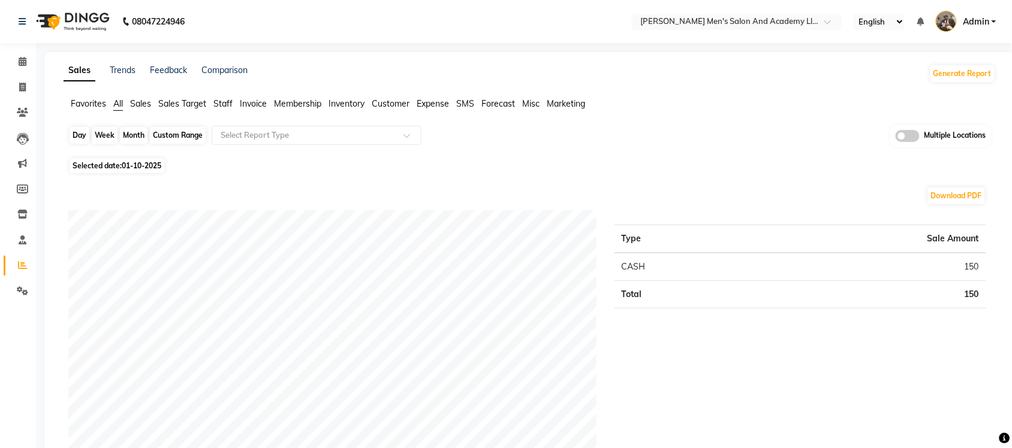
click at [81, 138] on div "Day" at bounding box center [80, 135] width 20 height 17
select select "10"
select select "2025"
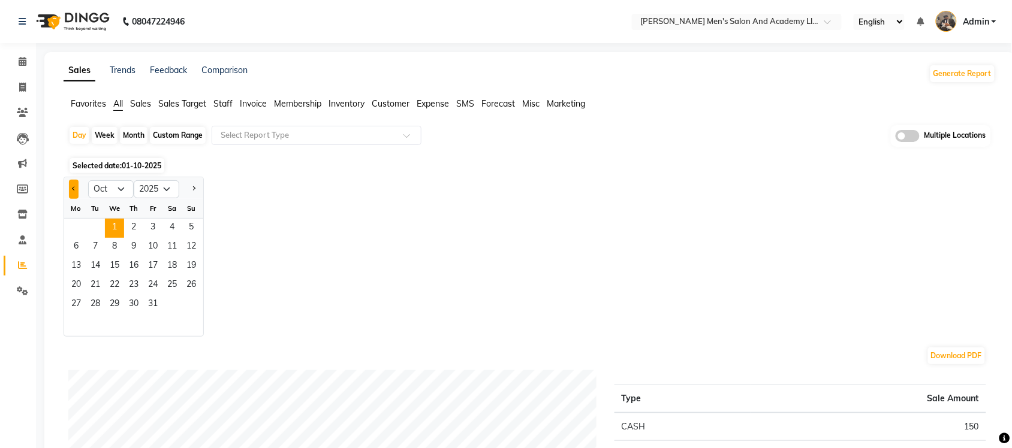
click at [72, 189] on span "Previous month" at bounding box center [74, 188] width 4 height 4
select select "9"
click at [101, 300] on span "30" at bounding box center [95, 305] width 19 height 19
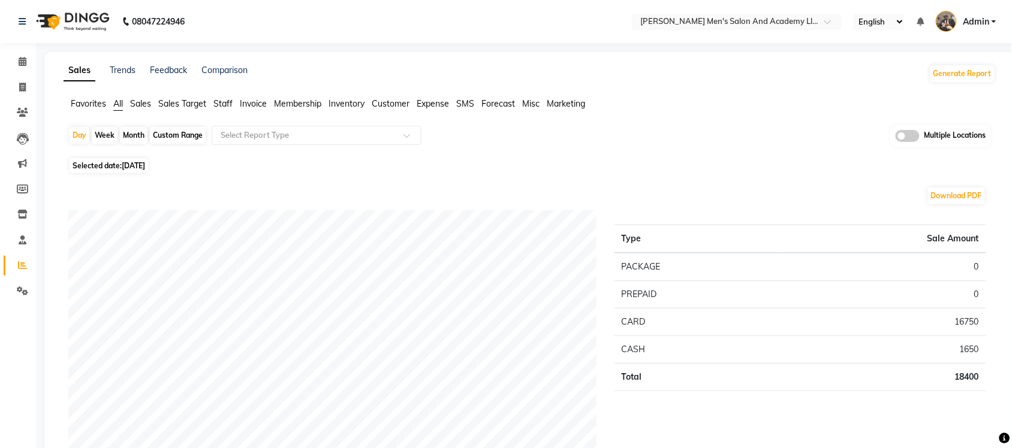
click at [136, 99] on span "Sales" at bounding box center [140, 103] width 21 height 11
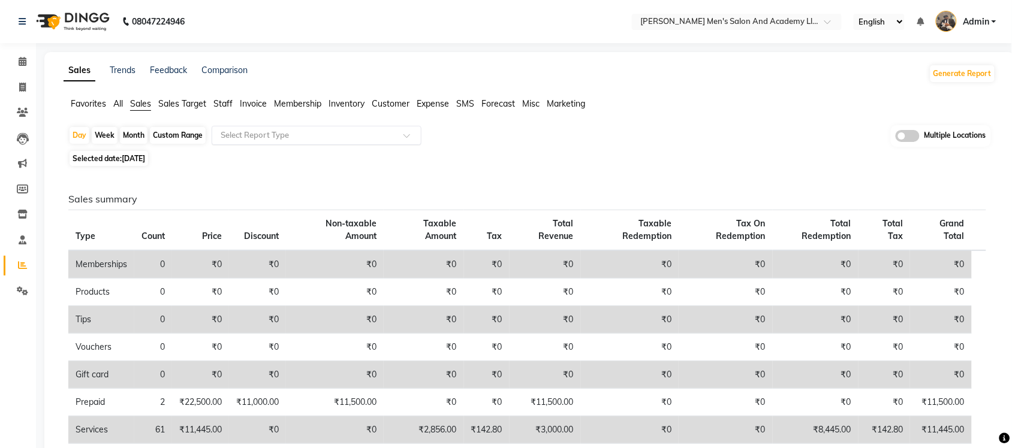
click at [263, 132] on input "text" at bounding box center [304, 135] width 173 height 12
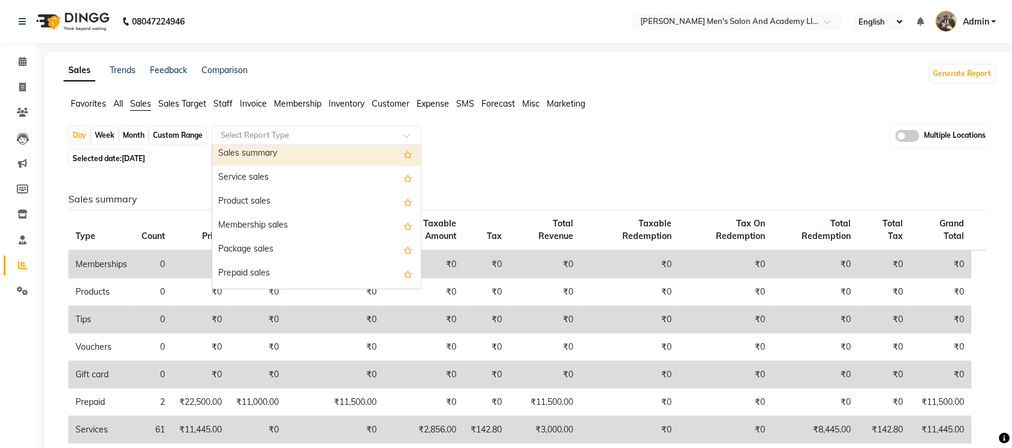
scroll to position [75, 0]
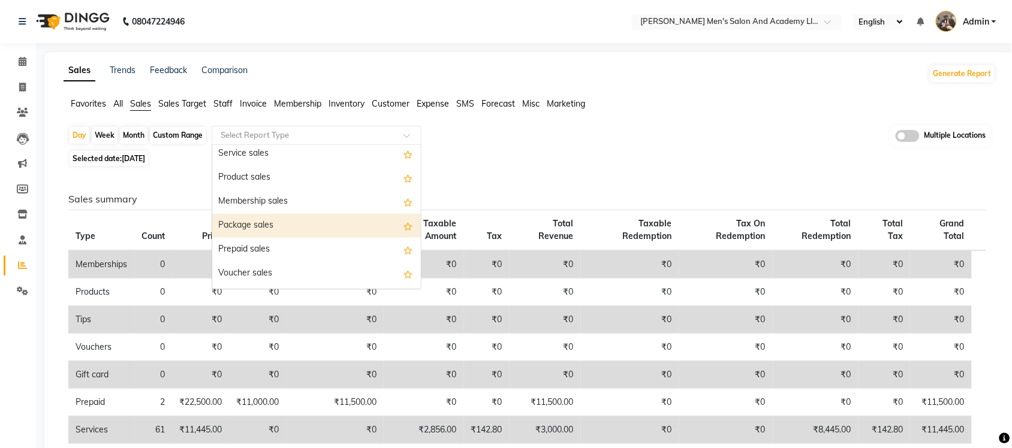
click at [277, 223] on div "Package sales" at bounding box center [316, 226] width 209 height 24
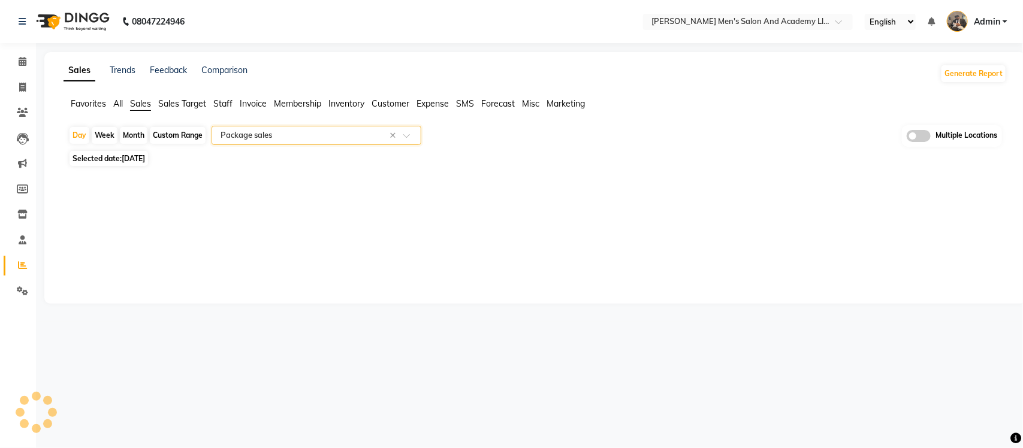
select select "full_report"
select select "csv"
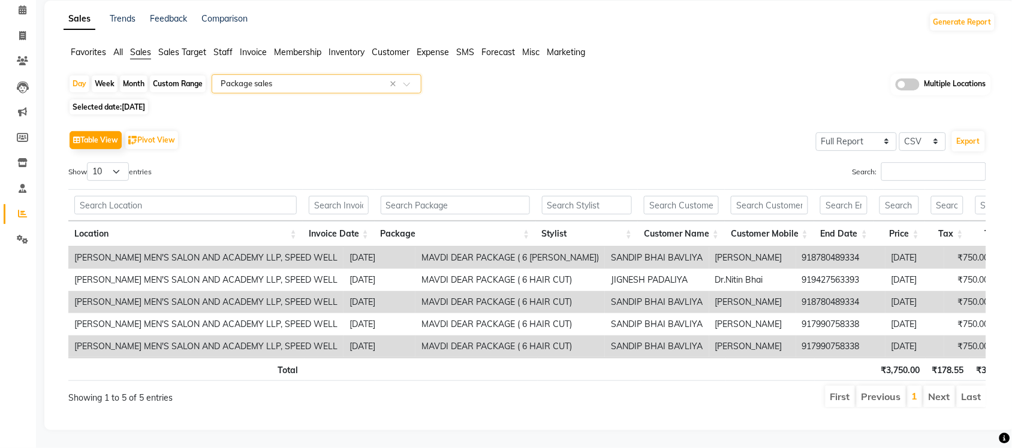
scroll to position [76, 0]
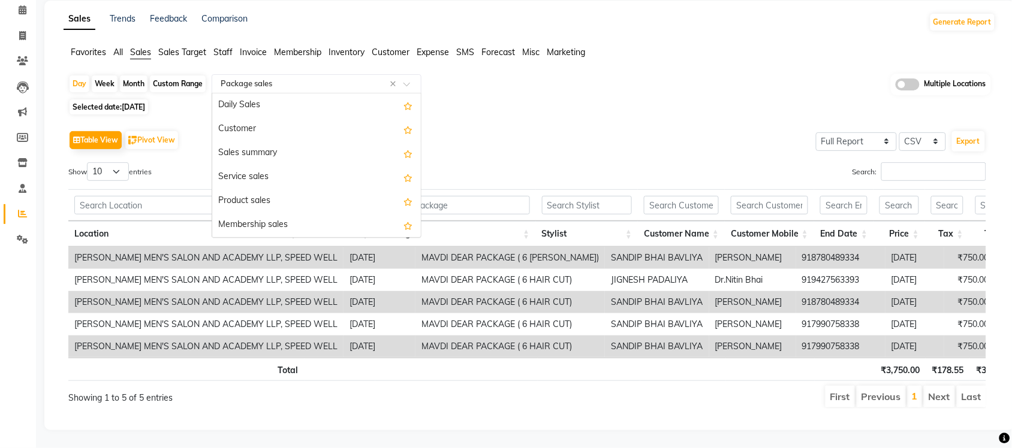
click at [285, 78] on input "text" at bounding box center [304, 84] width 173 height 12
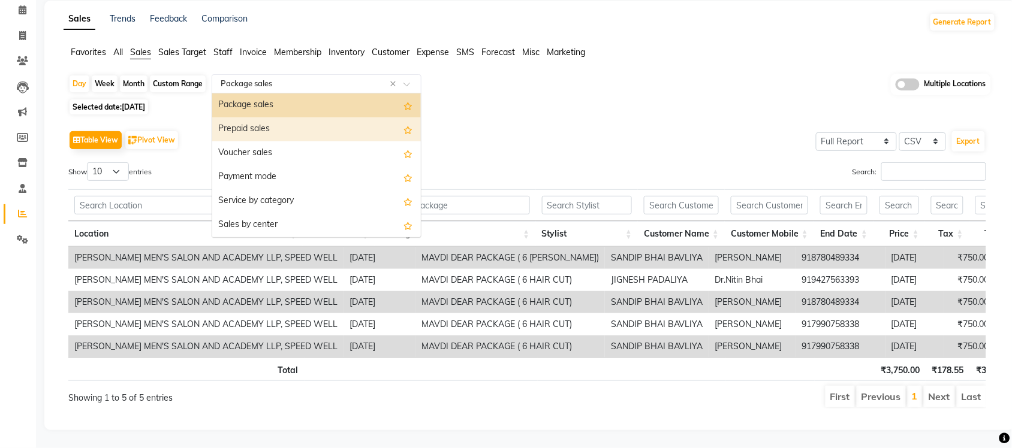
click at [277, 117] on div "Prepaid sales" at bounding box center [316, 129] width 209 height 24
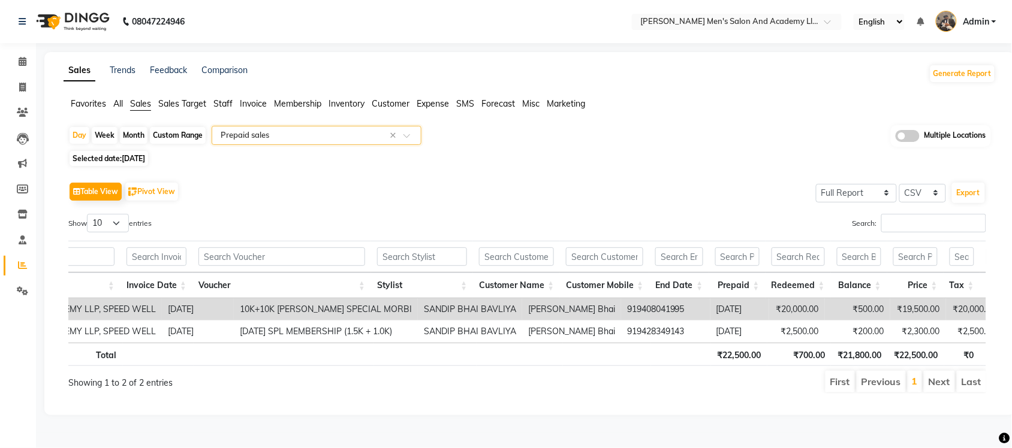
scroll to position [0, 231]
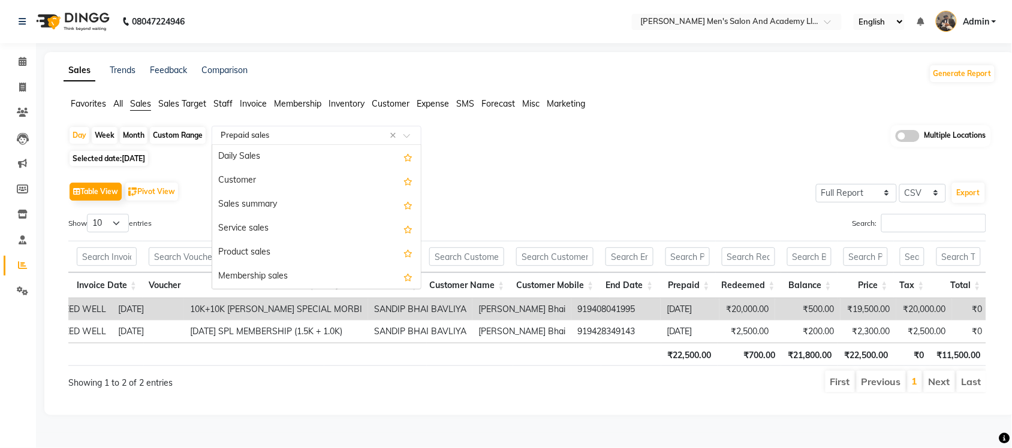
click at [307, 140] on input "text" at bounding box center [304, 135] width 173 height 12
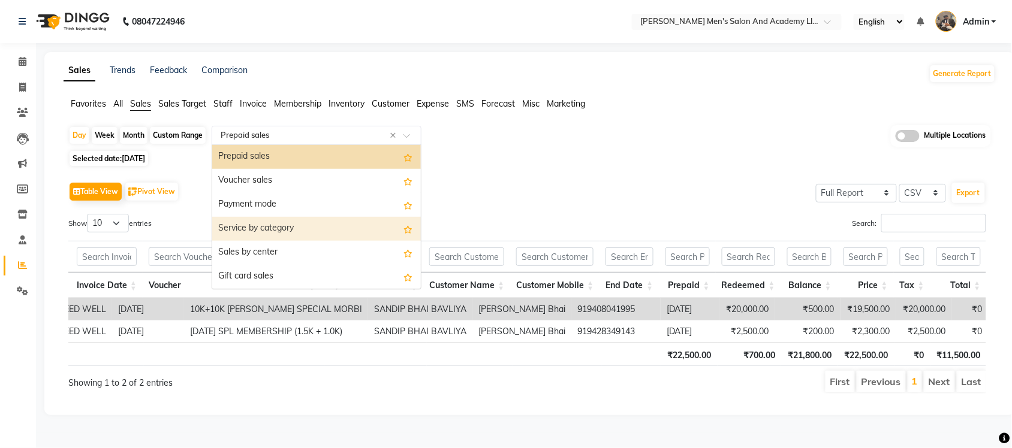
scroll to position [93, 0]
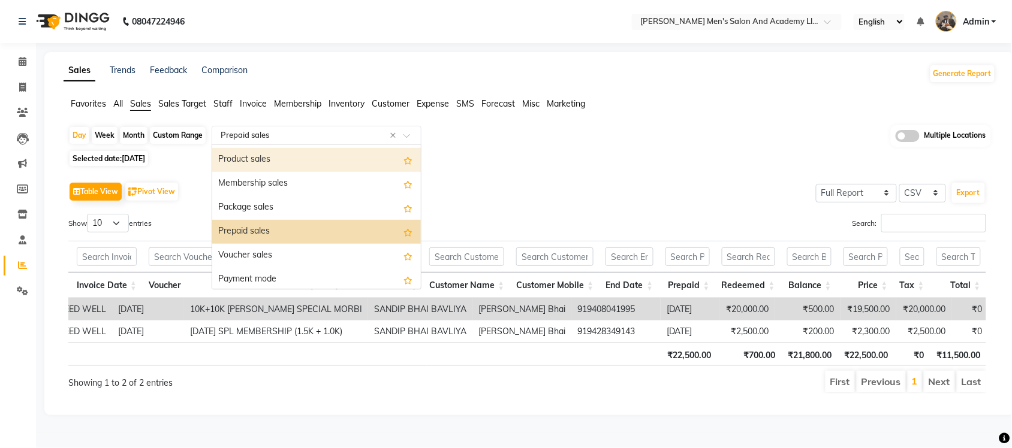
click at [275, 162] on div "Product sales" at bounding box center [316, 160] width 209 height 24
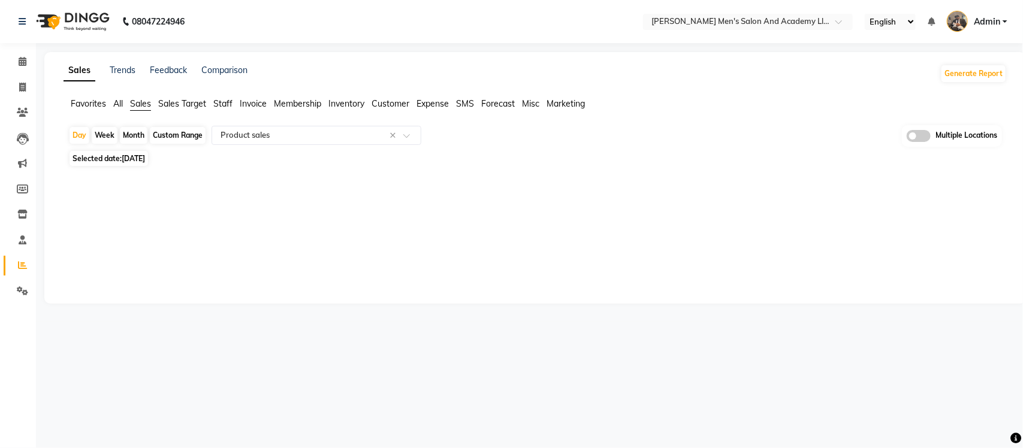
click at [423, 187] on div at bounding box center [533, 179] width 948 height 19
click at [429, 103] on span "Expense" at bounding box center [433, 103] width 32 height 11
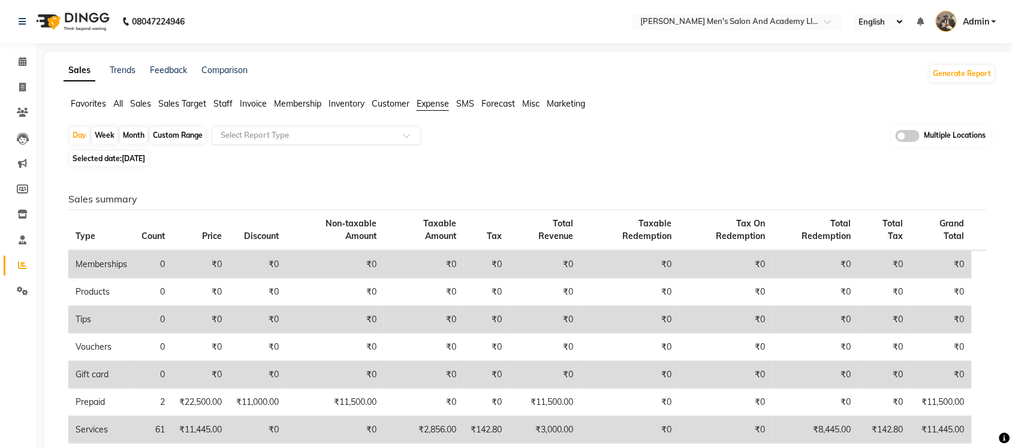
click at [330, 138] on input "text" at bounding box center [304, 135] width 173 height 12
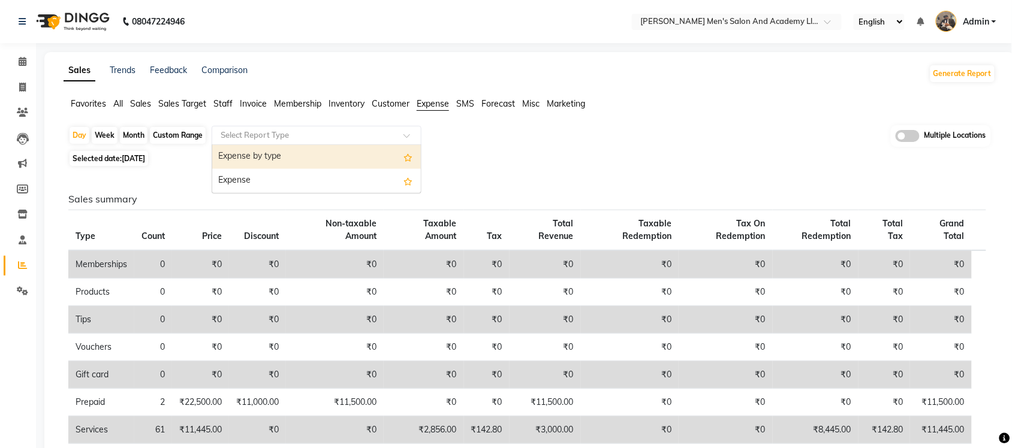
click at [301, 160] on div "Expense by type" at bounding box center [316, 157] width 209 height 24
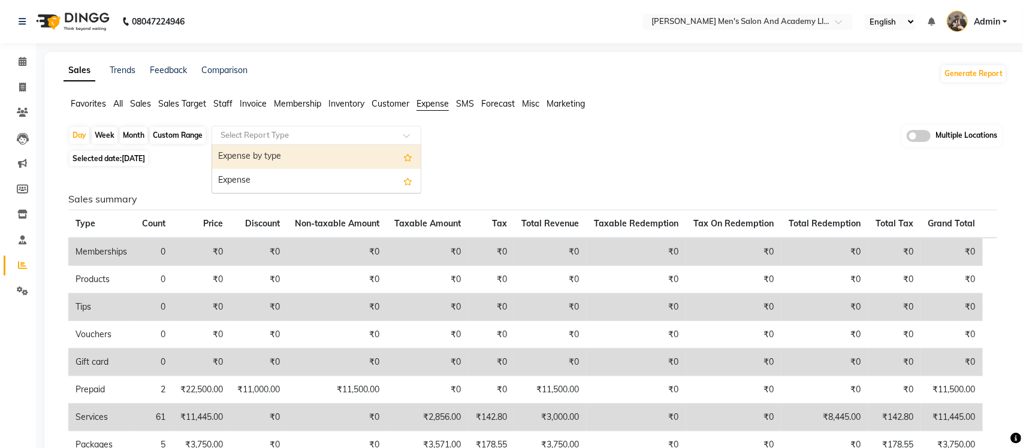
select select "full_report"
select select "csv"
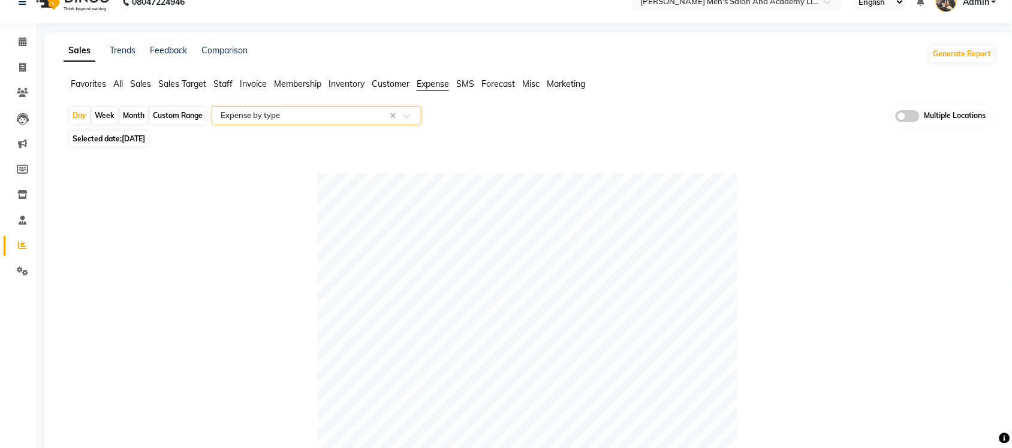
scroll to position [4, 0]
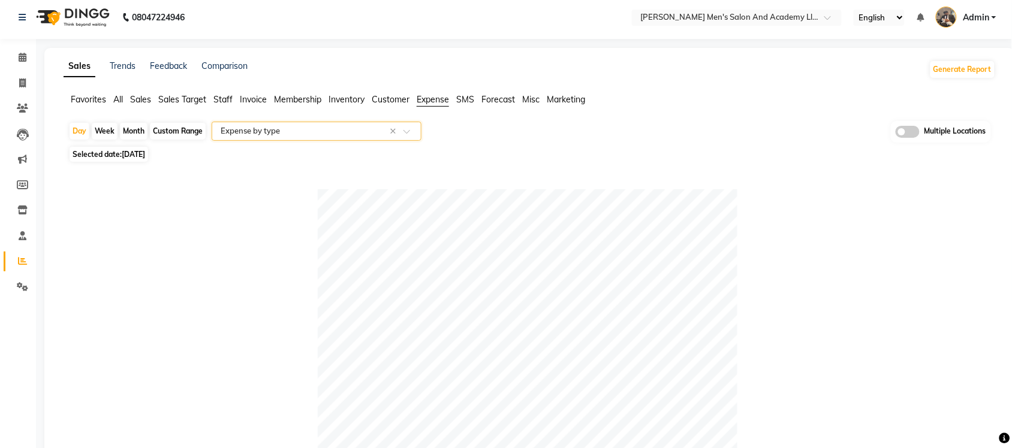
click at [121, 99] on span "All" at bounding box center [118, 99] width 10 height 11
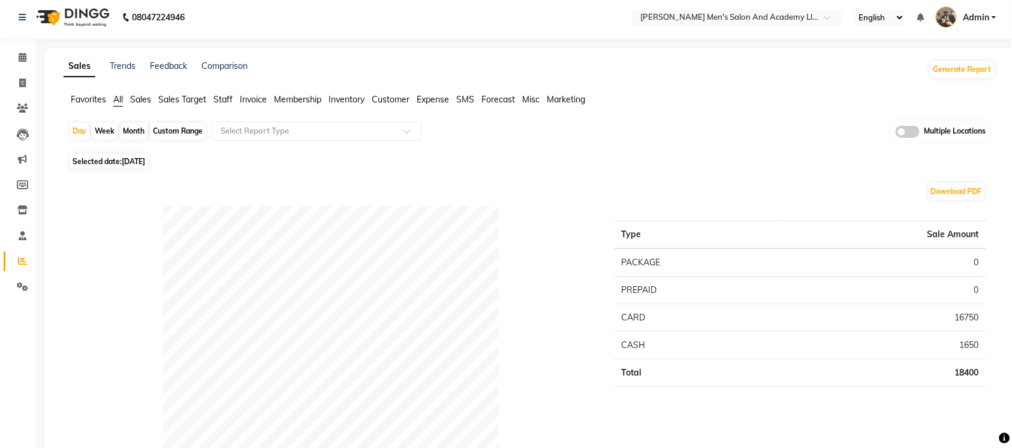
click at [168, 130] on div "Custom Range" at bounding box center [178, 131] width 56 height 17
select select "9"
select select "2025"
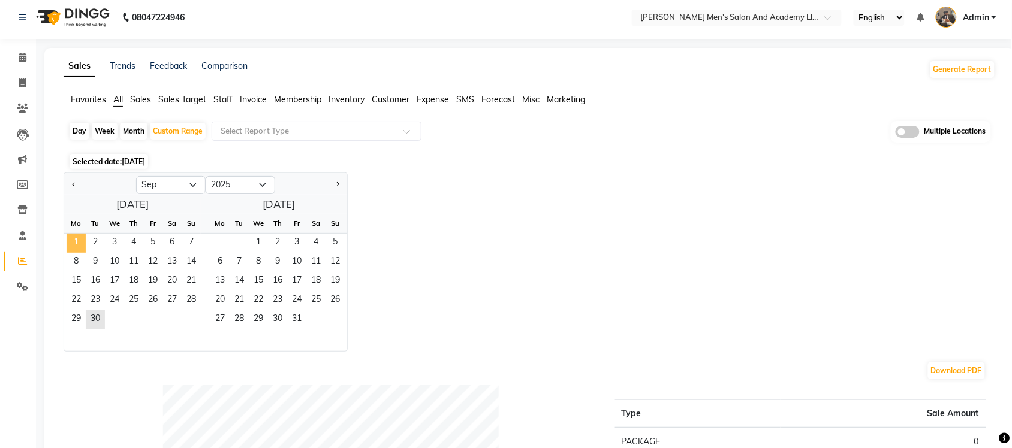
click at [76, 237] on span "1" at bounding box center [76, 243] width 19 height 19
click at [99, 315] on span "30" at bounding box center [95, 320] width 19 height 19
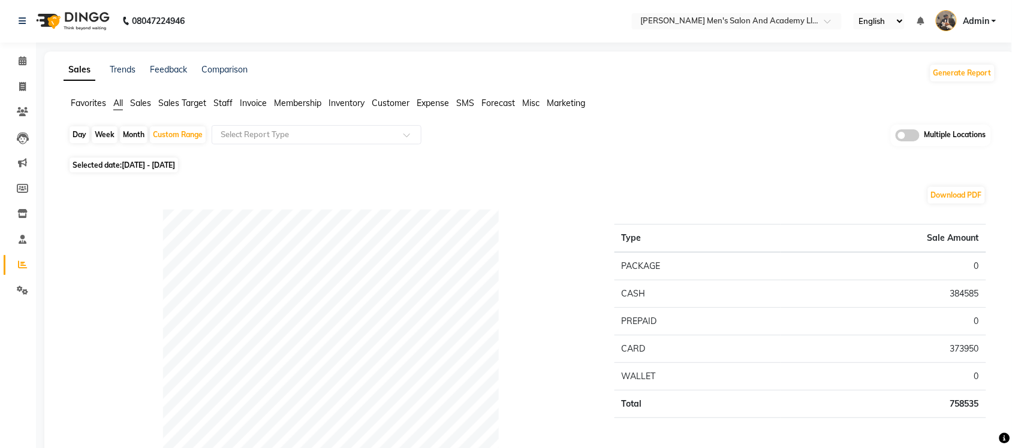
scroll to position [0, 0]
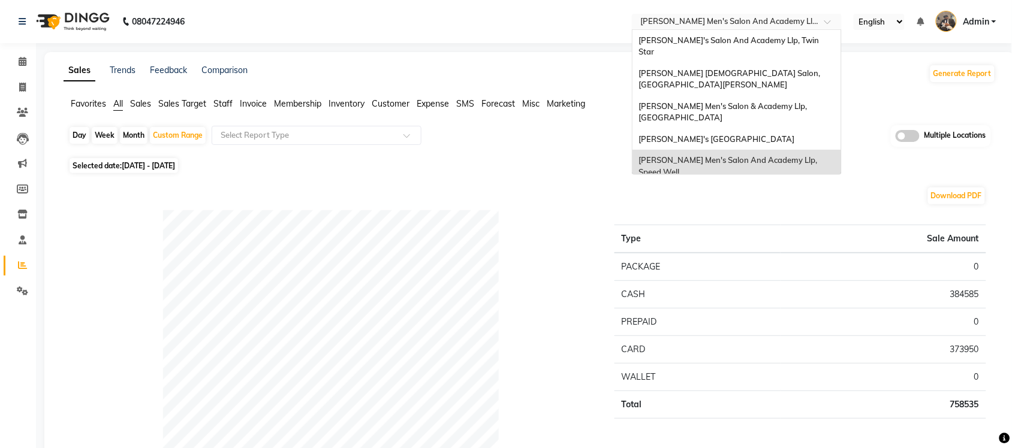
click at [787, 22] on input "text" at bounding box center [725, 23] width 174 height 12
click at [790, 101] on span "Sandy Men's Salon & Academy Llp, Ravapar Road" at bounding box center [723, 112] width 170 height 22
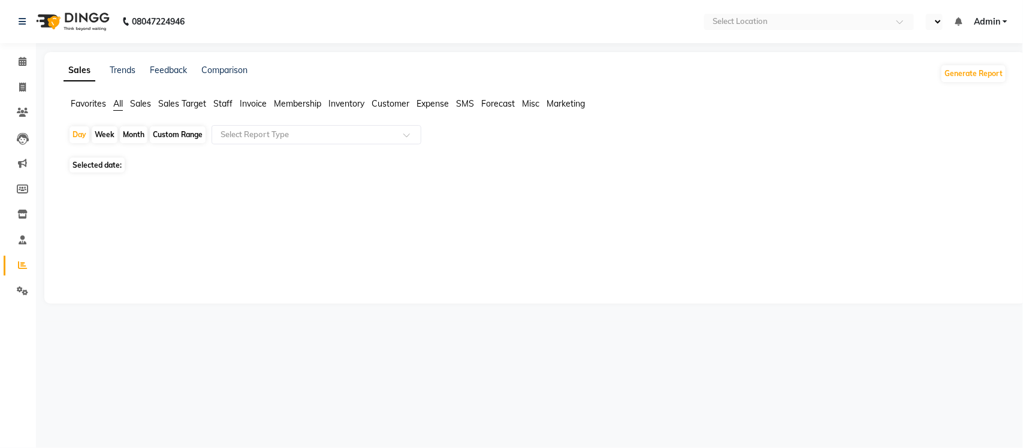
select select "en"
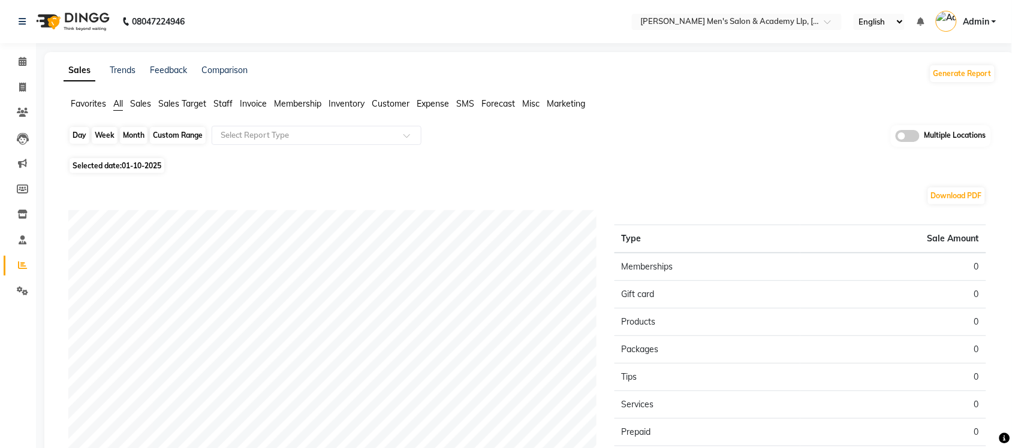
click at [79, 132] on div "Day" at bounding box center [80, 135] width 20 height 17
select select "10"
select select "2025"
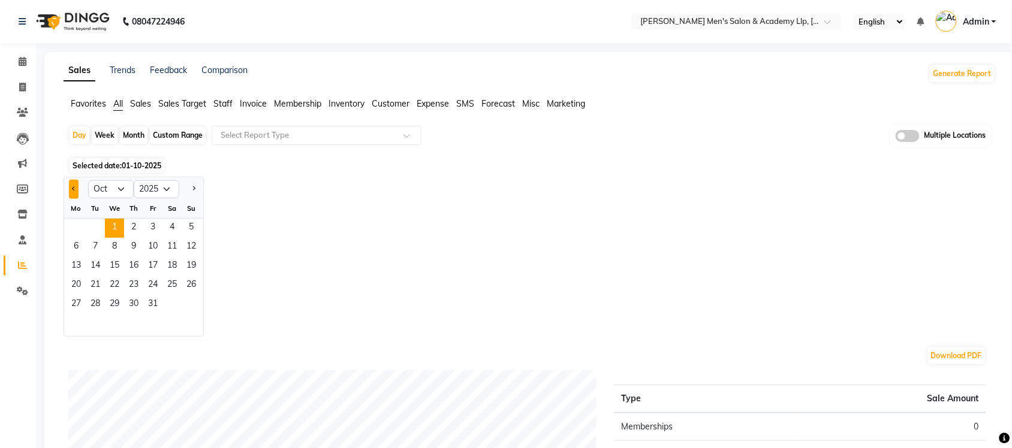
click at [78, 188] on div at bounding box center [76, 189] width 24 height 19
click at [70, 192] on button "Previous month" at bounding box center [74, 189] width 10 height 19
select select "9"
click at [93, 301] on span "30" at bounding box center [95, 305] width 19 height 19
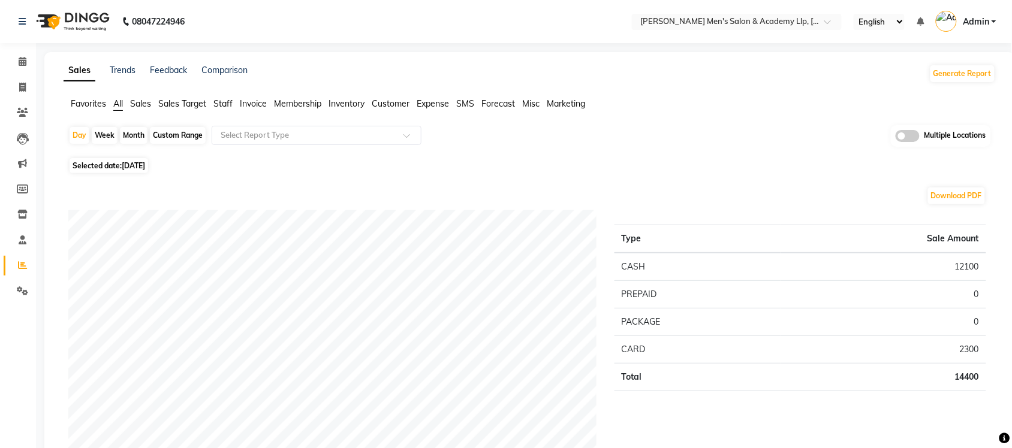
click at [140, 107] on span "Sales" at bounding box center [140, 103] width 21 height 11
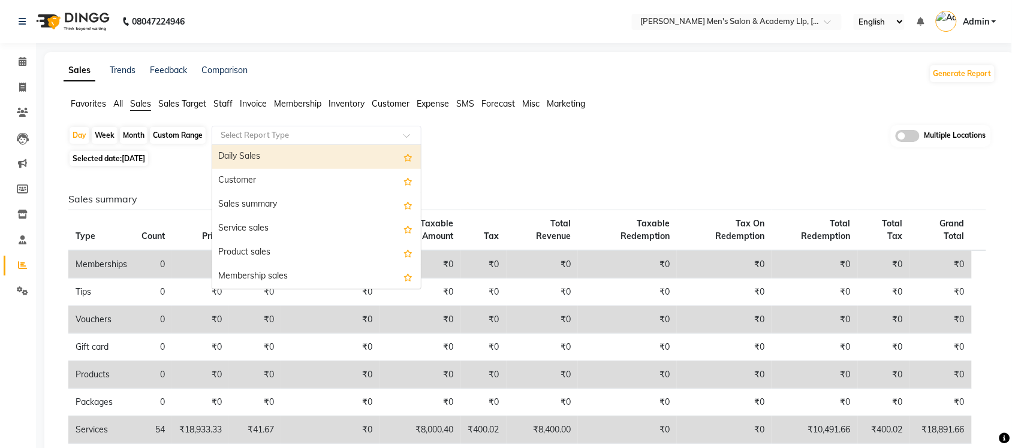
click at [288, 132] on input "text" at bounding box center [304, 135] width 173 height 12
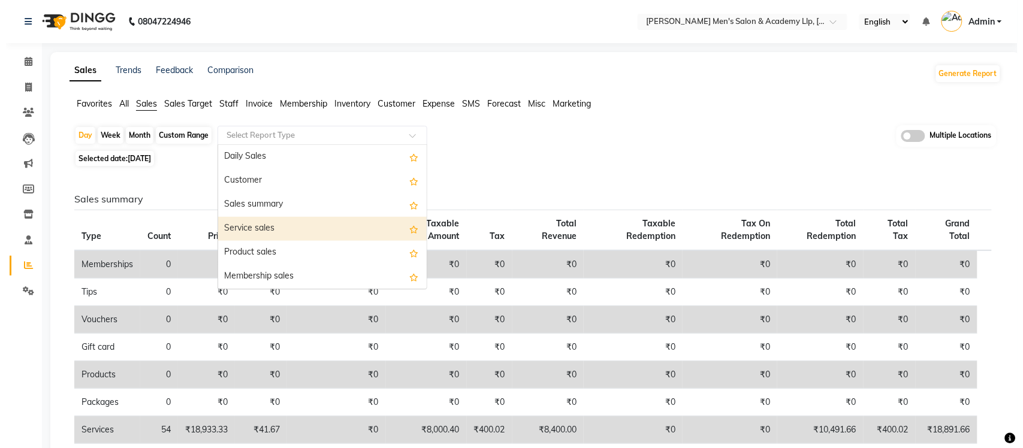
scroll to position [75, 0]
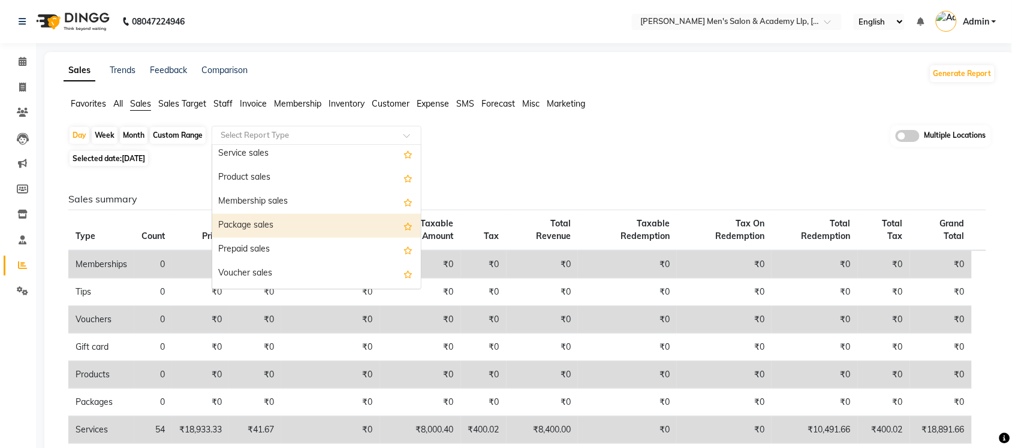
click at [289, 225] on div "Package sales" at bounding box center [316, 226] width 209 height 24
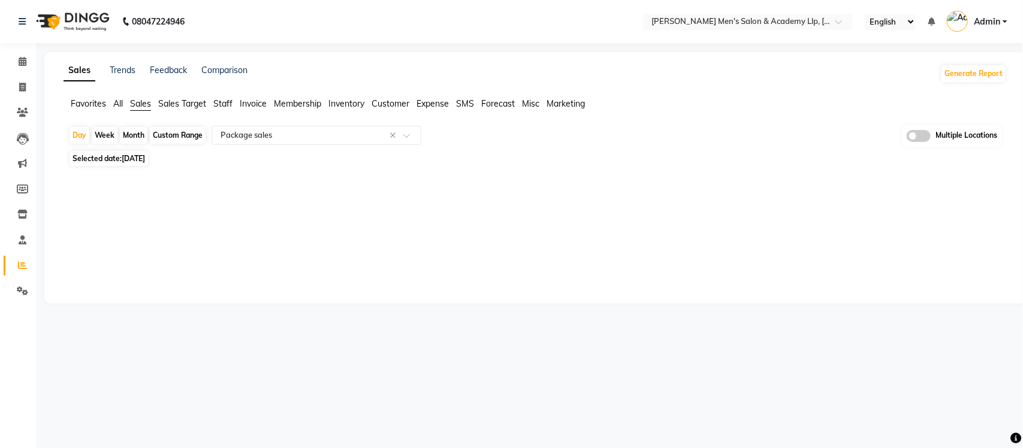
click at [366, 197] on div "Sales Trends Feedback Comparison Generate Report Favorites All Sales Sales Targ…" at bounding box center [535, 178] width 982 height 252
click at [302, 138] on input "text" at bounding box center [304, 135] width 173 height 12
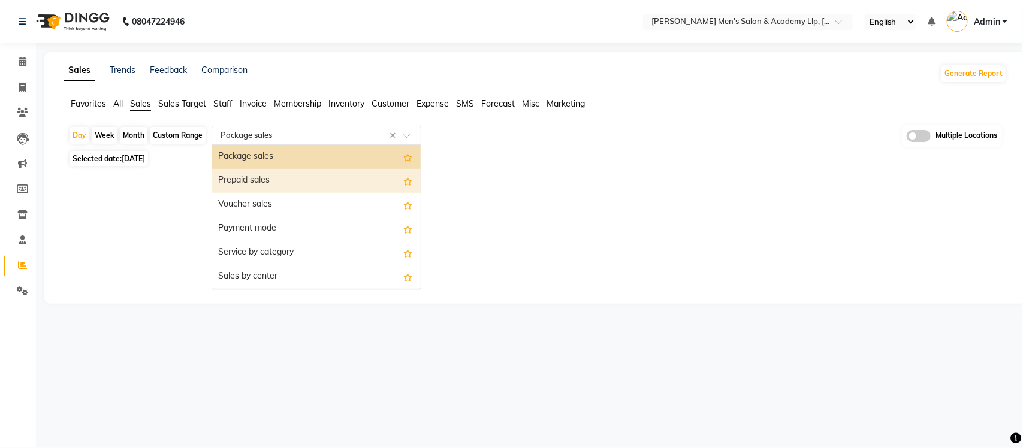
click at [278, 182] on div "Prepaid sales" at bounding box center [316, 181] width 209 height 24
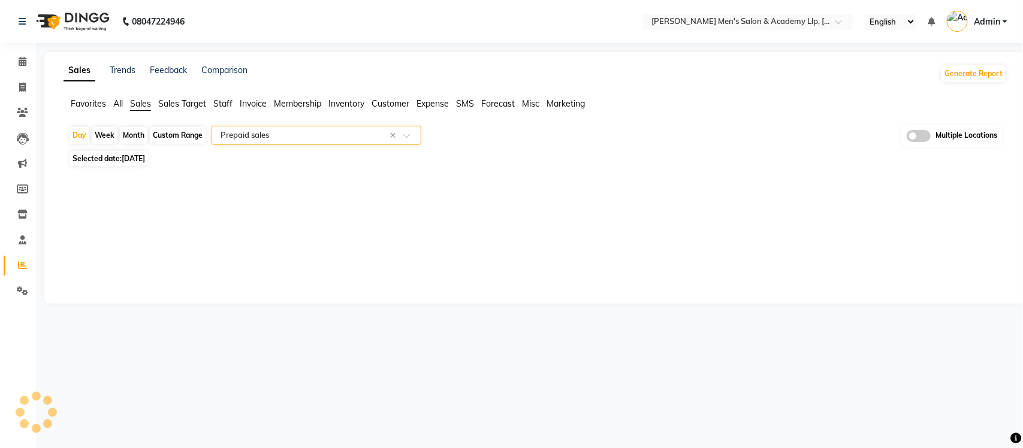
select select "full_report"
select select "csv"
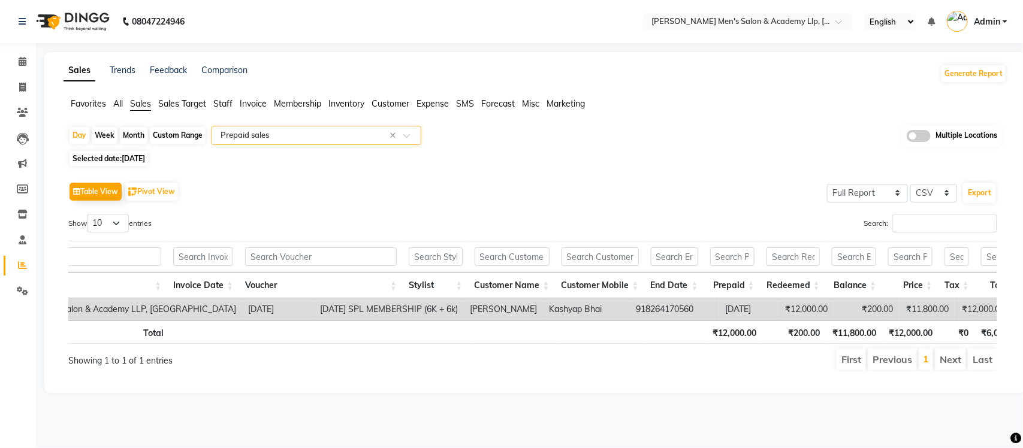
scroll to position [0, 136]
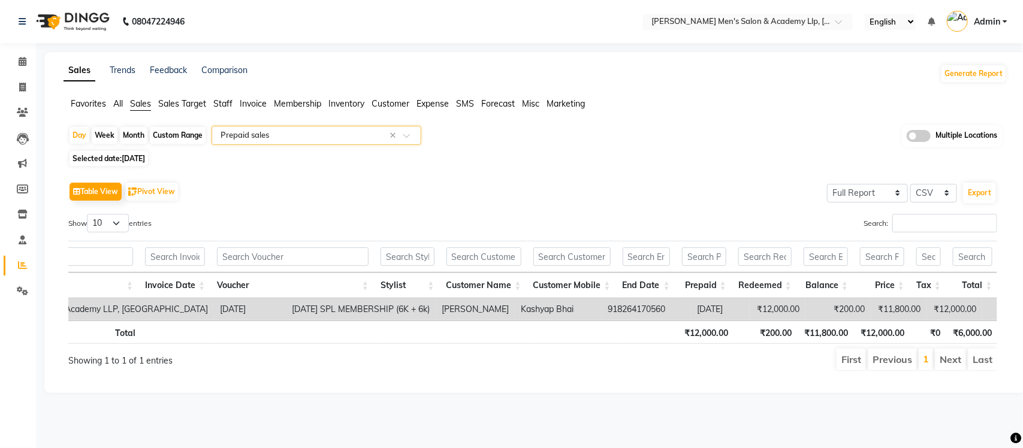
click at [300, 138] on input "text" at bounding box center [304, 135] width 173 height 12
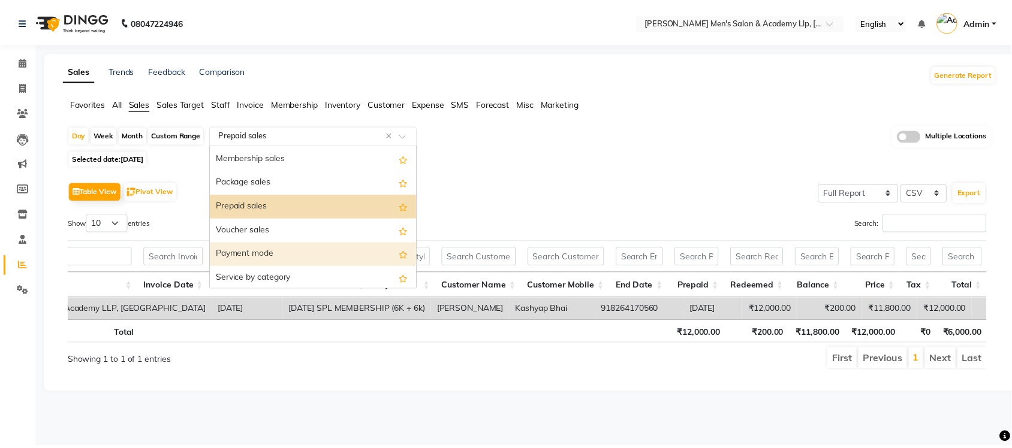
scroll to position [93, 0]
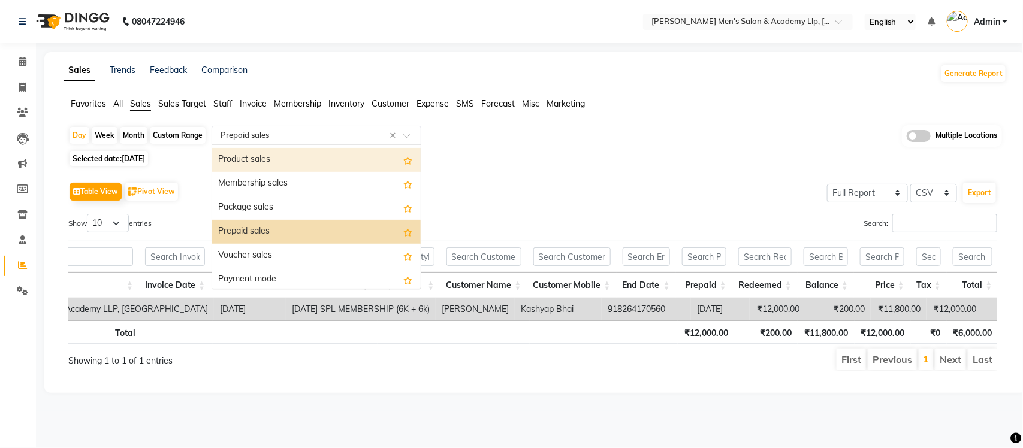
click at [269, 164] on div "Product sales" at bounding box center [316, 160] width 209 height 24
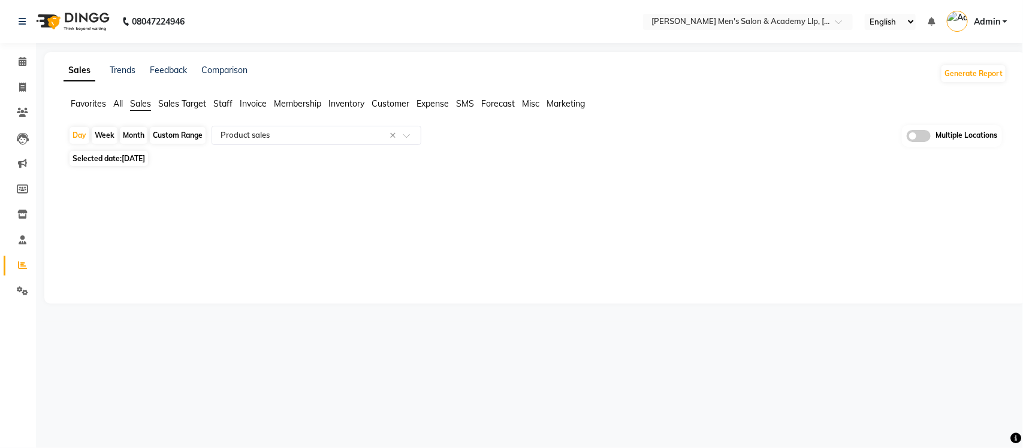
drag, startPoint x: 432, startPoint y: 174, endPoint x: 421, endPoint y: 163, distance: 15.3
click at [429, 174] on div at bounding box center [533, 179] width 948 height 19
click at [427, 100] on span "Expense" at bounding box center [433, 103] width 32 height 11
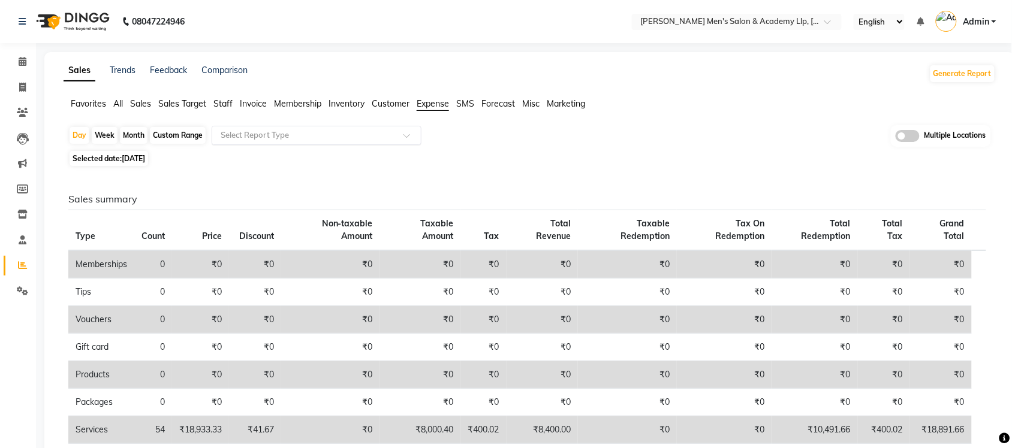
click at [334, 133] on input "text" at bounding box center [304, 135] width 173 height 12
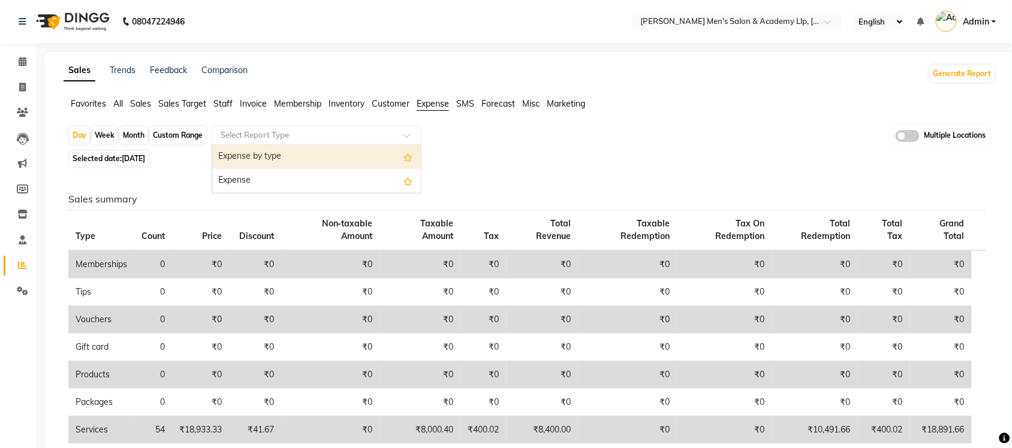
click at [310, 162] on div "Expense by type" at bounding box center [316, 157] width 209 height 24
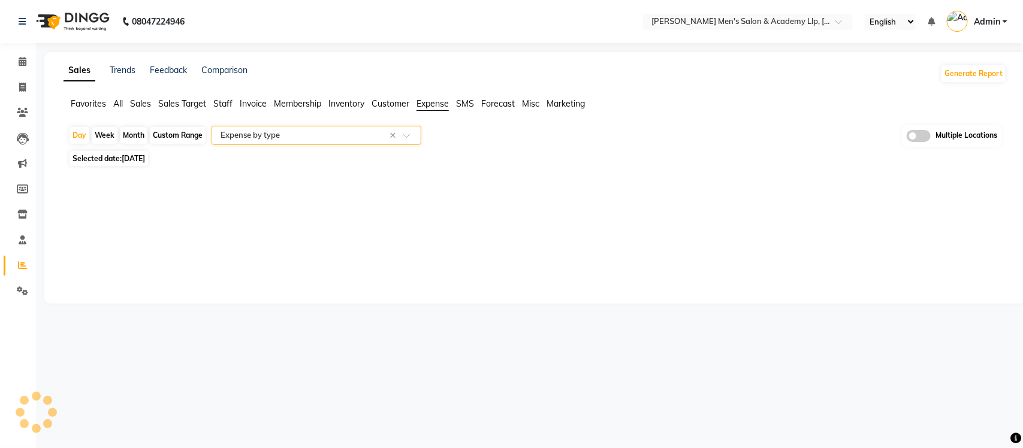
select select "full_report"
select select "csv"
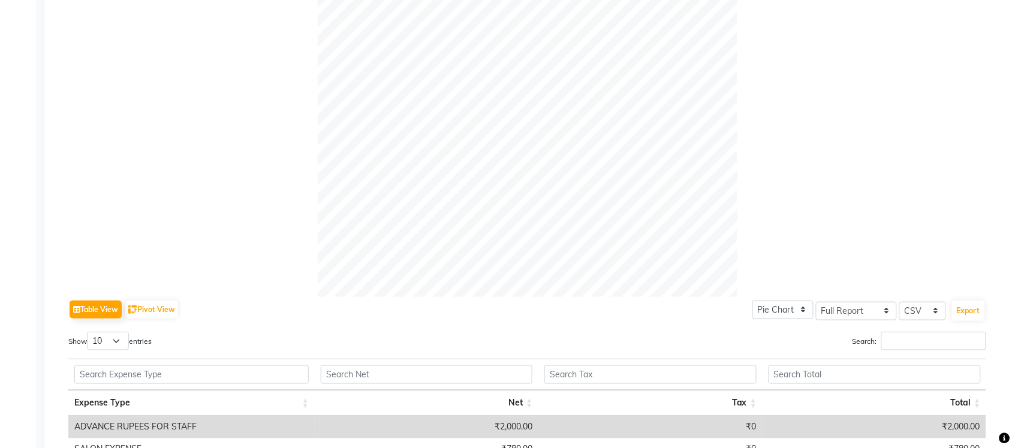
scroll to position [75, 0]
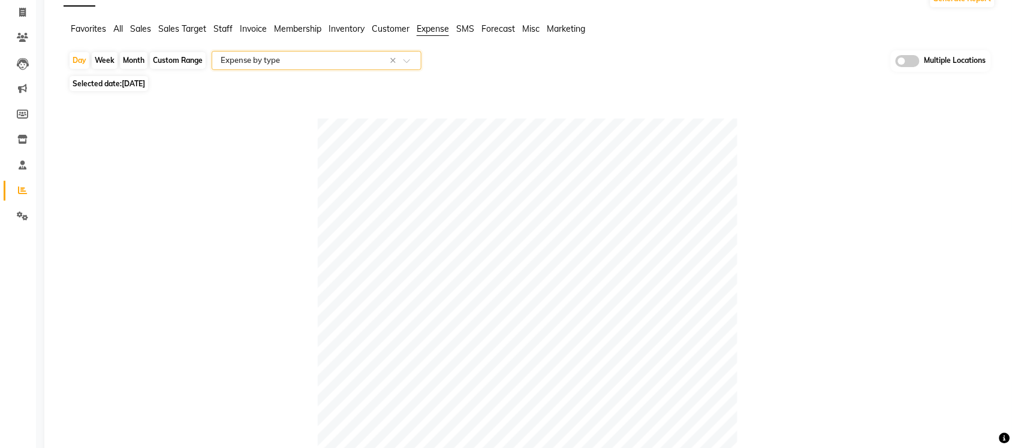
click at [228, 61] on input "text" at bounding box center [304, 61] width 173 height 12
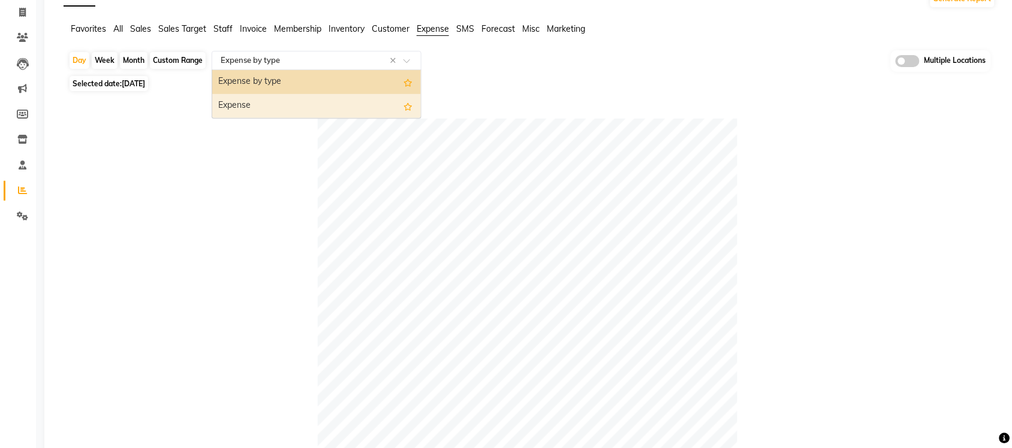
click at [247, 104] on div "Expense" at bounding box center [316, 106] width 209 height 24
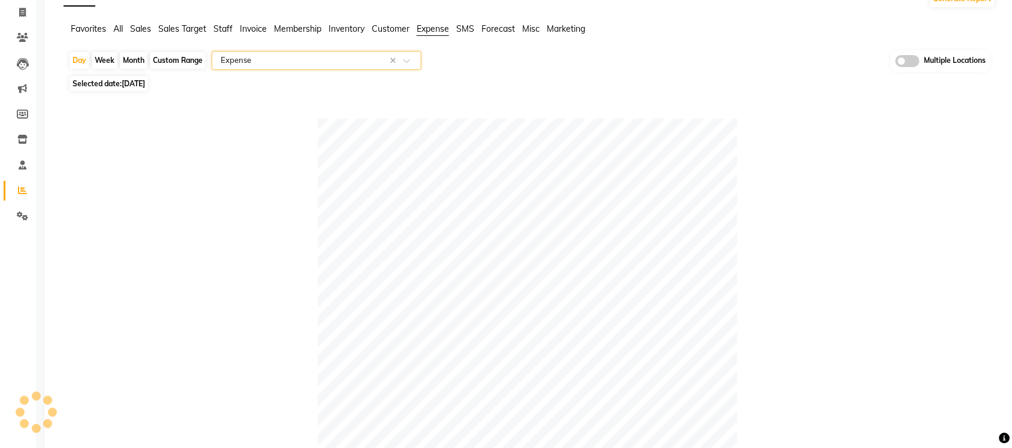
scroll to position [0, 0]
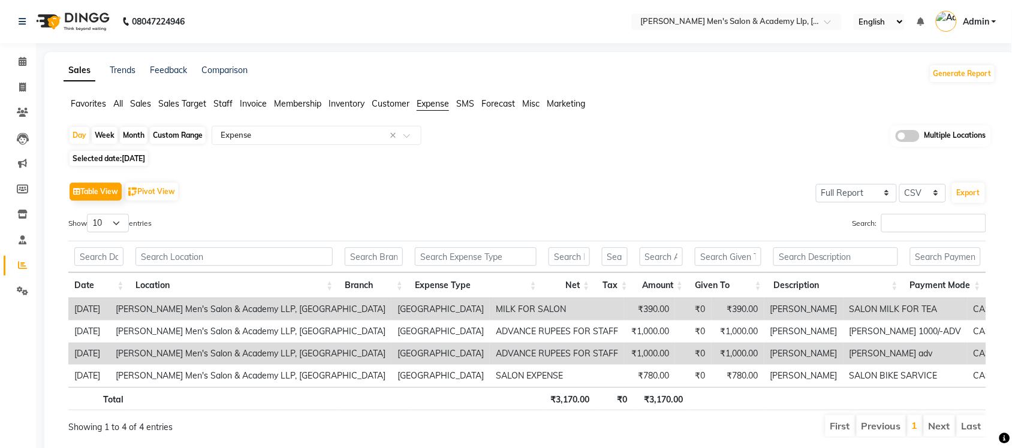
click at [124, 102] on ul "Favorites All Sales Sales Target Staff Invoice Membership Inventory Customer Ex…" at bounding box center [530, 104] width 932 height 13
click at [116, 105] on span "All" at bounding box center [118, 103] width 10 height 11
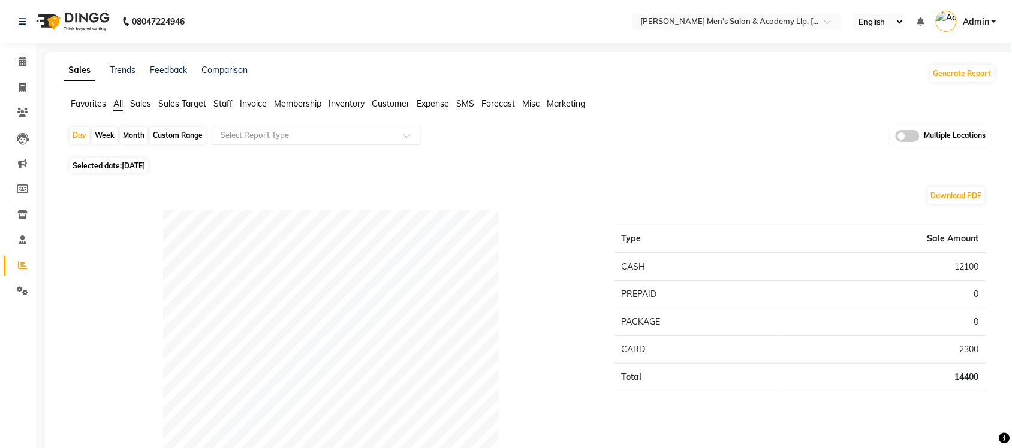
click at [192, 136] on div "Custom Range" at bounding box center [178, 135] width 56 height 17
select select "9"
select select "2025"
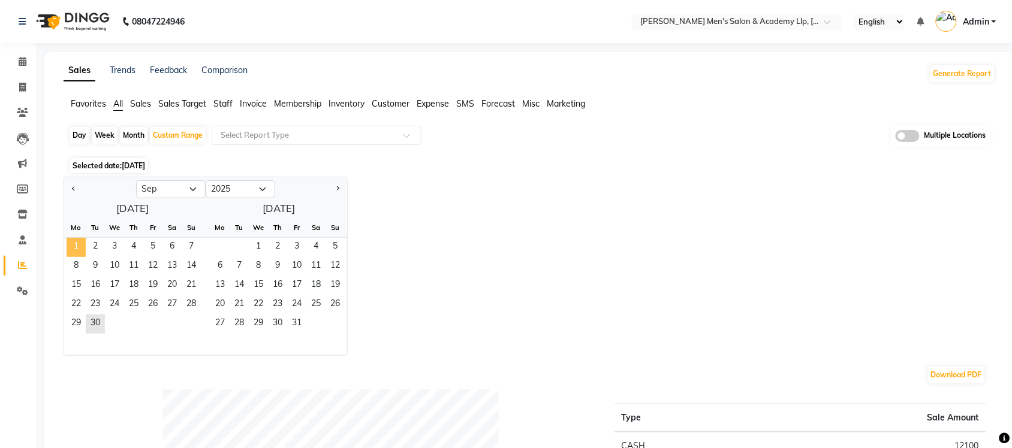
click at [76, 248] on span "1" at bounding box center [76, 247] width 19 height 19
click at [93, 319] on span "30" at bounding box center [95, 324] width 19 height 19
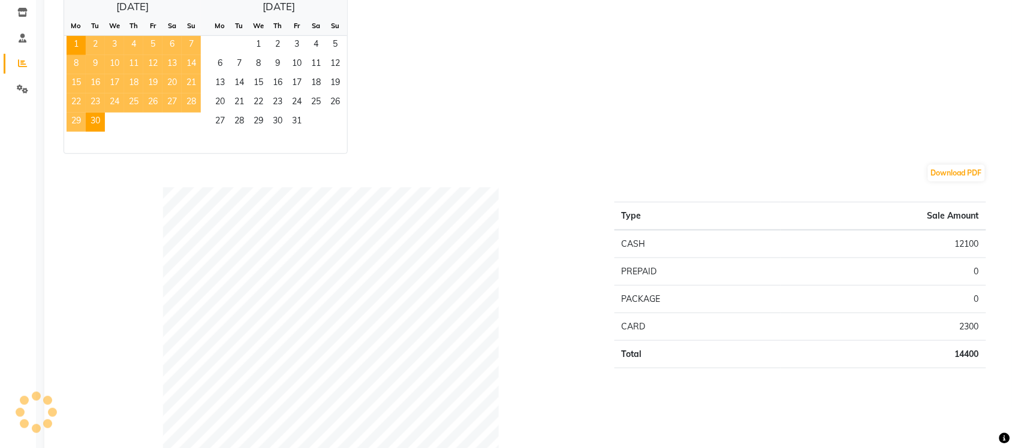
scroll to position [225, 0]
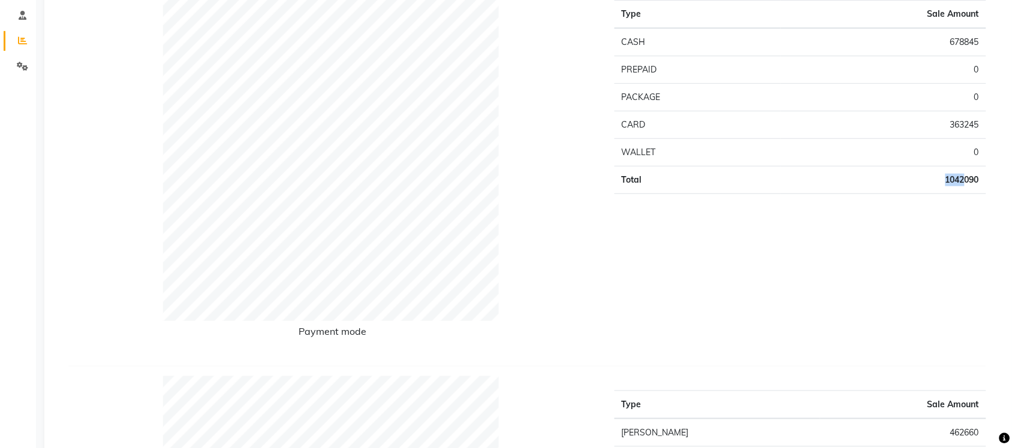
drag, startPoint x: 917, startPoint y: 177, endPoint x: 966, endPoint y: 191, distance: 51.1
click at [966, 191] on td "1042090" at bounding box center [883, 180] width 206 height 28
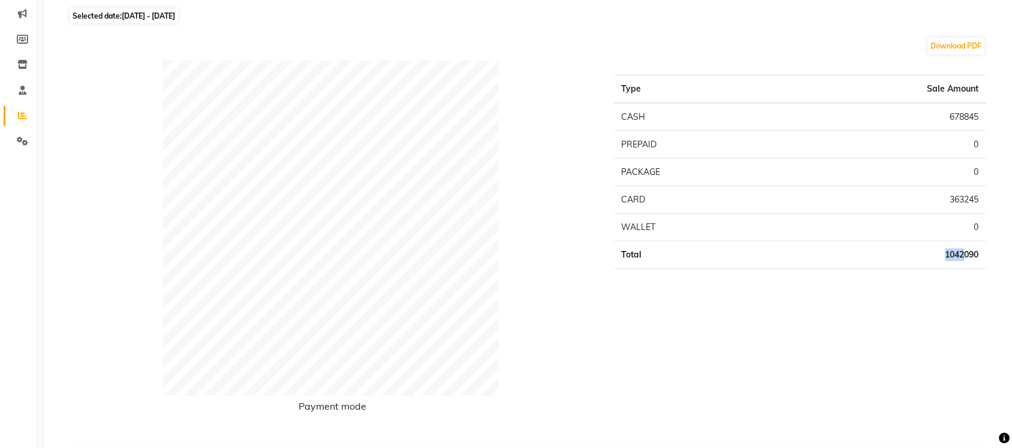
scroll to position [0, 0]
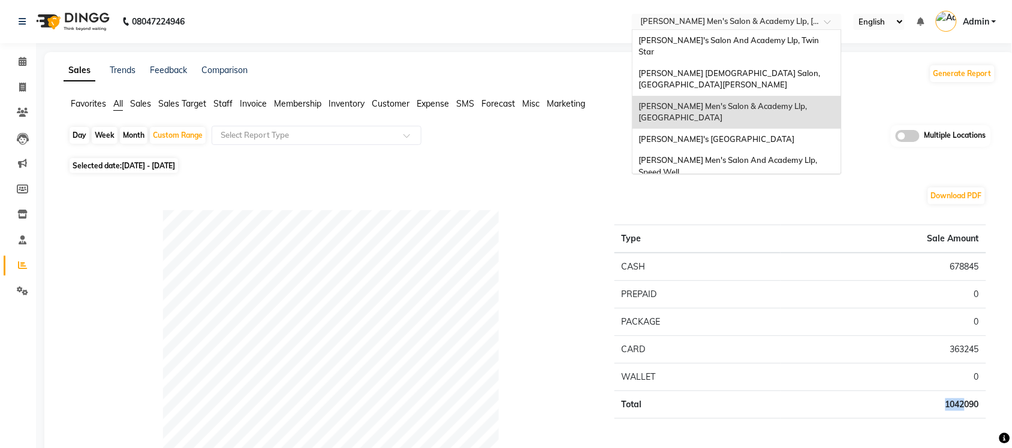
click at [759, 19] on input "text" at bounding box center [725, 23] width 174 height 12
click at [733, 68] on span "[PERSON_NAME] [DEMOGRAPHIC_DATA] Salon, [GEOGRAPHIC_DATA][PERSON_NAME]" at bounding box center [729, 79] width 183 height 22
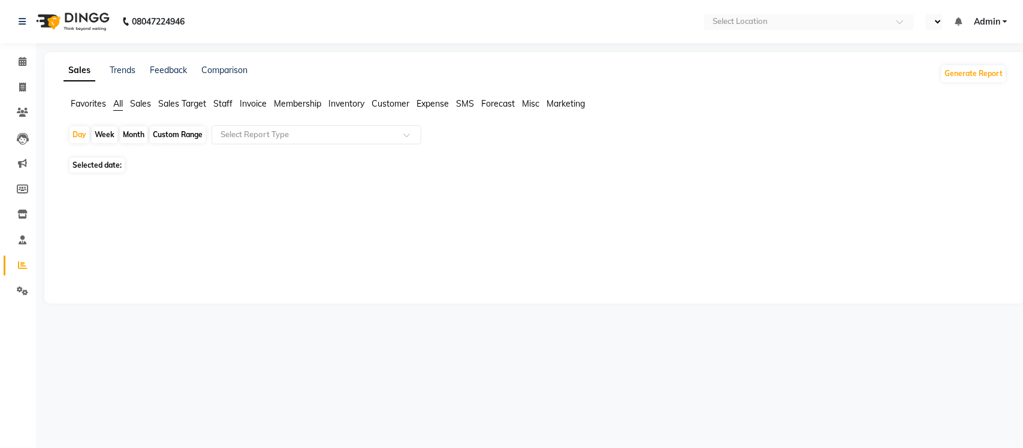
select select "en"
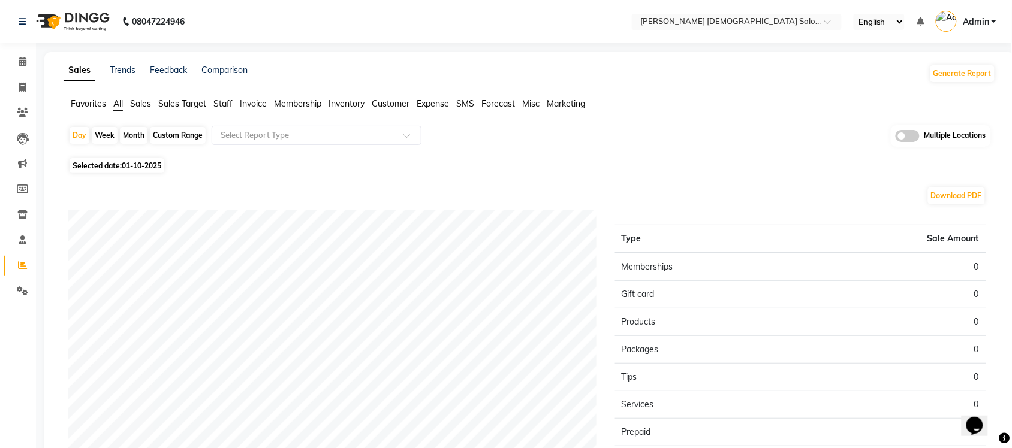
click at [144, 101] on span "Sales" at bounding box center [140, 103] width 21 height 11
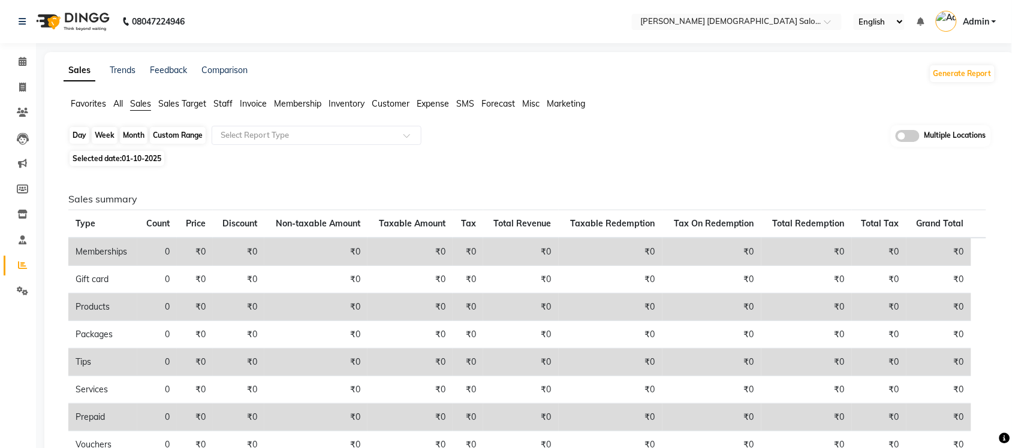
click at [79, 135] on div "Day" at bounding box center [80, 135] width 20 height 17
select select "10"
select select "2025"
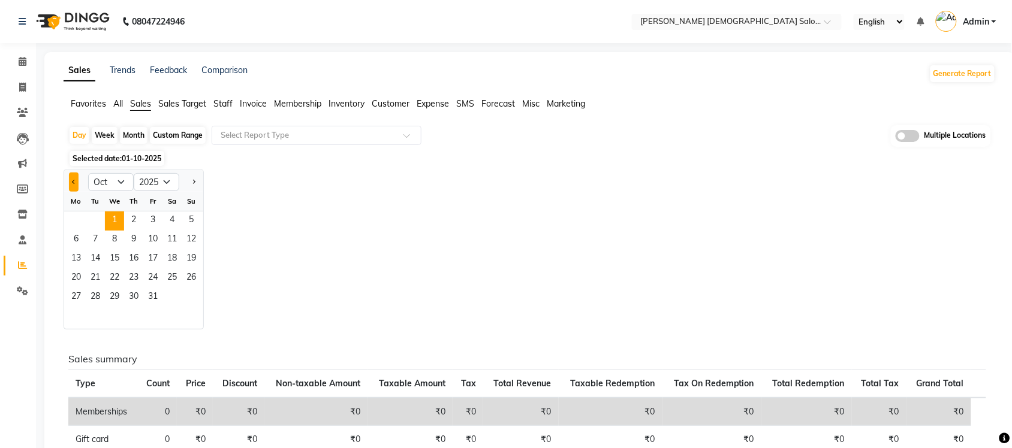
click at [70, 185] on button "Previous month" at bounding box center [74, 182] width 10 height 19
select select "9"
click at [95, 291] on span "30" at bounding box center [95, 297] width 19 height 19
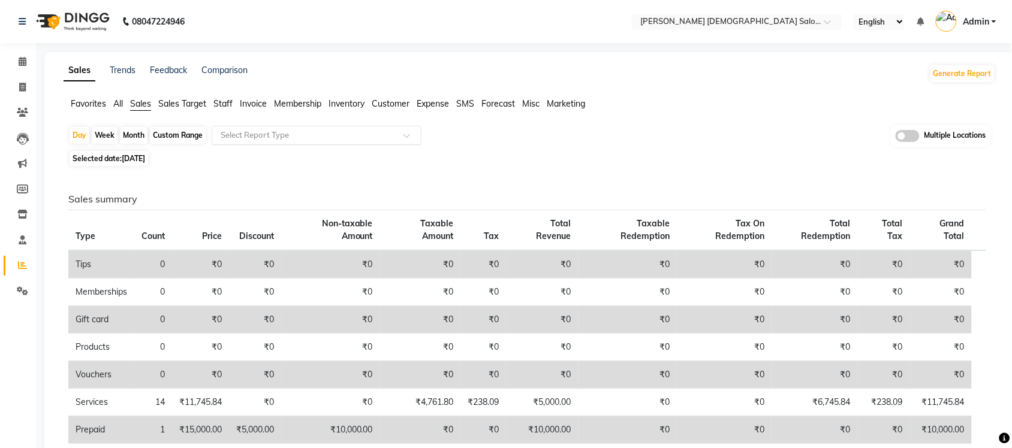
click at [313, 137] on input "text" at bounding box center [304, 135] width 173 height 12
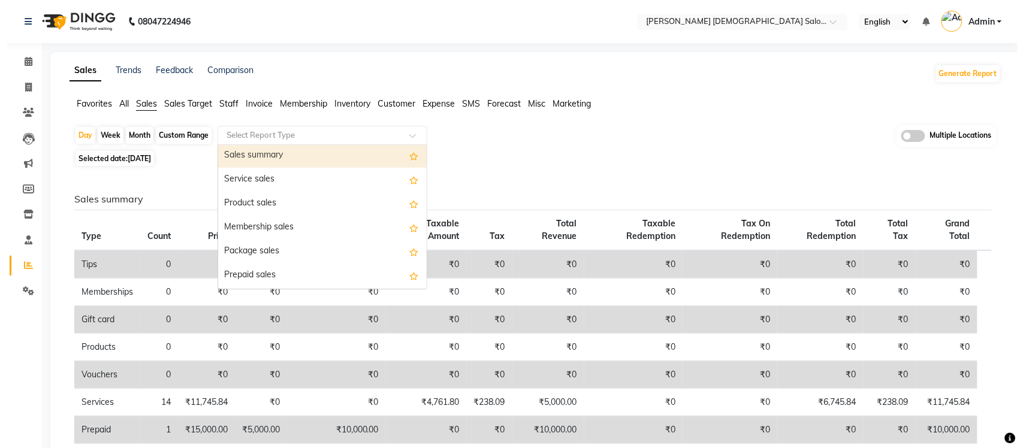
scroll to position [75, 0]
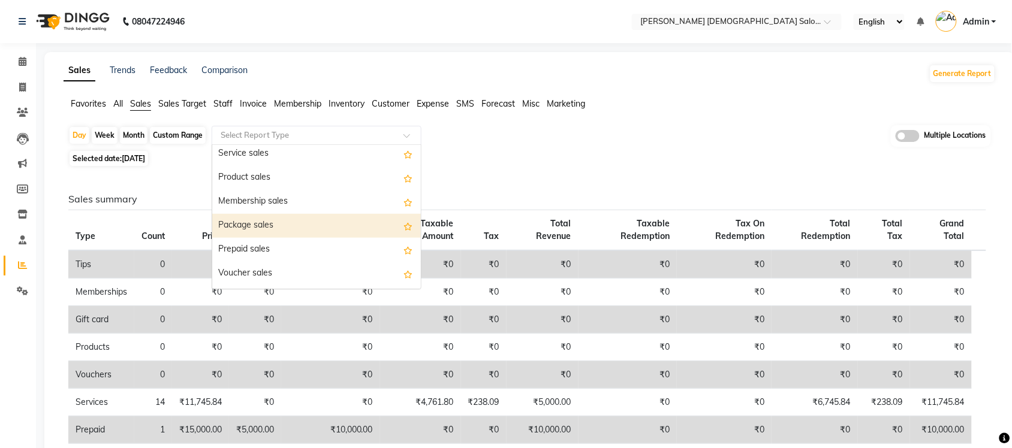
click at [300, 219] on div "Package sales" at bounding box center [316, 226] width 209 height 24
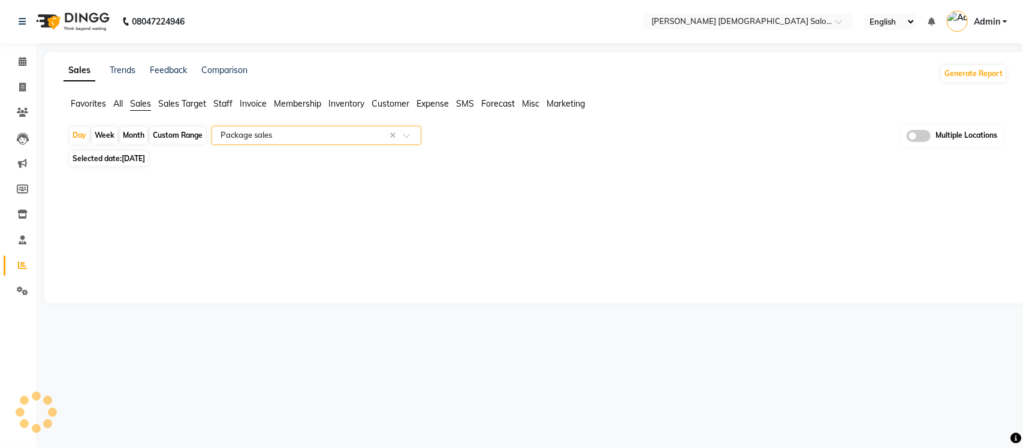
select select "full_report"
select select "csv"
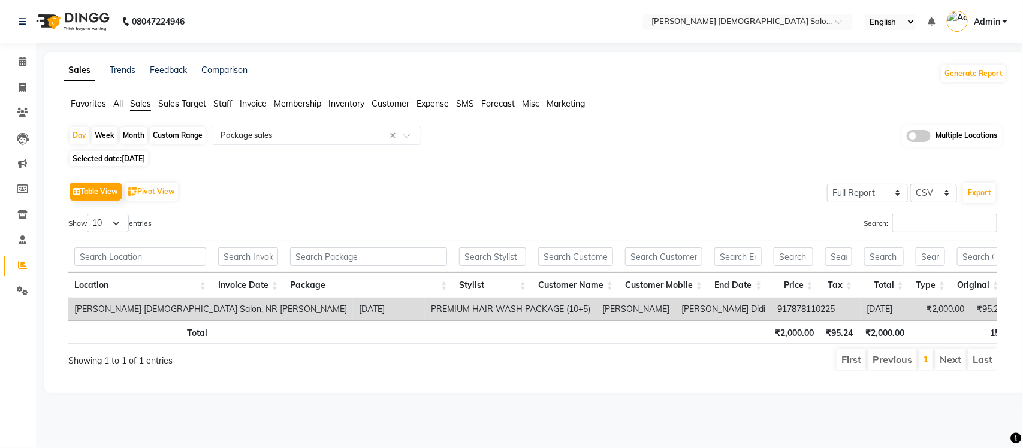
click at [742, 171] on div "Table View Pivot View Select Full Report Filtered Report Select CSV PDF Export …" at bounding box center [533, 276] width 948 height 212
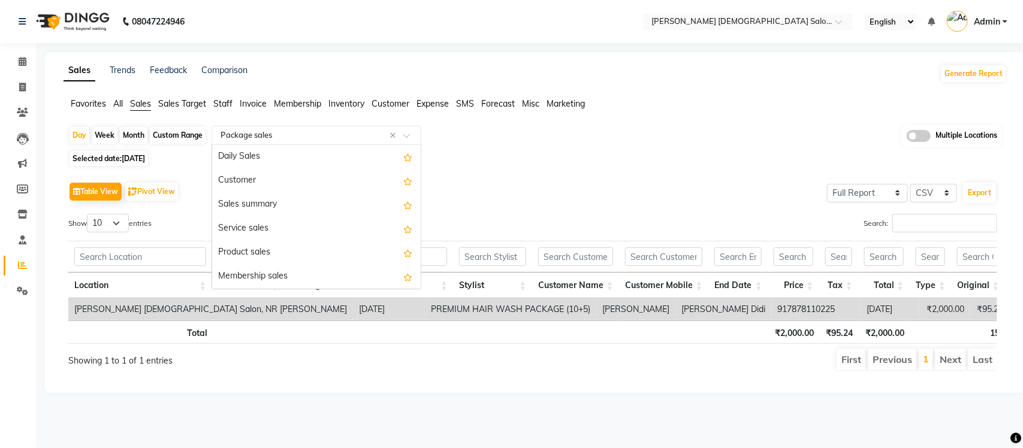
click at [372, 138] on input "text" at bounding box center [304, 135] width 173 height 12
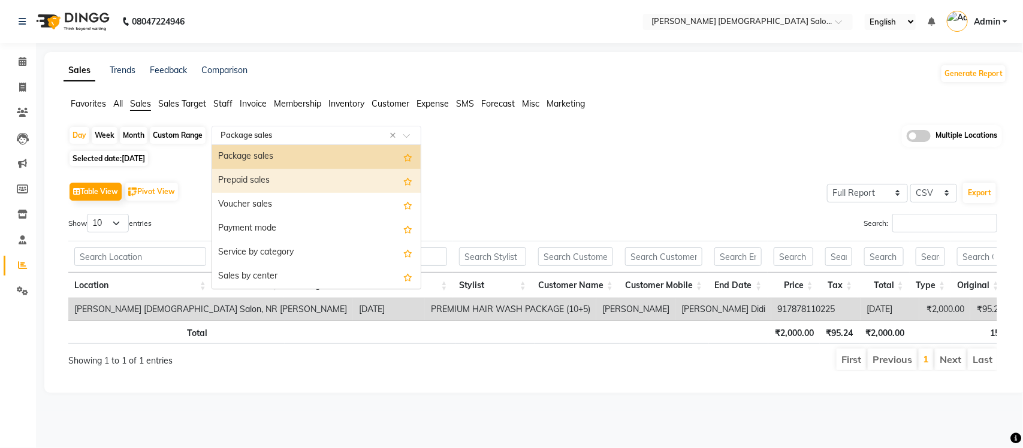
click at [319, 182] on div "Prepaid sales" at bounding box center [316, 181] width 209 height 24
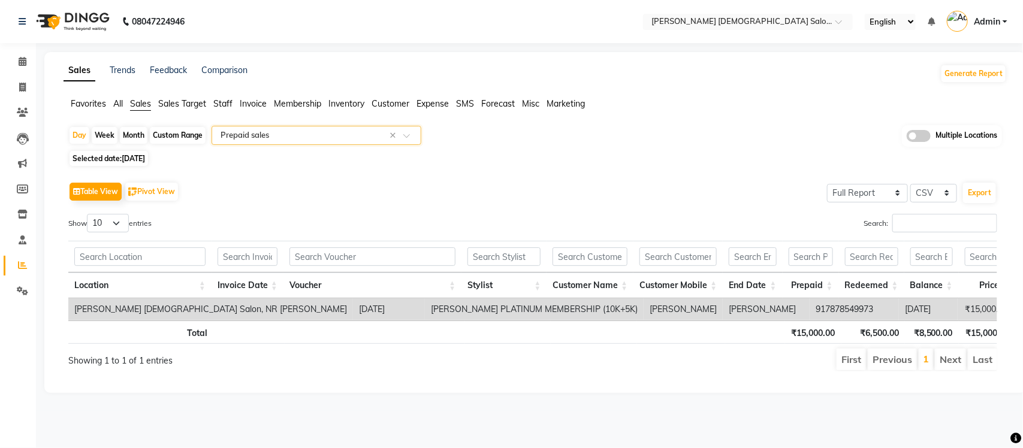
scroll to position [0, 110]
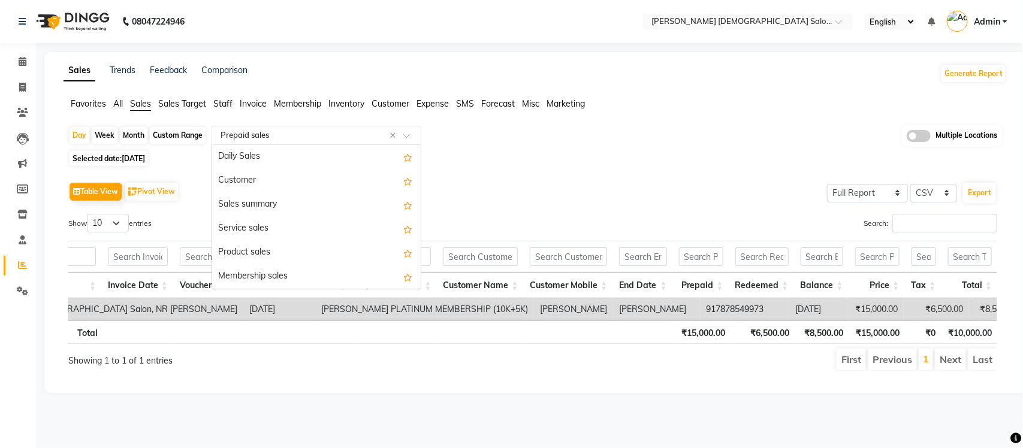
click at [337, 138] on input "text" at bounding box center [304, 135] width 173 height 12
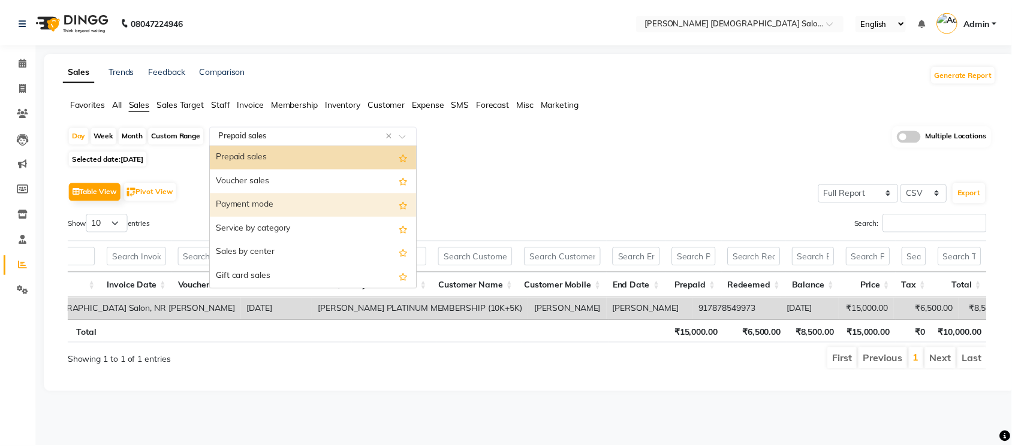
scroll to position [93, 0]
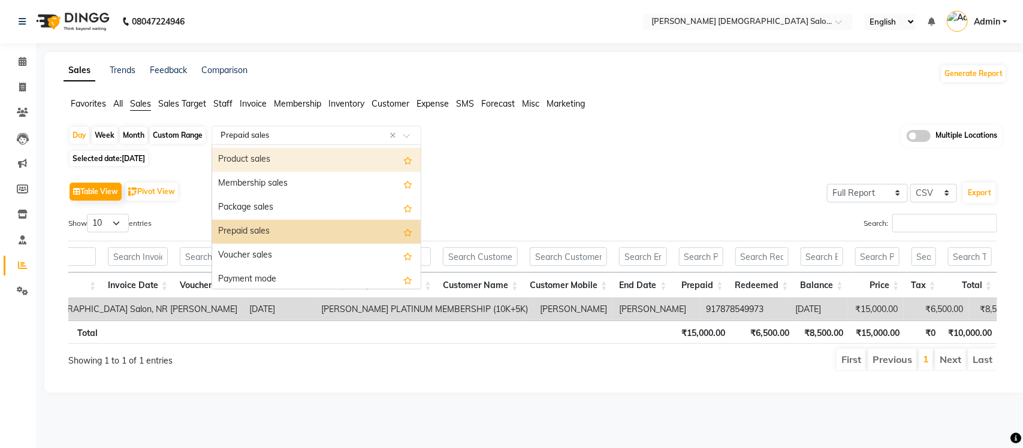
click at [305, 160] on div "Product sales" at bounding box center [316, 160] width 209 height 24
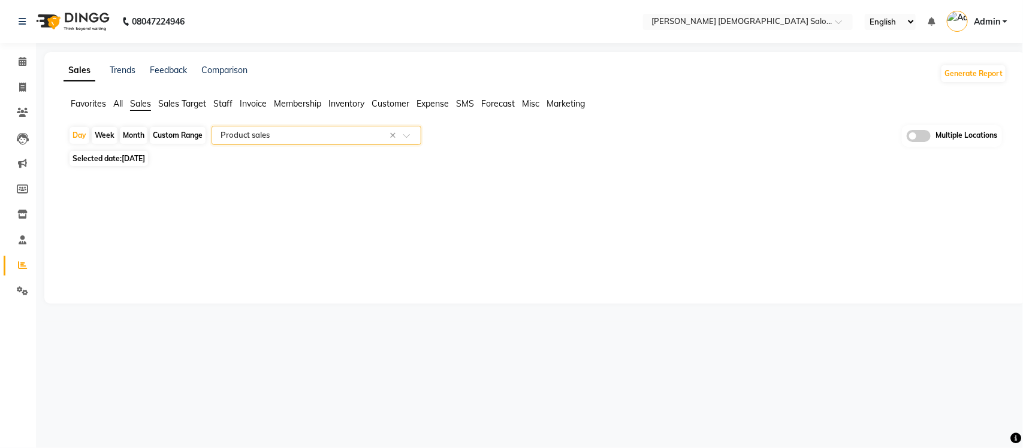
click at [618, 218] on div "Sales Trends Feedback Comparison Generate Report Favorites All Sales Sales Targ…" at bounding box center [535, 178] width 982 height 252
click at [430, 108] on span "Expense" at bounding box center [433, 103] width 32 height 11
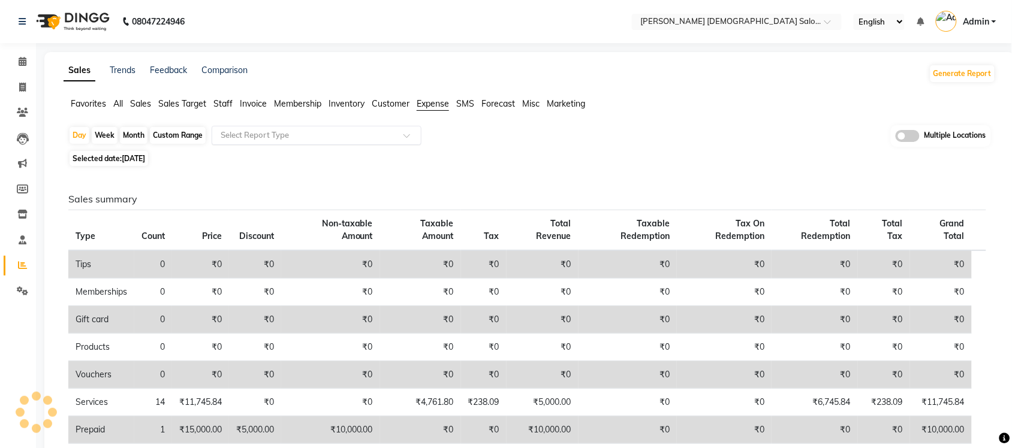
click at [385, 131] on input "text" at bounding box center [304, 135] width 173 height 12
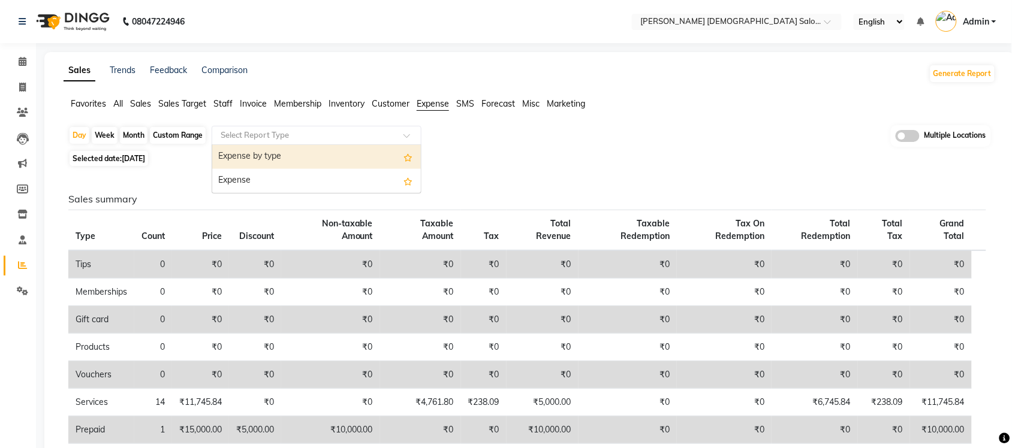
click at [367, 154] on div "Expense by type" at bounding box center [316, 157] width 209 height 24
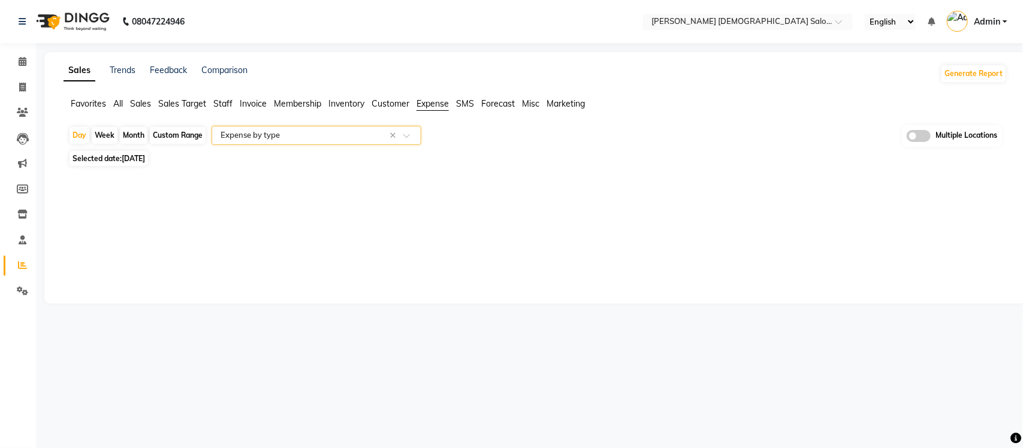
select select "full_report"
select select "csv"
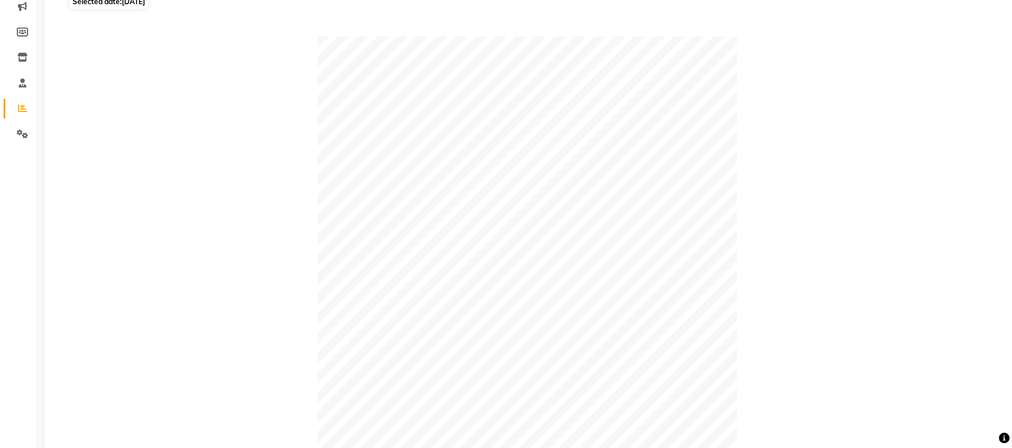
scroll to position [123, 0]
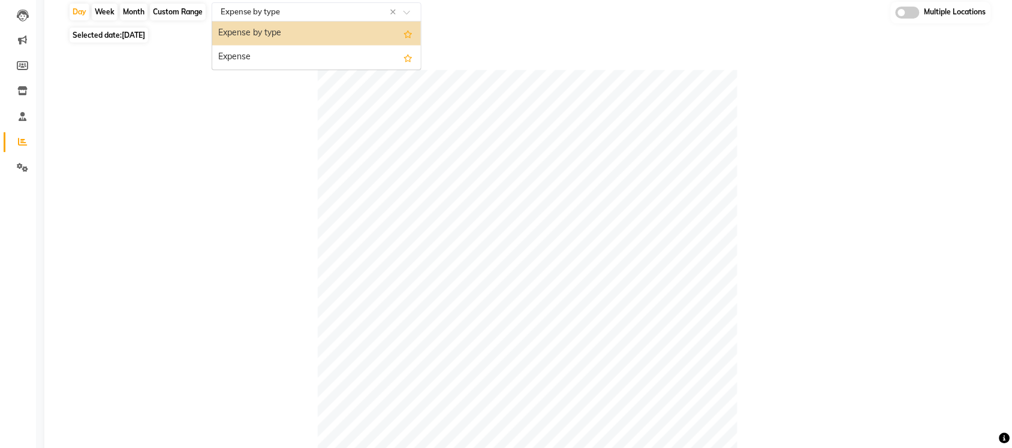
click at [331, 15] on input "text" at bounding box center [304, 12] width 173 height 12
click at [317, 70] on div "Expense" at bounding box center [316, 58] width 209 height 24
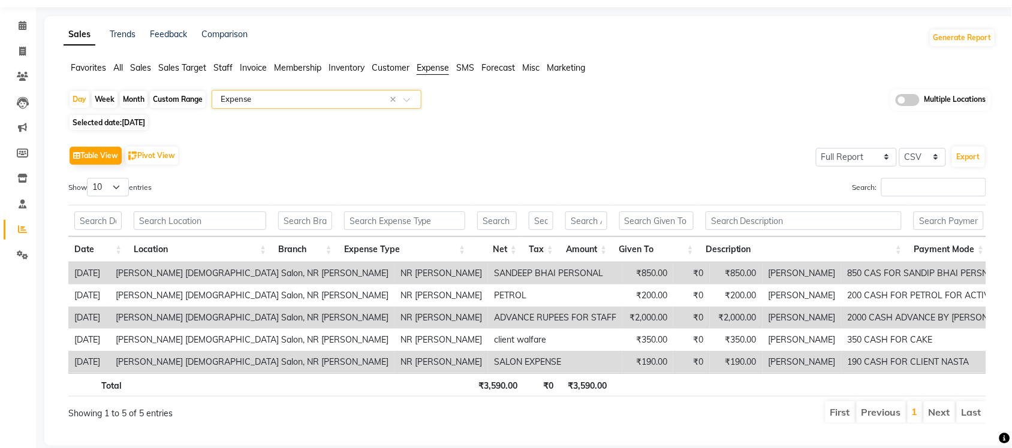
scroll to position [0, 0]
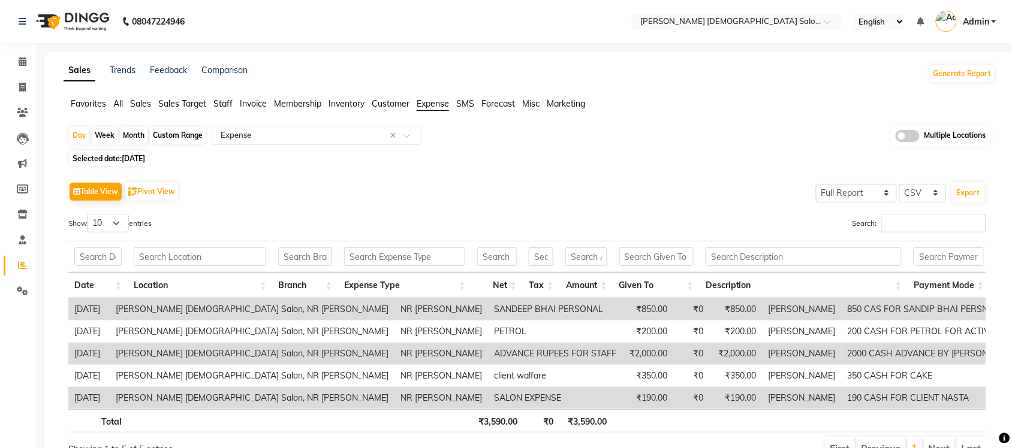
click at [117, 101] on span "All" at bounding box center [118, 103] width 10 height 11
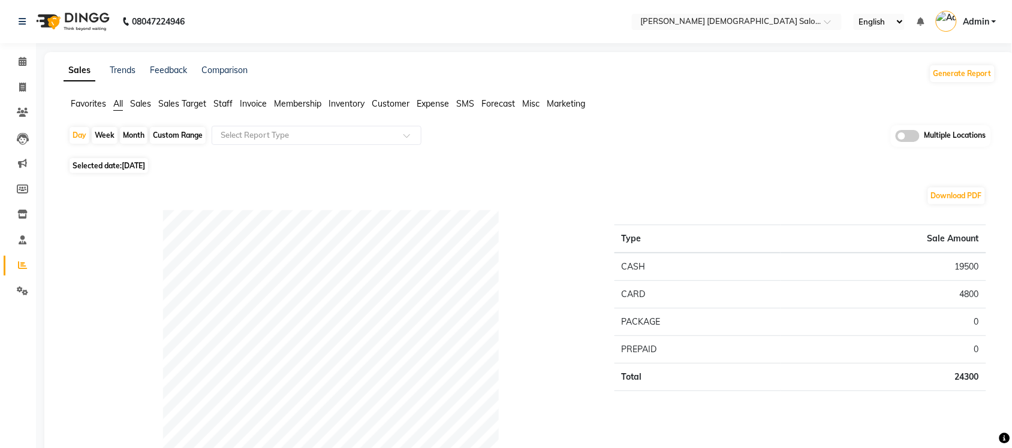
click at [176, 136] on div "Custom Range" at bounding box center [178, 135] width 56 height 17
select select "9"
select select "2025"
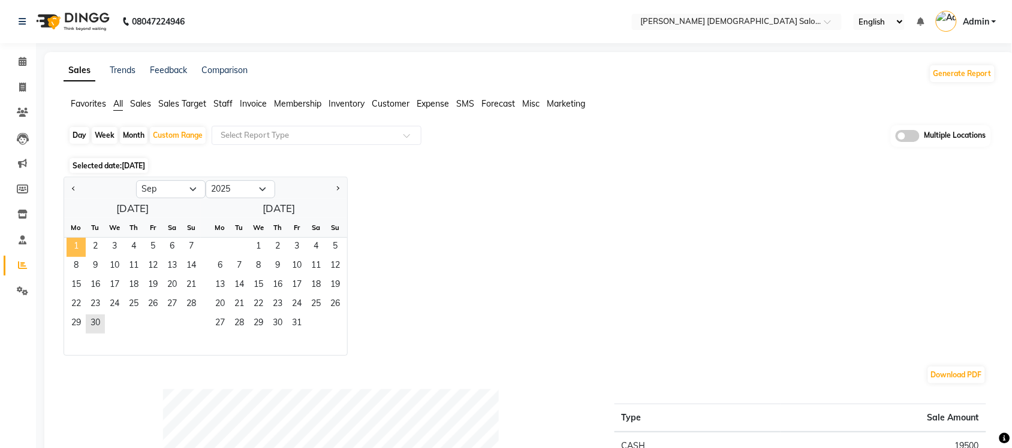
click at [79, 240] on span "1" at bounding box center [76, 247] width 19 height 19
click at [100, 319] on span "30" at bounding box center [95, 324] width 19 height 19
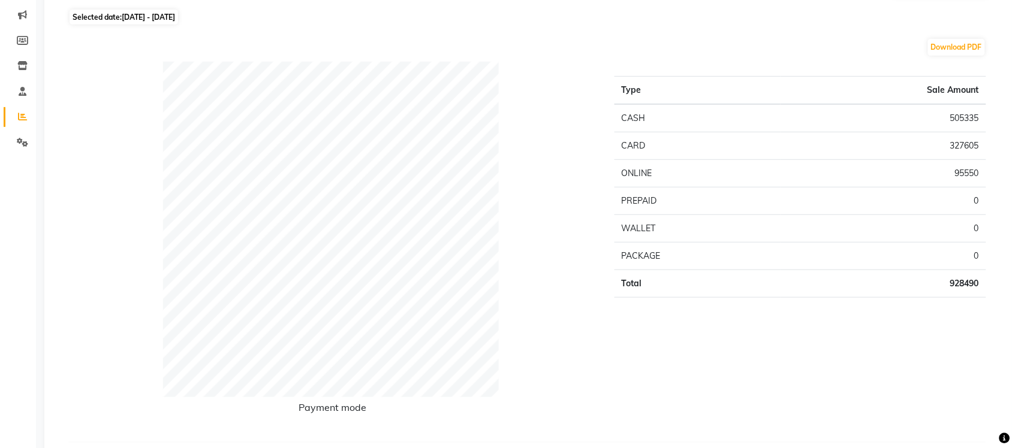
scroll to position [150, 0]
drag, startPoint x: 935, startPoint y: 279, endPoint x: 966, endPoint y: 295, distance: 34.6
click at [966, 295] on td "928490" at bounding box center [883, 283] width 206 height 28
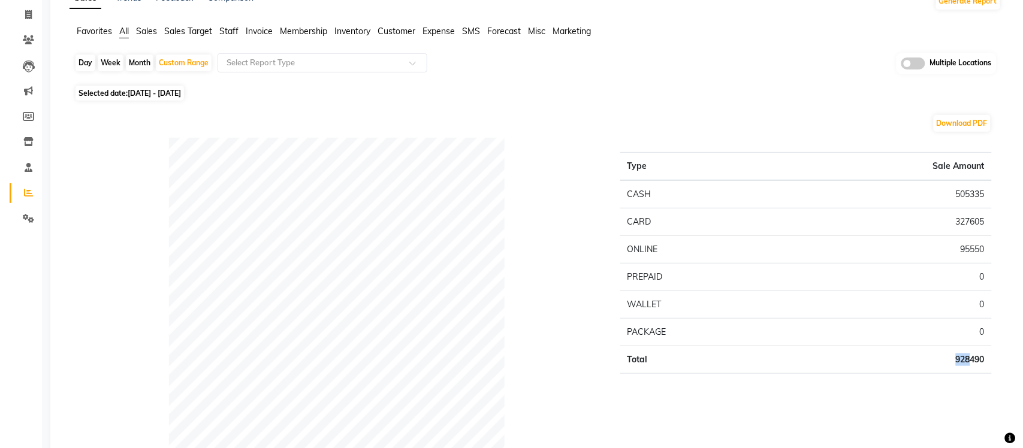
scroll to position [0, 0]
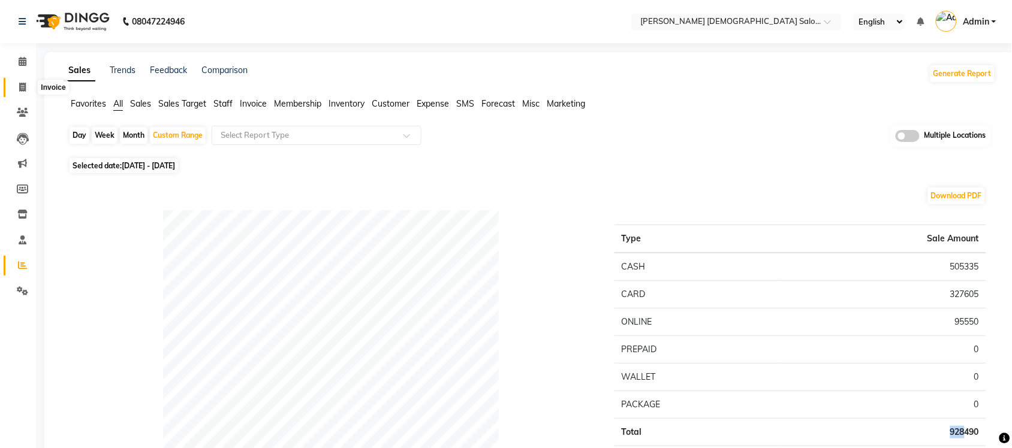
click at [22, 84] on icon at bounding box center [22, 87] width 7 height 9
select select "service"
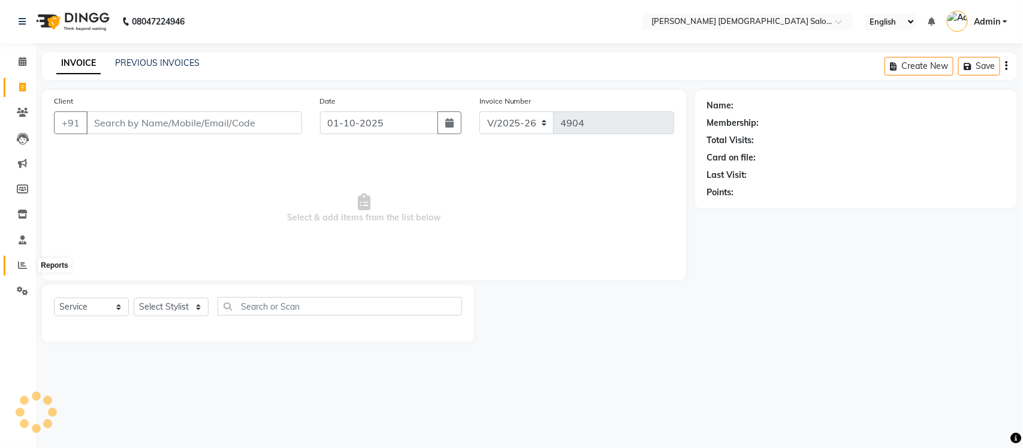
click at [23, 263] on icon at bounding box center [22, 265] width 9 height 9
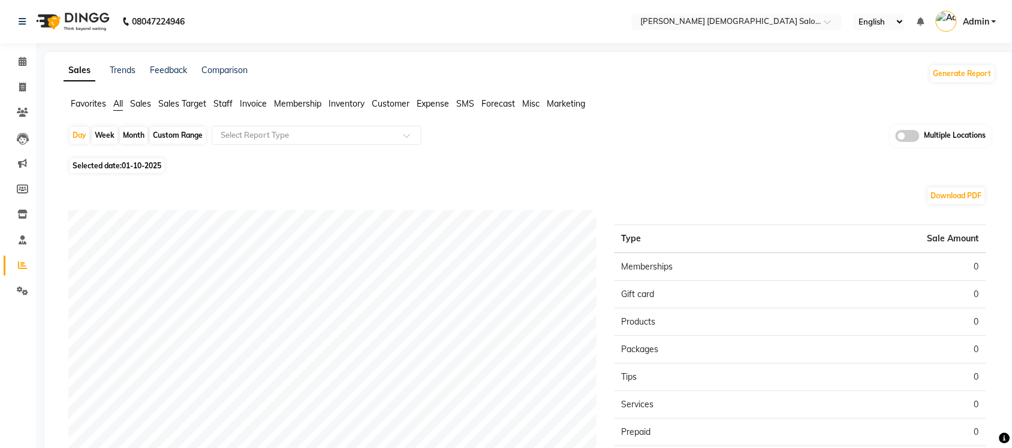
click at [189, 134] on div "Custom Range" at bounding box center [178, 135] width 56 height 17
select select "10"
select select "2025"
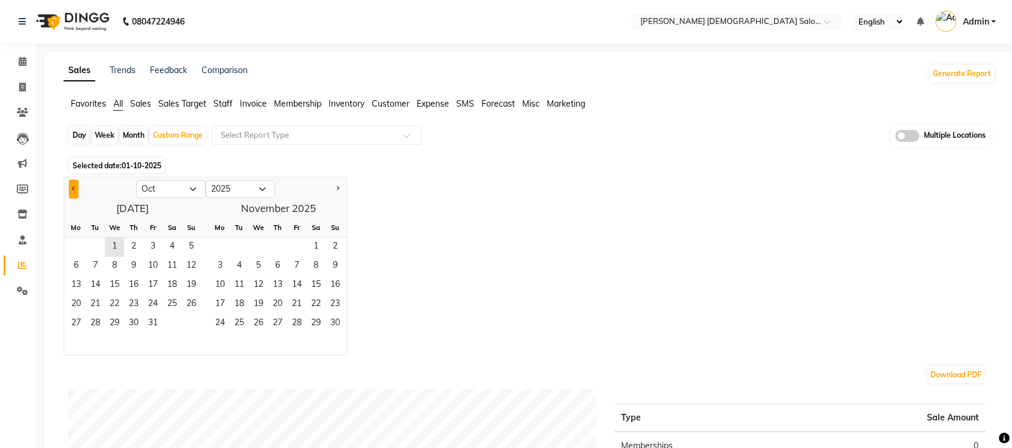
click at [73, 189] on span "Previous month" at bounding box center [74, 188] width 4 height 4
select select "9"
click at [79, 249] on span "1" at bounding box center [76, 247] width 19 height 19
click at [98, 328] on span "30" at bounding box center [95, 324] width 19 height 19
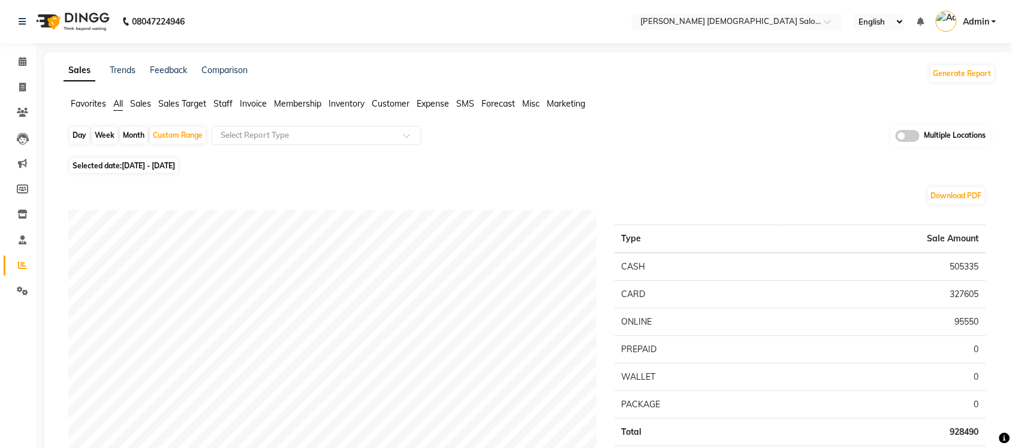
click at [141, 101] on span "Sales" at bounding box center [140, 103] width 21 height 11
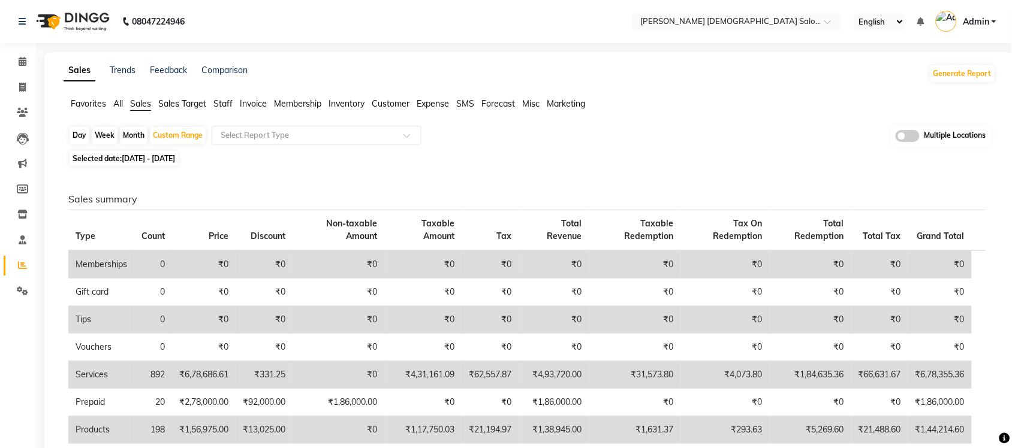
click at [904, 140] on span at bounding box center [908, 136] width 24 height 12
click at [896, 138] on input "checkbox" at bounding box center [896, 138] width 0 height 0
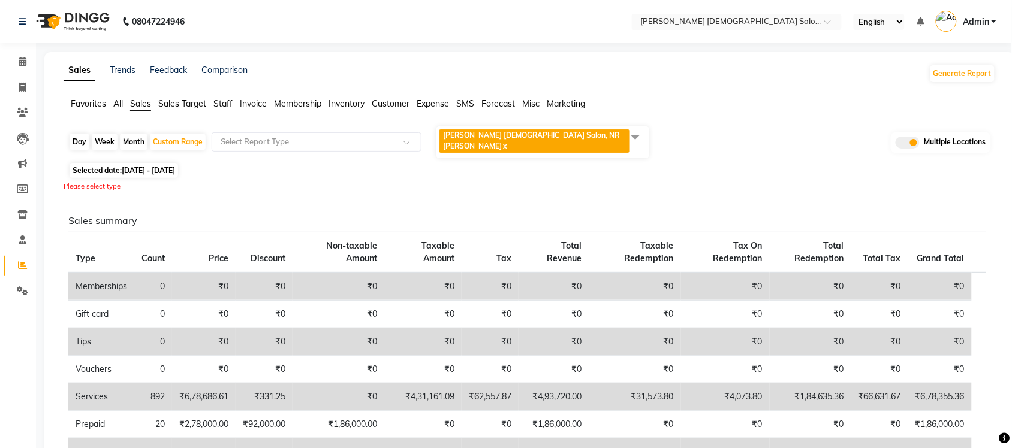
click at [636, 135] on span at bounding box center [635, 136] width 24 height 23
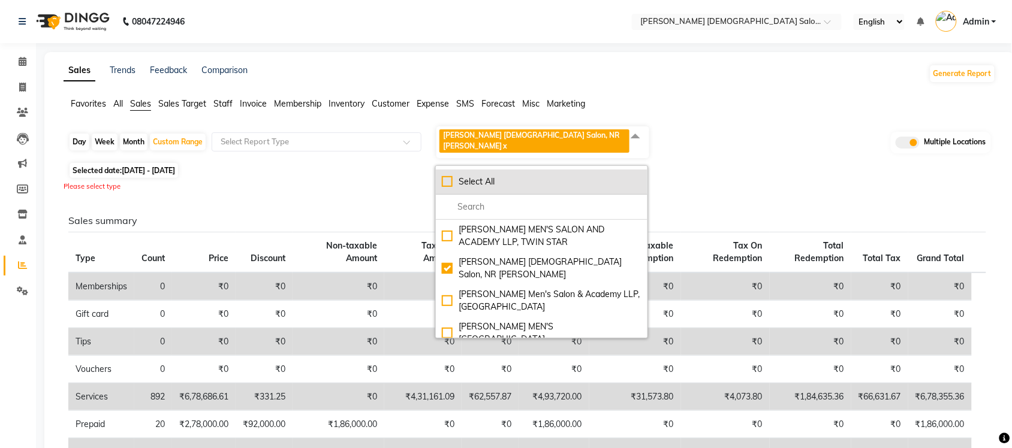
click at [447, 176] on div "Select All" at bounding box center [542, 182] width 200 height 13
checkbox input "true"
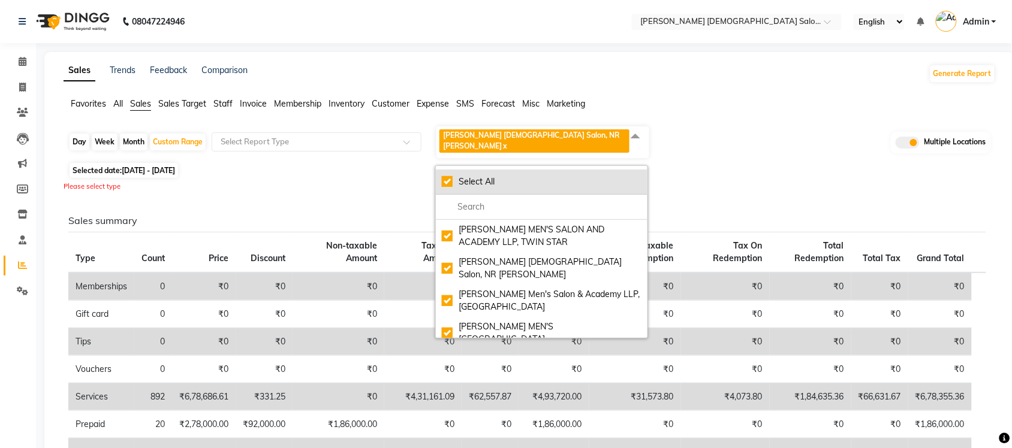
checkbox input "true"
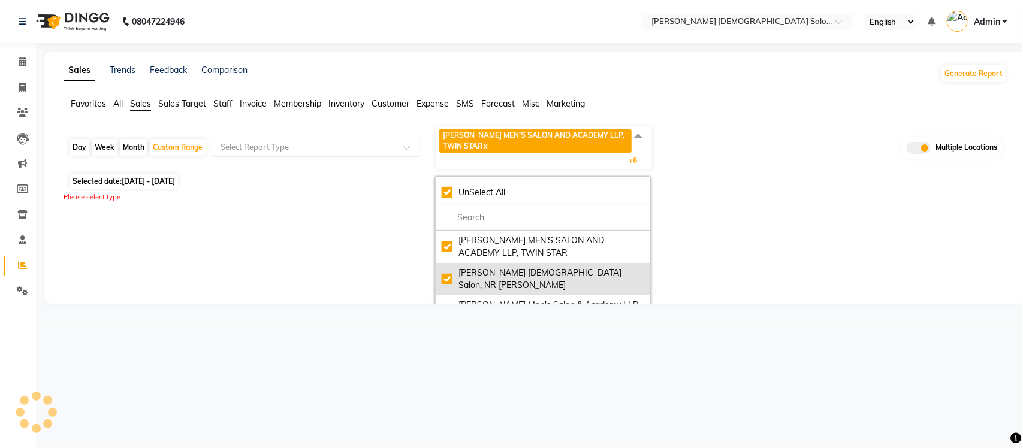
click at [448, 270] on div "[PERSON_NAME] [DEMOGRAPHIC_DATA] Salon, NR [PERSON_NAME]" at bounding box center [543, 279] width 203 height 25
checkbox input "false"
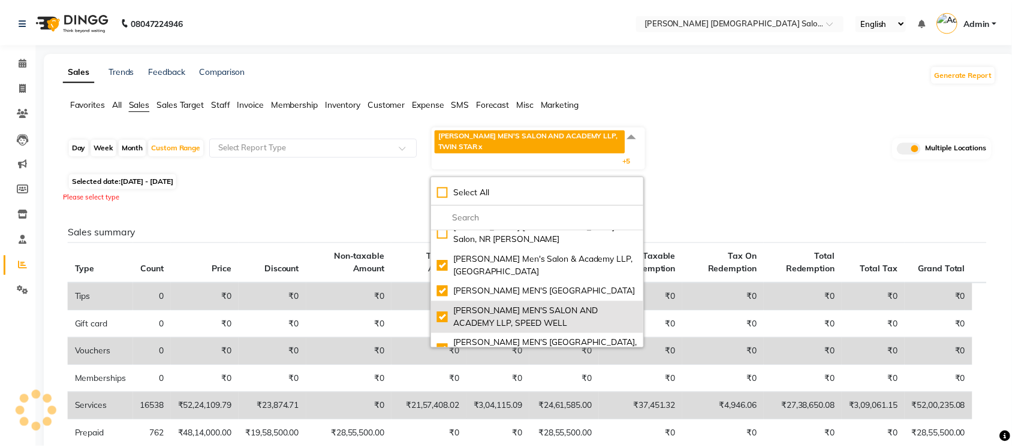
scroll to position [96, 0]
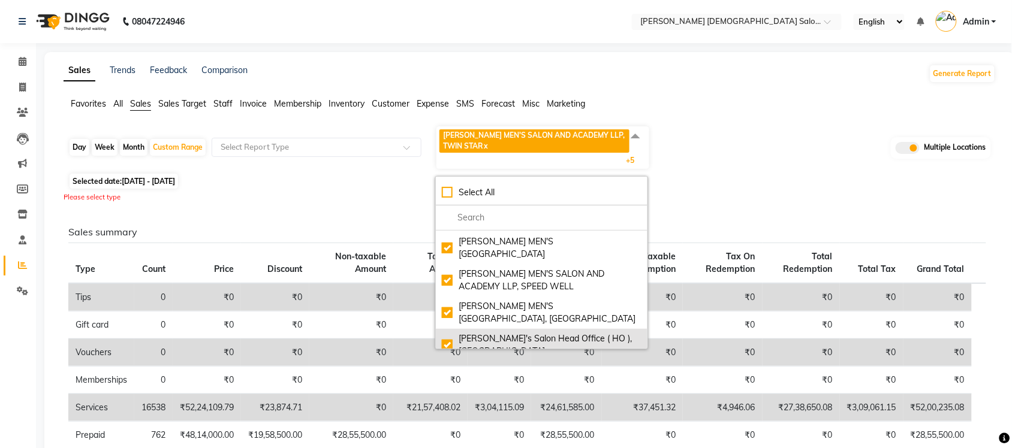
click at [448, 333] on div "[PERSON_NAME]'s Salon Head Office ( HO ), [GEOGRAPHIC_DATA]" at bounding box center [542, 345] width 200 height 25
checkbox input "false"
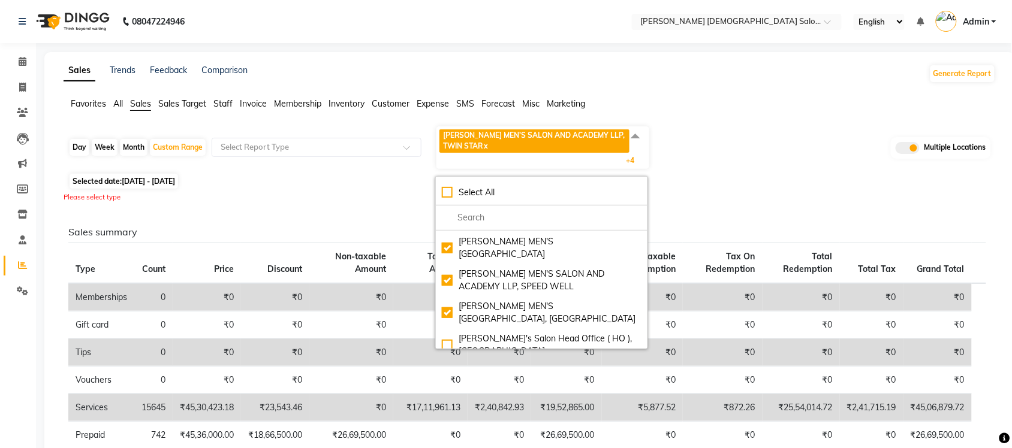
click at [719, 178] on div "Selected date: [DATE] - [DATE]" at bounding box center [531, 181] width 927 height 13
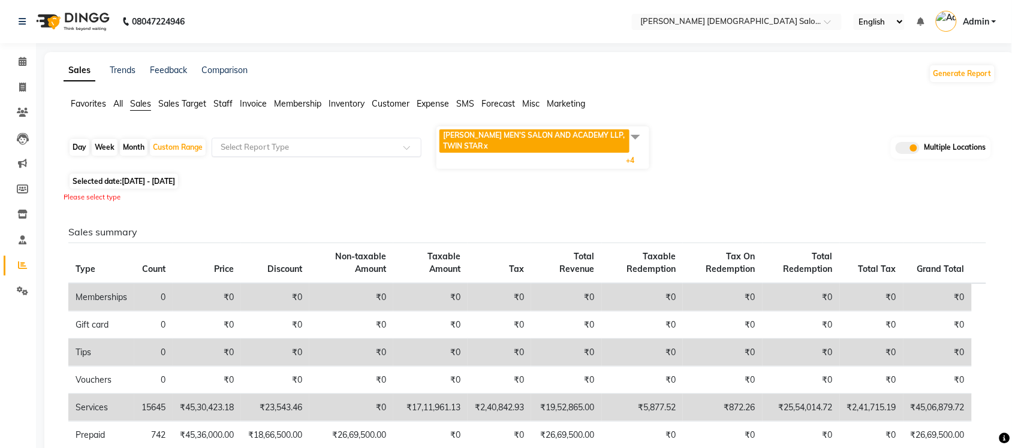
click at [275, 152] on input "text" at bounding box center [304, 147] width 173 height 12
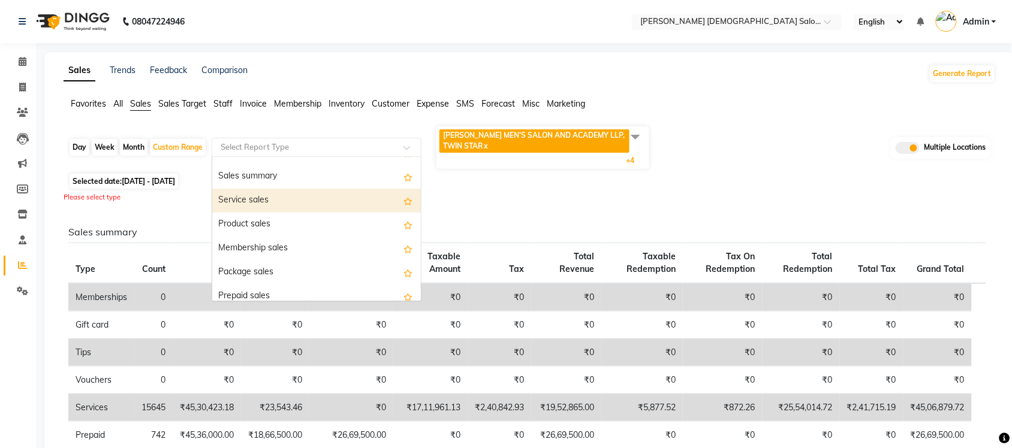
scroll to position [75, 0]
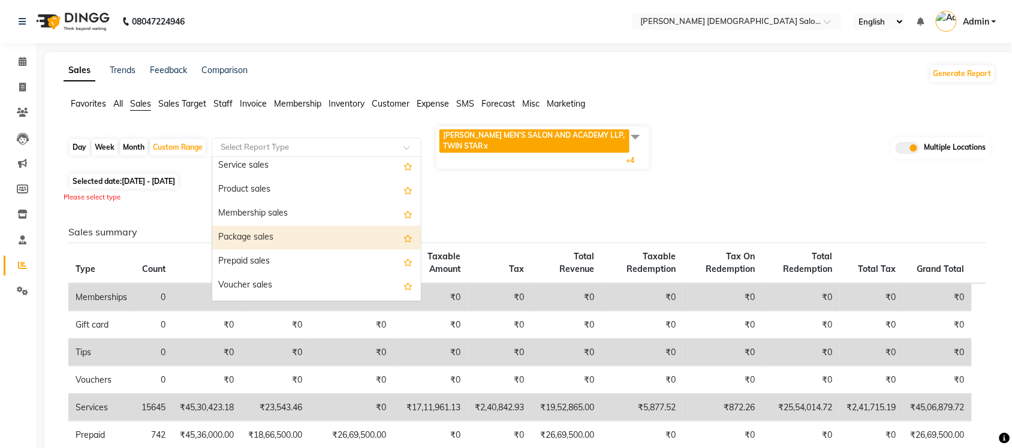
click at [274, 234] on div "Package sales" at bounding box center [316, 238] width 209 height 24
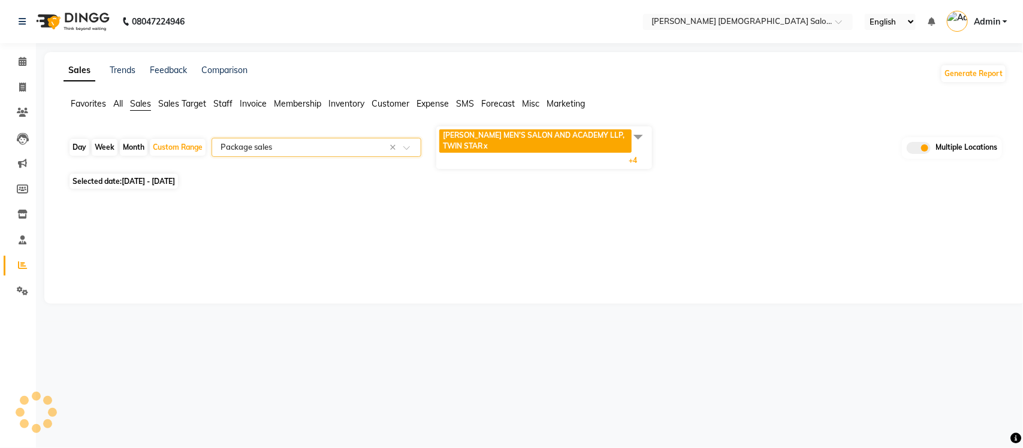
select select "full_report"
select select "csv"
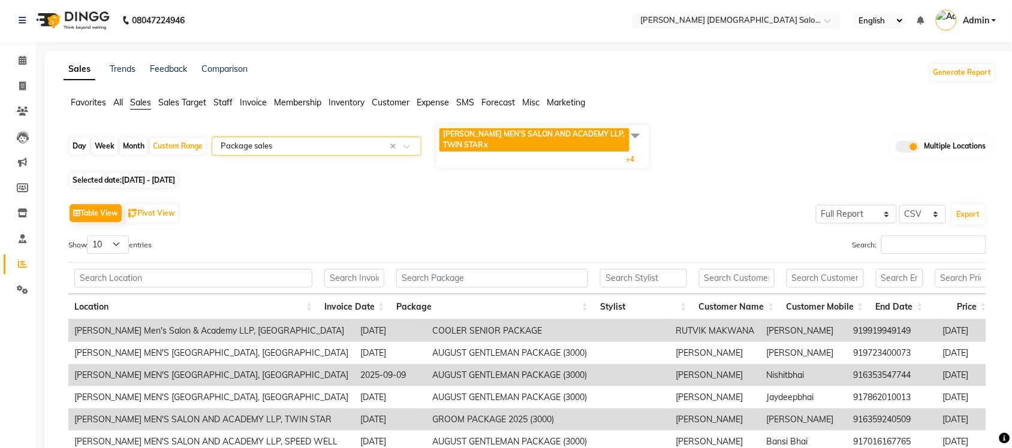
scroll to position [0, 0]
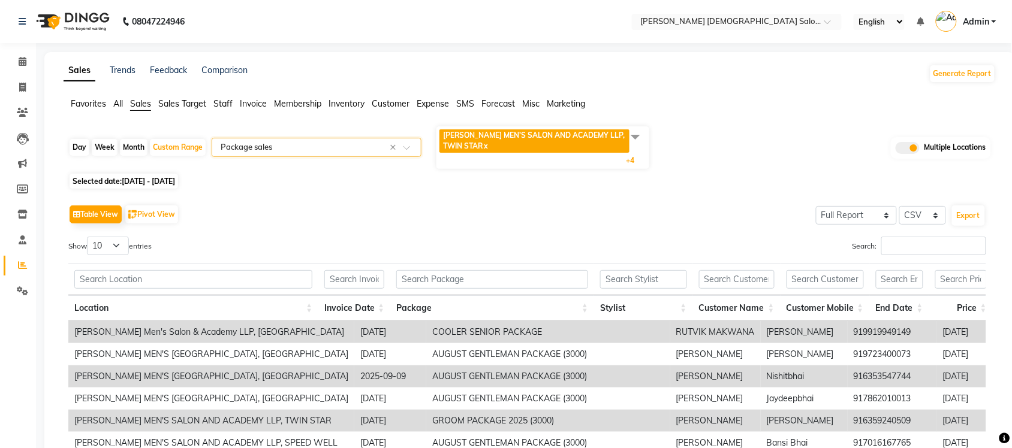
click at [285, 151] on input "text" at bounding box center [304, 147] width 173 height 12
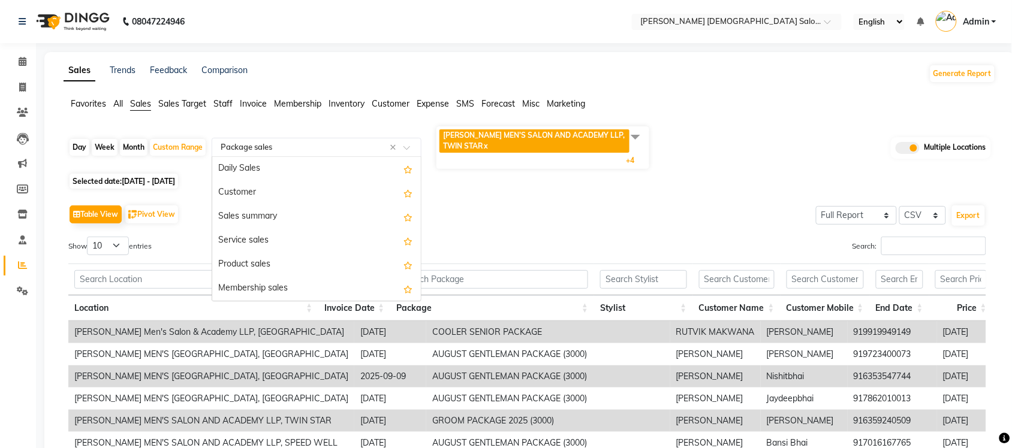
scroll to position [144, 0]
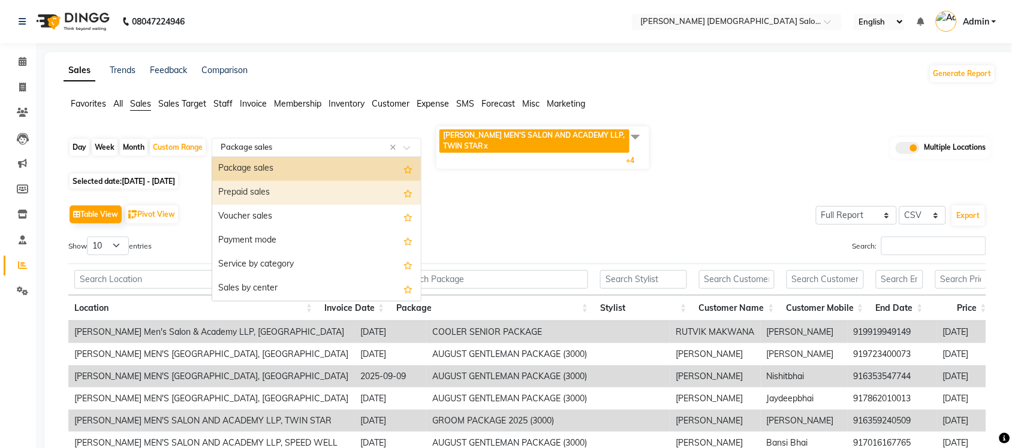
click at [272, 198] on div "Prepaid sales" at bounding box center [316, 193] width 209 height 24
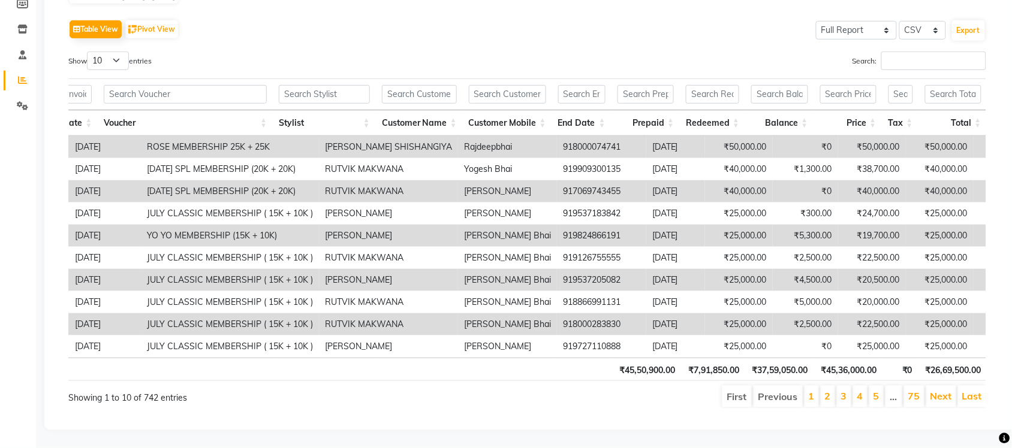
scroll to position [0, 0]
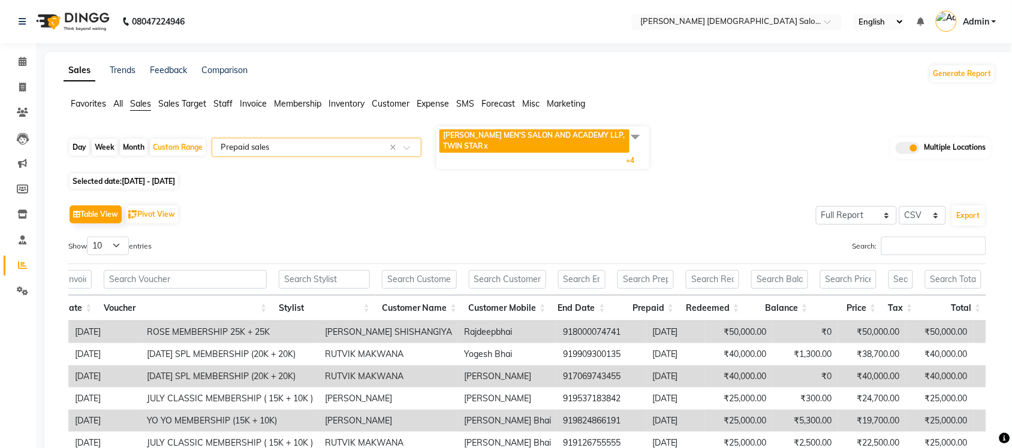
click at [328, 150] on input "text" at bounding box center [304, 147] width 173 height 12
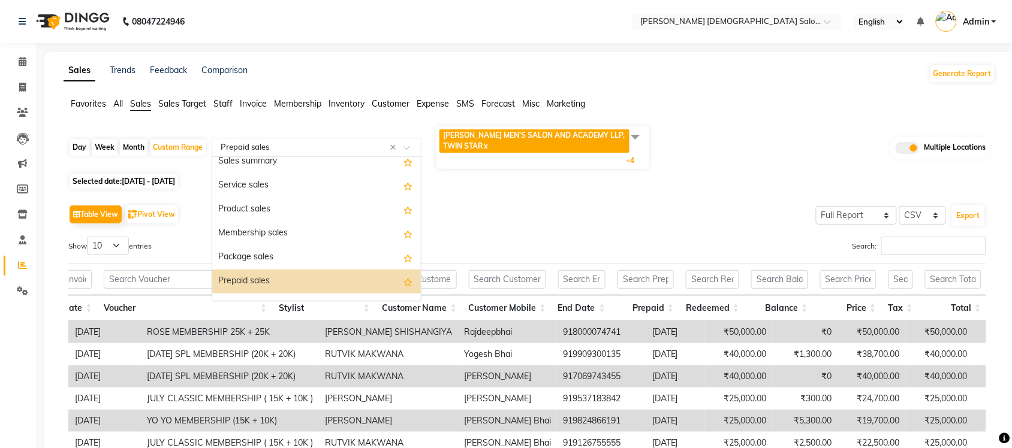
scroll to position [18, 0]
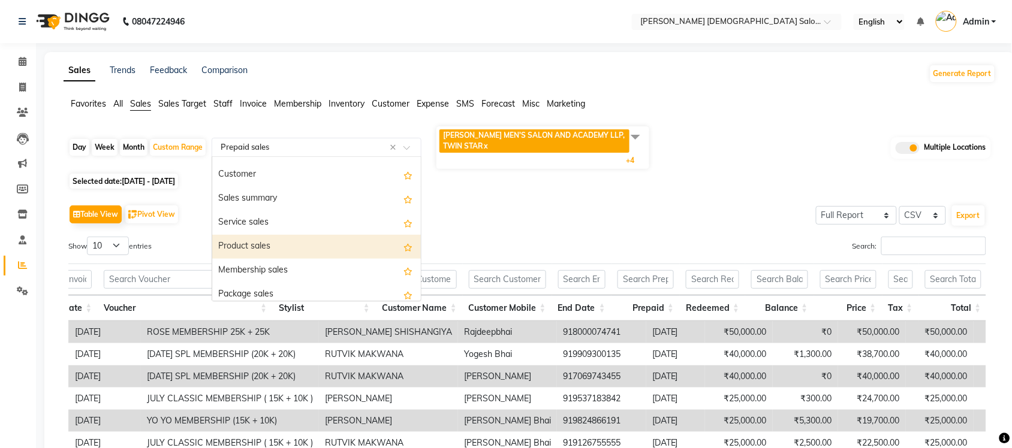
click at [276, 243] on div "Product sales" at bounding box center [316, 247] width 209 height 24
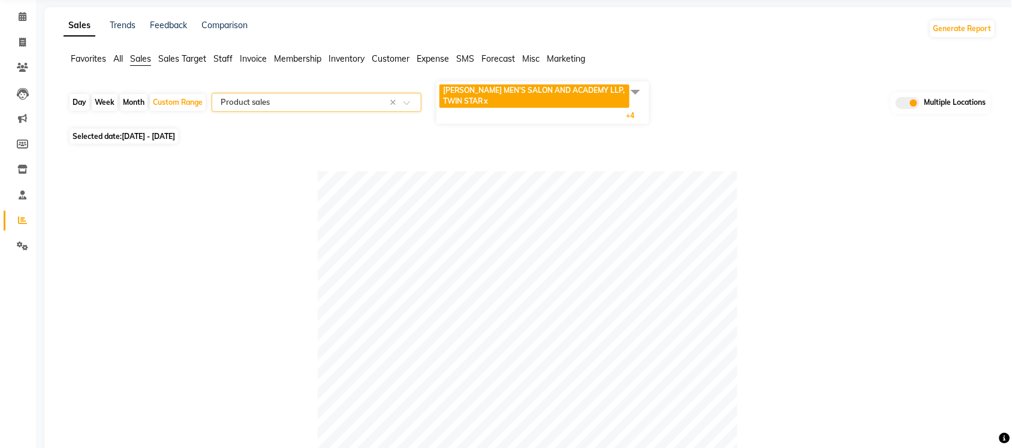
scroll to position [43, 0]
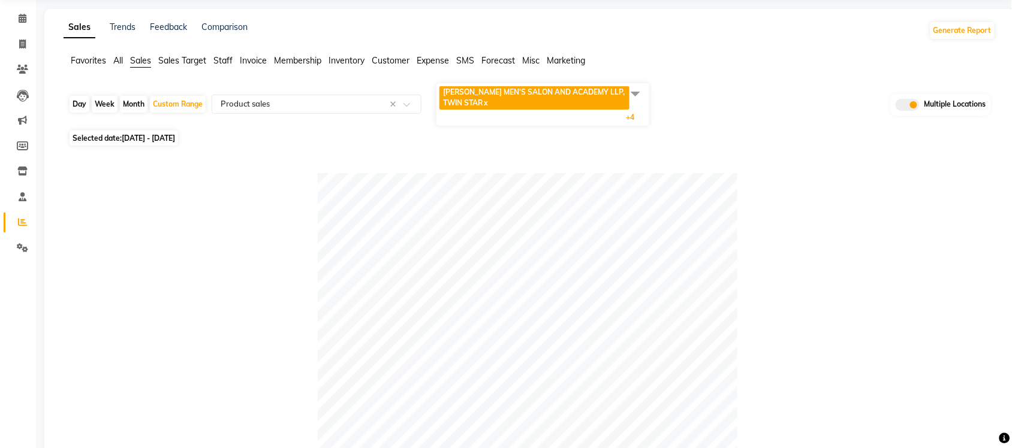
click at [117, 61] on span "All" at bounding box center [118, 60] width 10 height 11
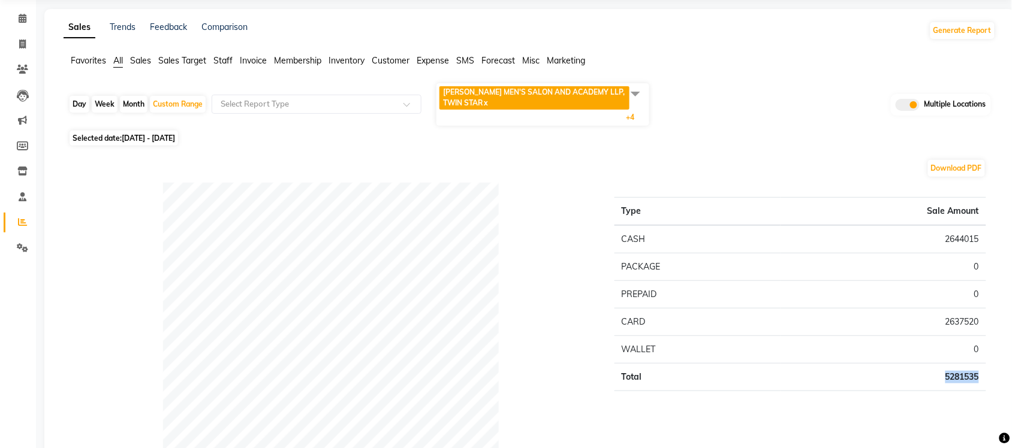
drag, startPoint x: 930, startPoint y: 369, endPoint x: 986, endPoint y: 388, distance: 59.2
click at [986, 388] on td "5281535" at bounding box center [883, 377] width 206 height 28
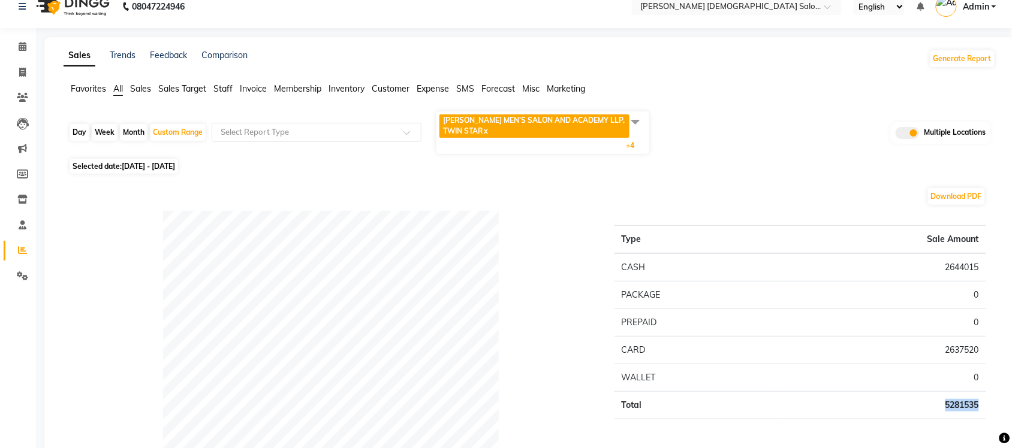
scroll to position [0, 0]
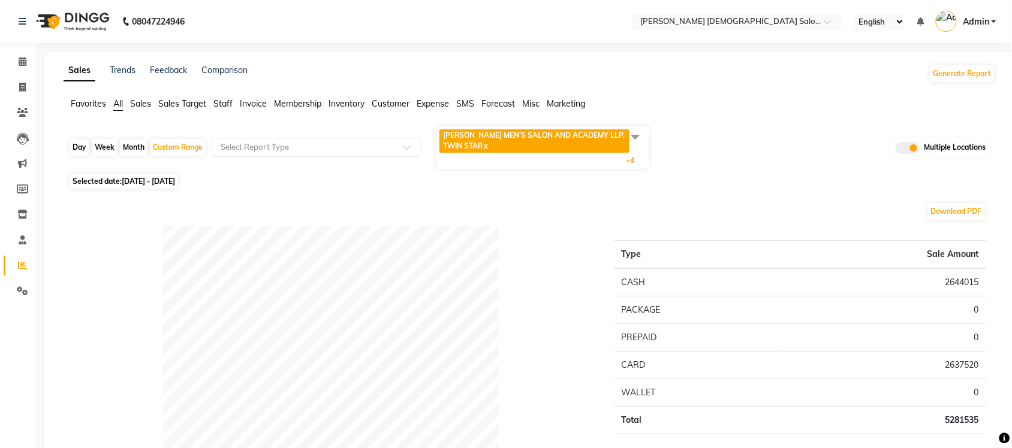
click at [79, 145] on div "Day" at bounding box center [80, 147] width 20 height 17
select select "9"
select select "2025"
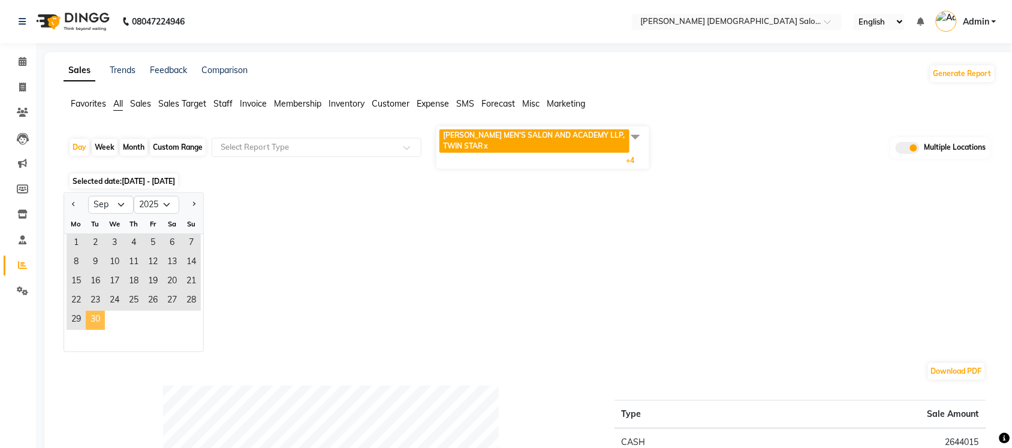
click at [93, 325] on span "30" at bounding box center [95, 320] width 19 height 19
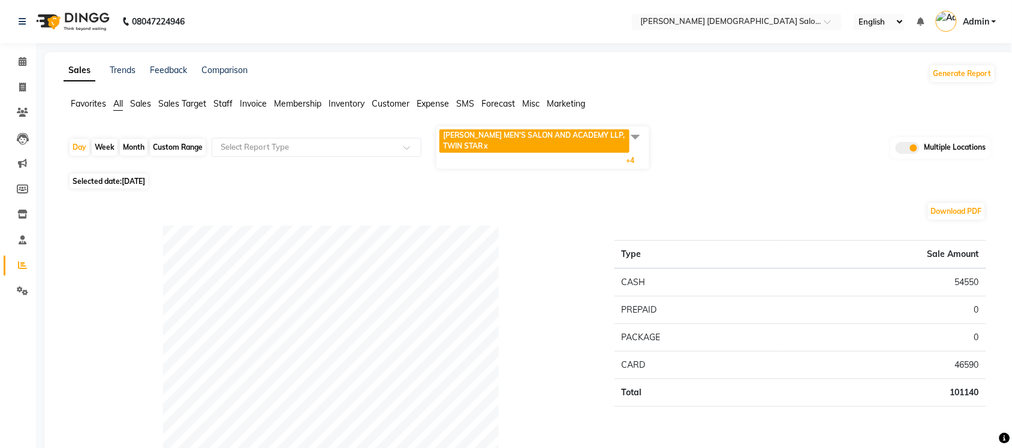
click at [640, 134] on span at bounding box center [635, 136] width 24 height 23
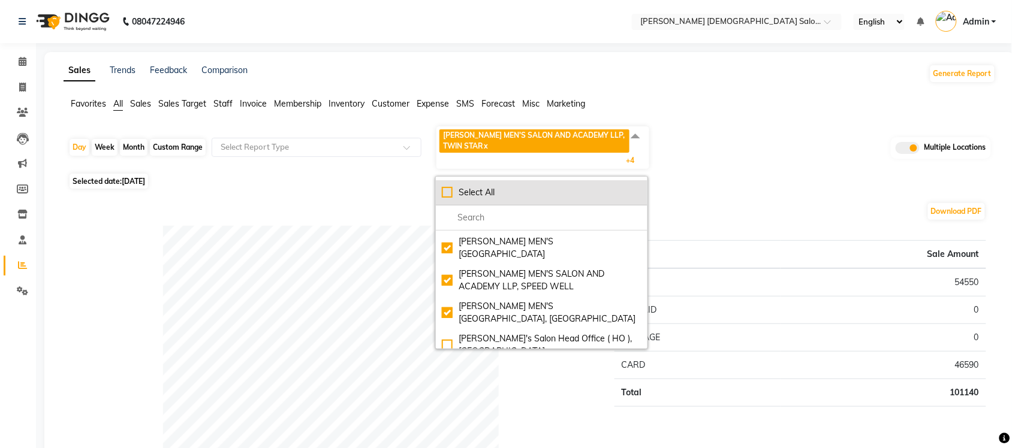
click at [447, 191] on div "Select All" at bounding box center [542, 192] width 200 height 13
checkbox input "true"
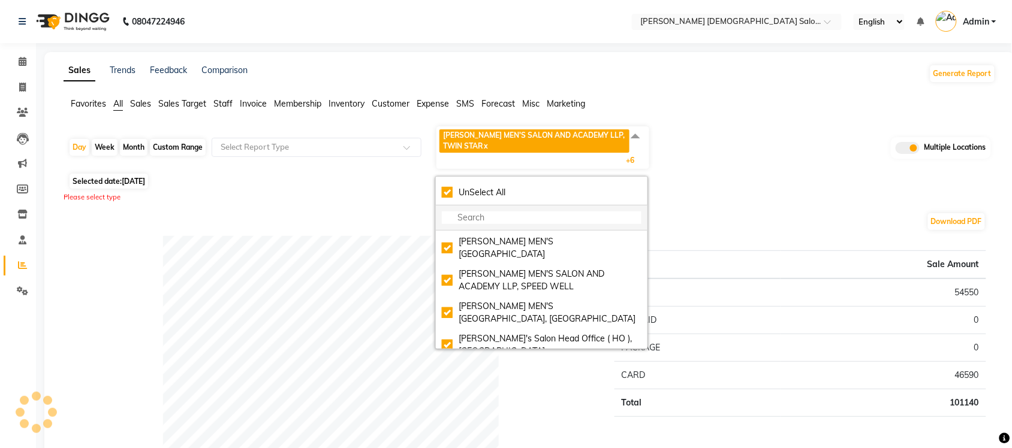
click at [447, 191] on div "UnSelect All" at bounding box center [542, 192] width 200 height 13
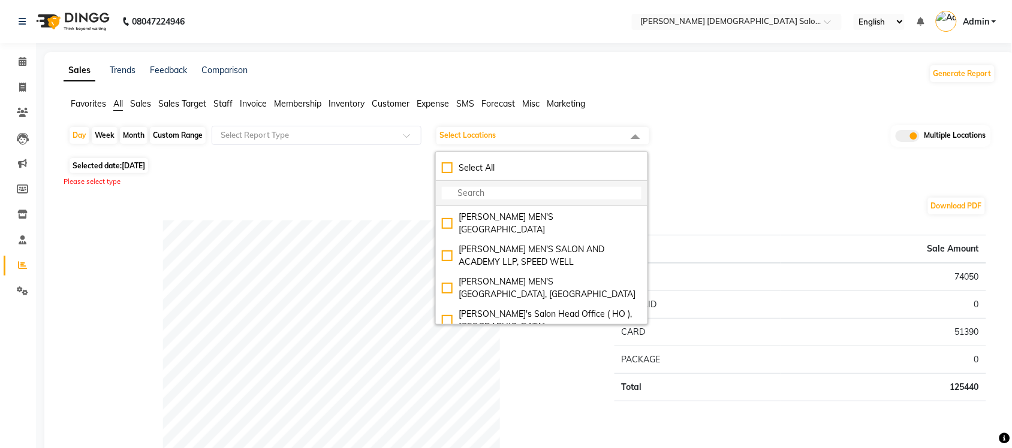
checkbox input "false"
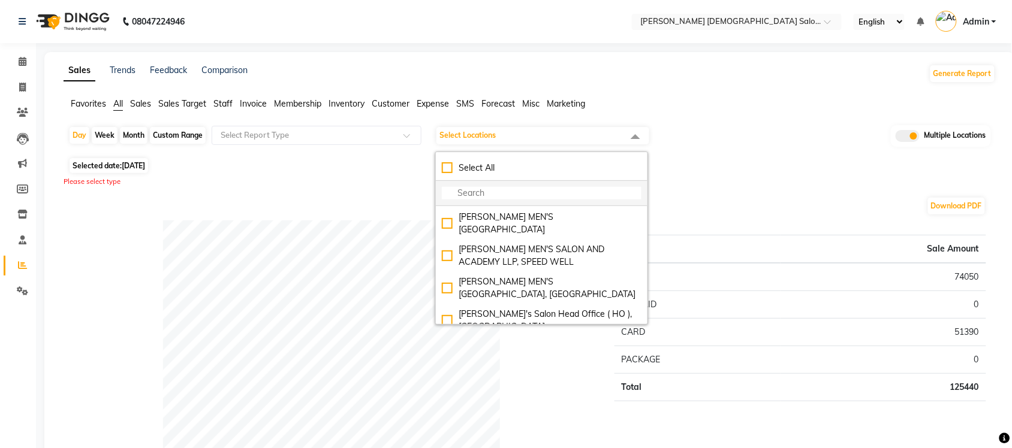
checkbox input "false"
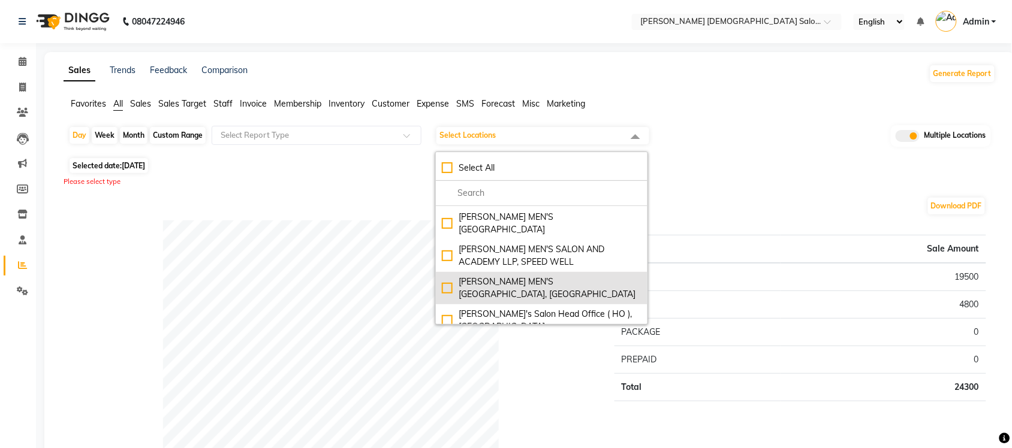
click at [450, 279] on div "[PERSON_NAME] MEN'S [GEOGRAPHIC_DATA], [GEOGRAPHIC_DATA]" at bounding box center [542, 288] width 200 height 25
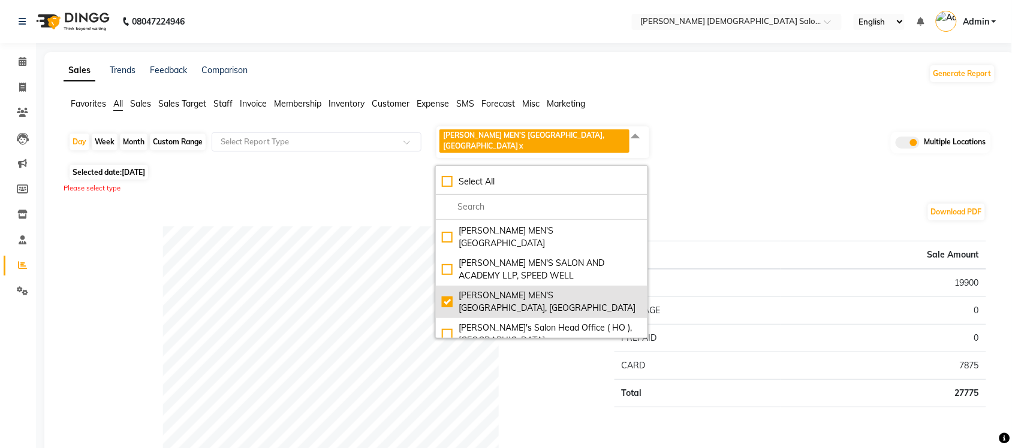
click at [442, 292] on div "[PERSON_NAME] MEN'S [GEOGRAPHIC_DATA], [GEOGRAPHIC_DATA]" at bounding box center [542, 302] width 200 height 25
checkbox input "false"
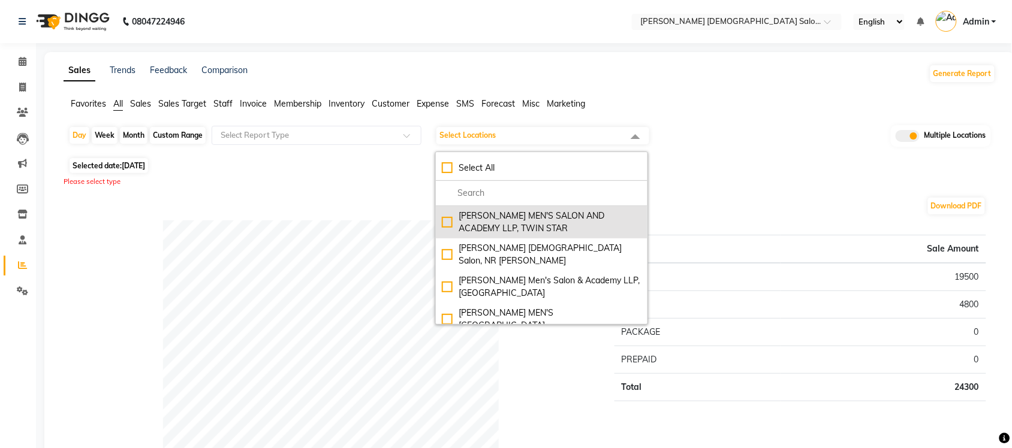
click at [453, 221] on div "[PERSON_NAME] MEN'S SALON AND ACADEMY LLP, TWIN STAR" at bounding box center [542, 222] width 200 height 25
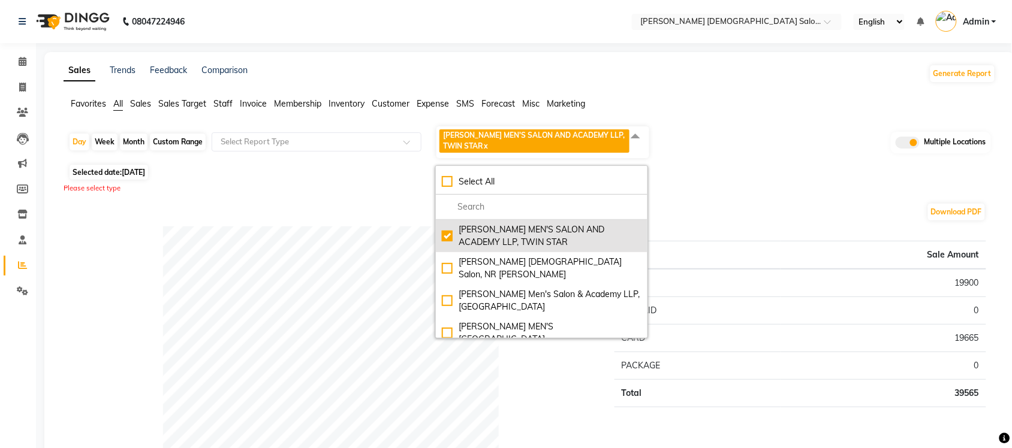
click at [451, 236] on div "[PERSON_NAME] MEN'S SALON AND ACADEMY LLP, TWIN STAR" at bounding box center [542, 236] width 200 height 25
checkbox input "false"
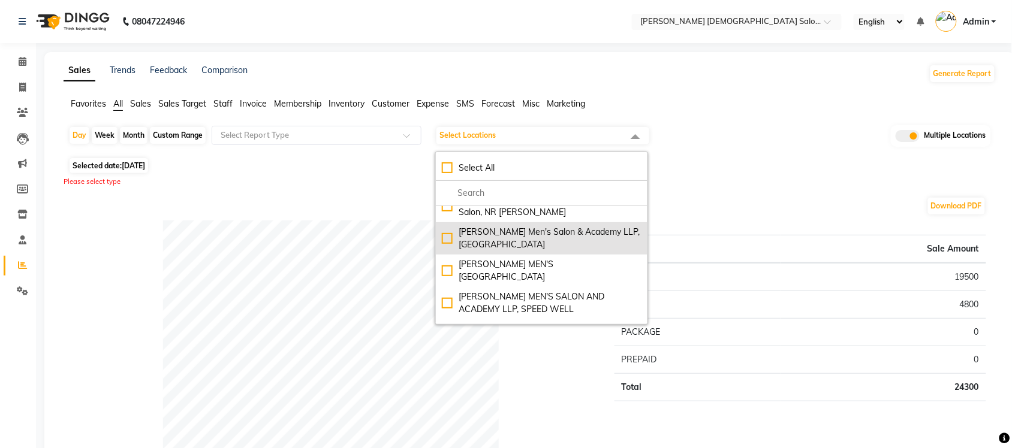
scroll to position [75, 0]
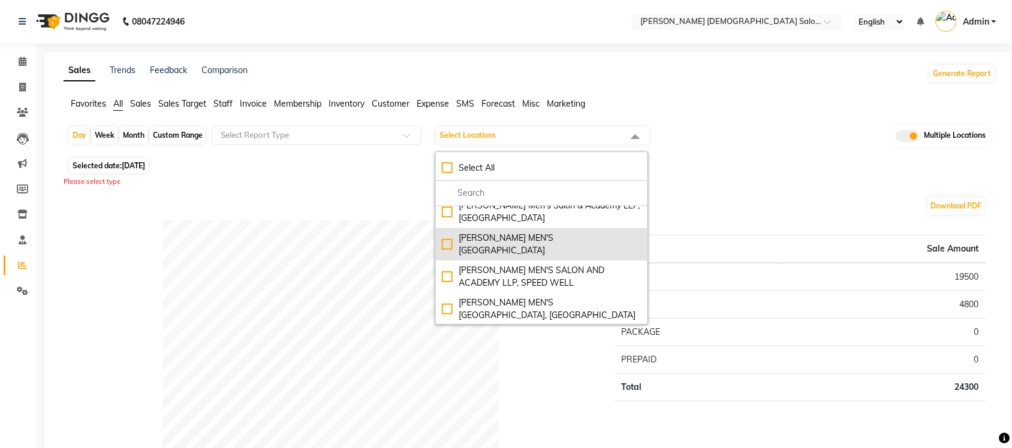
click at [450, 232] on div "[PERSON_NAME] MEN'S [GEOGRAPHIC_DATA]" at bounding box center [542, 244] width 200 height 25
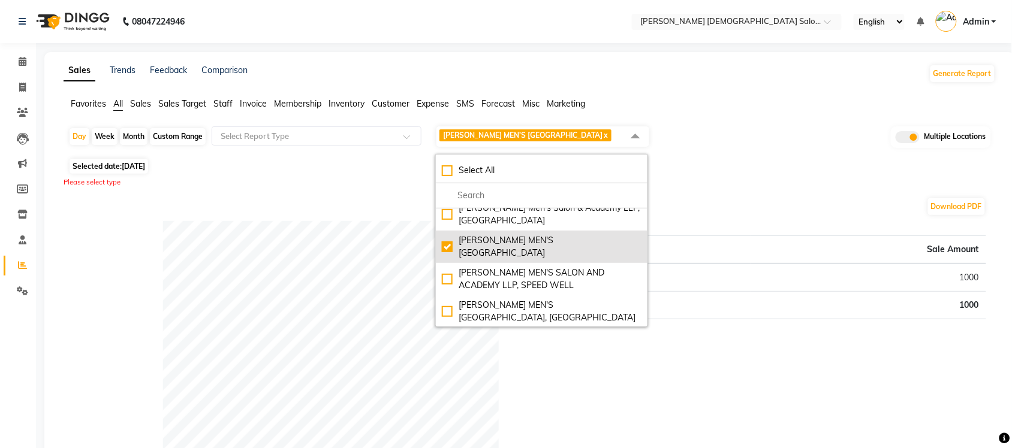
click at [445, 245] on div "[PERSON_NAME] MEN'S [GEOGRAPHIC_DATA]" at bounding box center [542, 246] width 200 height 25
checkbox input "false"
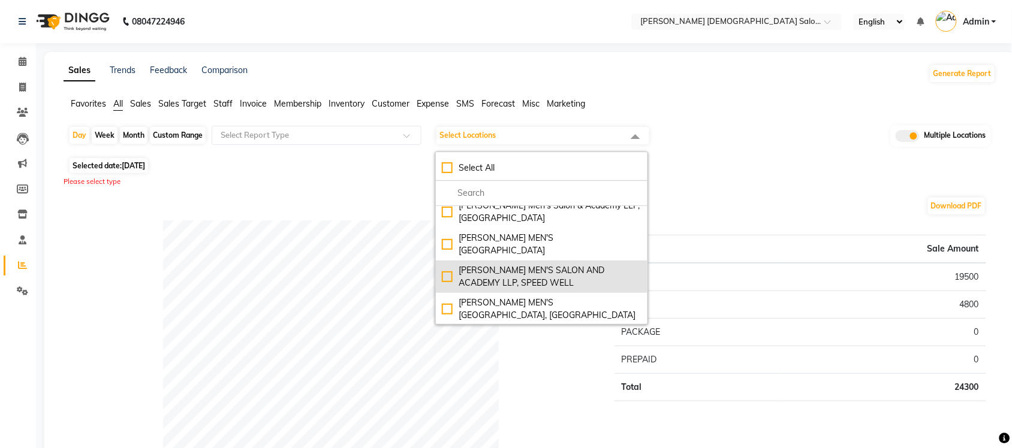
click at [447, 264] on div "[PERSON_NAME] MEN'S SALON AND ACADEMY LLP, SPEED WELL" at bounding box center [542, 276] width 200 height 25
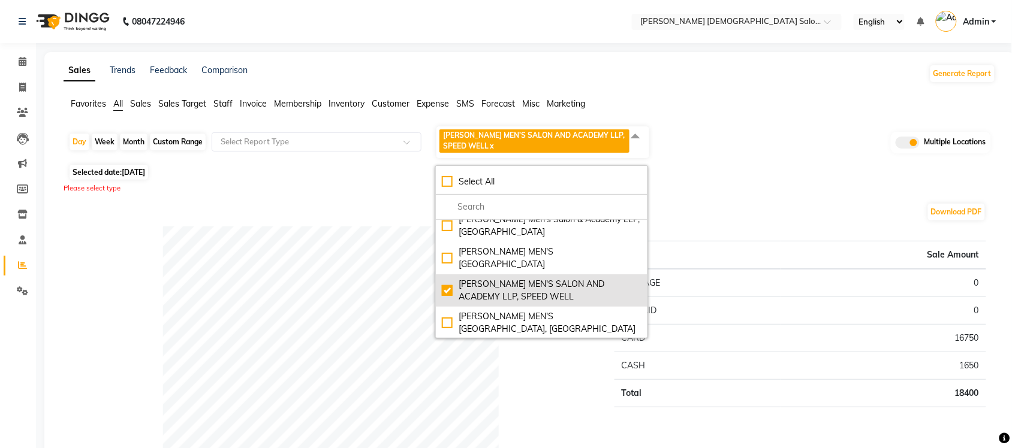
click at [448, 280] on div "[PERSON_NAME] MEN'S SALON AND ACADEMY LLP, SPEED WELL" at bounding box center [542, 290] width 200 height 25
checkbox input "false"
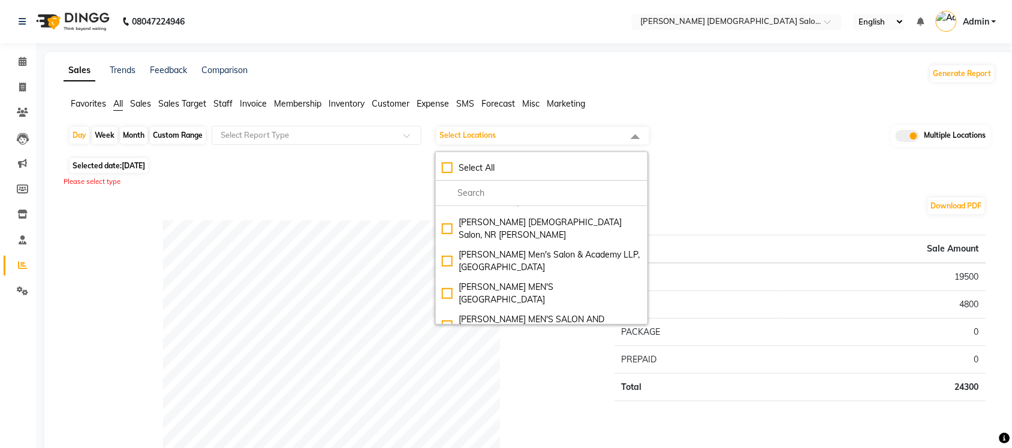
scroll to position [0, 0]
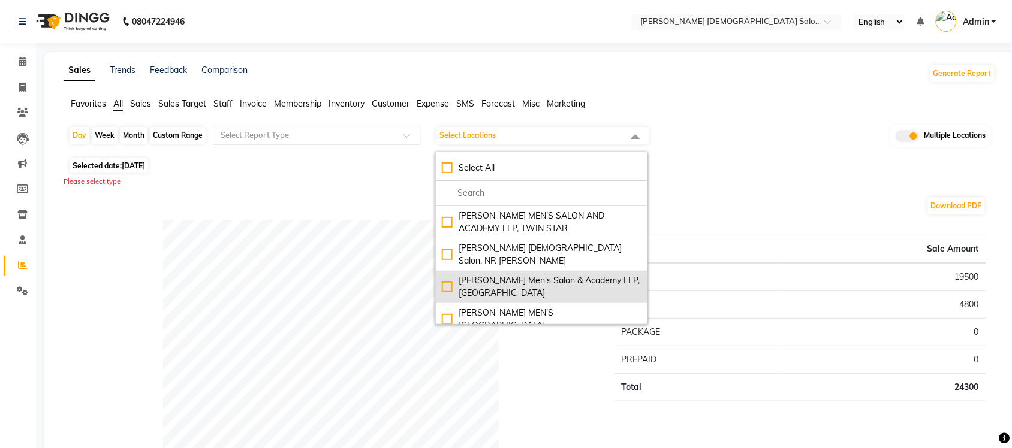
click at [445, 275] on div "[PERSON_NAME] Men's Salon & Academy LLP, [GEOGRAPHIC_DATA]" at bounding box center [542, 287] width 200 height 25
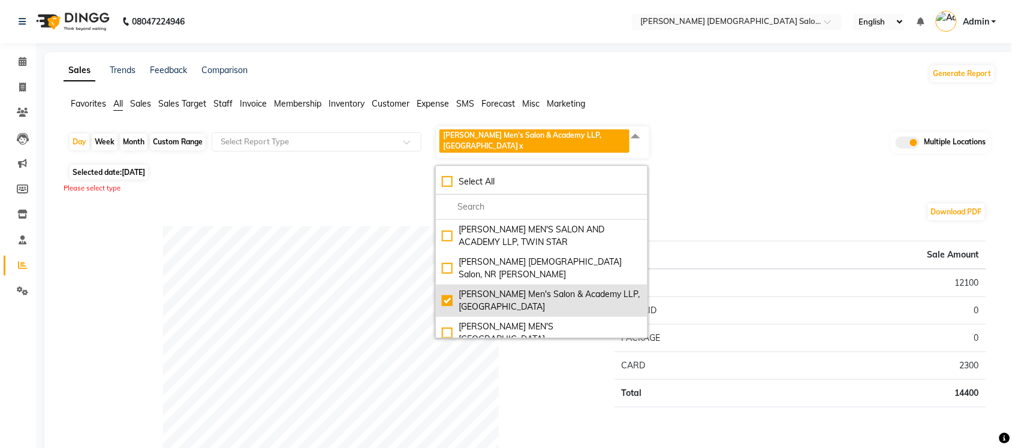
click at [448, 288] on div "[PERSON_NAME] Men's Salon & Academy LLP, [GEOGRAPHIC_DATA]" at bounding box center [542, 300] width 200 height 25
checkbox input "false"
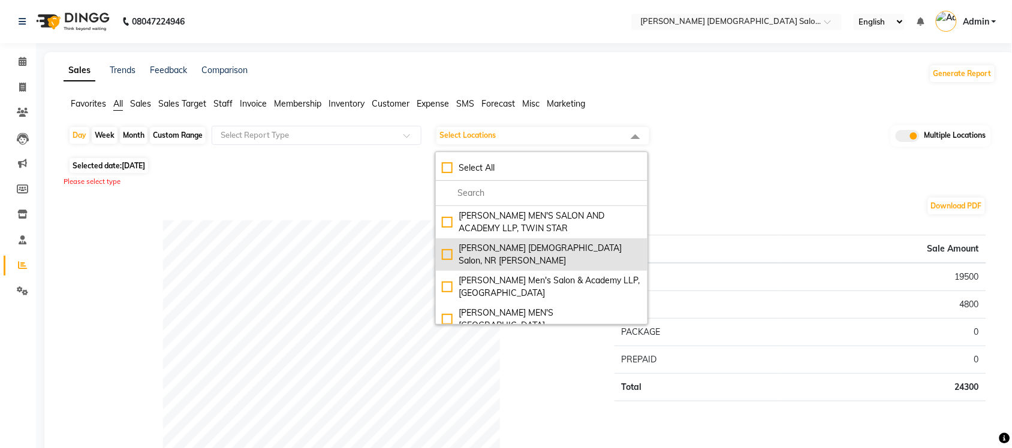
click at [448, 247] on div "[PERSON_NAME] [DEMOGRAPHIC_DATA] Salon, NR [PERSON_NAME]" at bounding box center [542, 254] width 200 height 25
checkbox input "true"
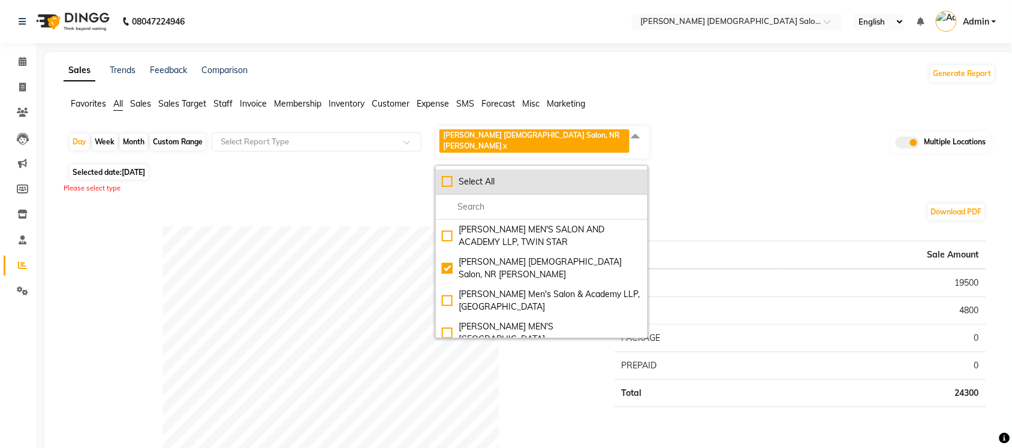
click at [451, 176] on div "Select All" at bounding box center [542, 182] width 200 height 13
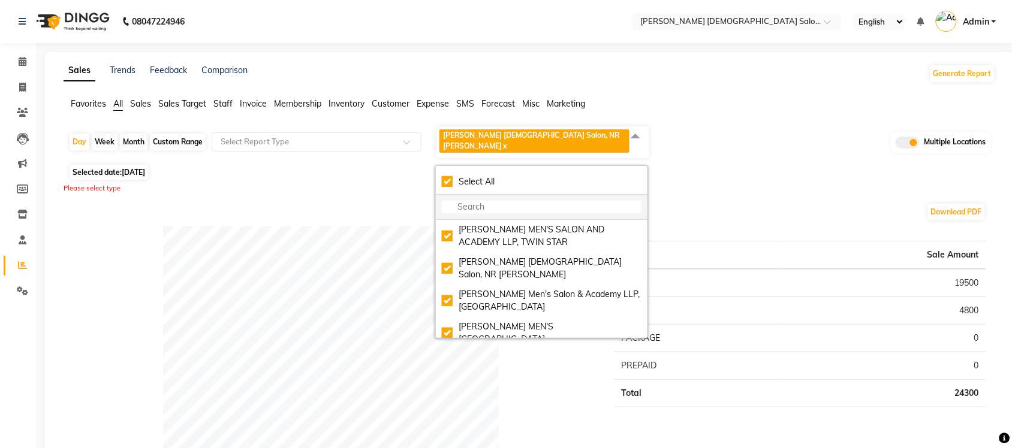
checkbox input "true"
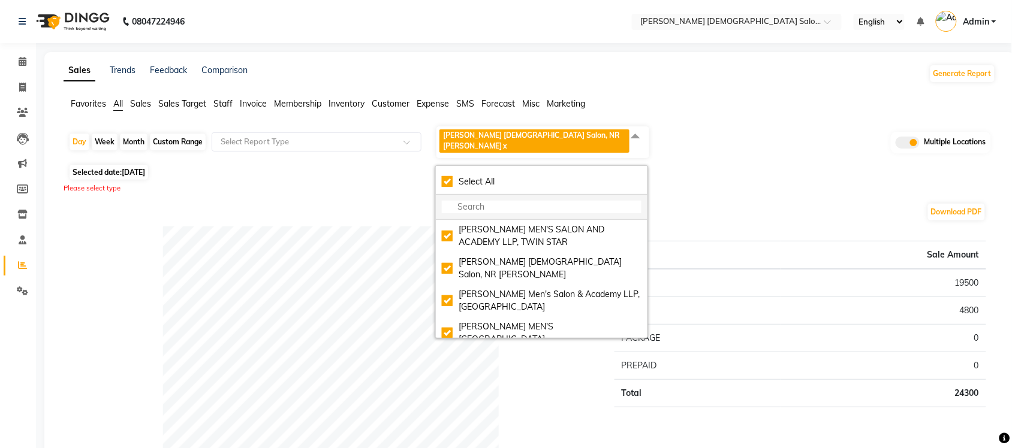
checkbox input "true"
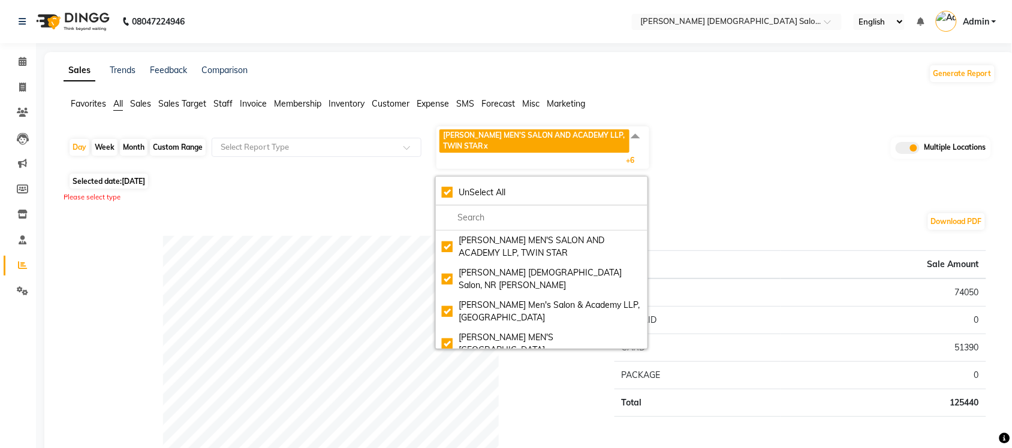
click at [186, 138] on div "Day Week Month Custom Range Select Report Type [PERSON_NAME] MEN'S SALON AND AC…" at bounding box center [529, 147] width 923 height 45
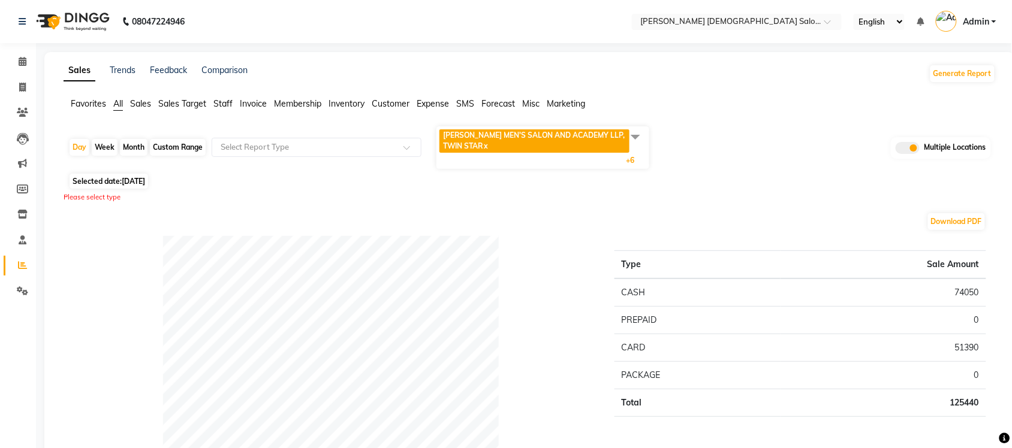
click at [186, 144] on div "Custom Range" at bounding box center [178, 147] width 56 height 17
select select "9"
select select "2025"
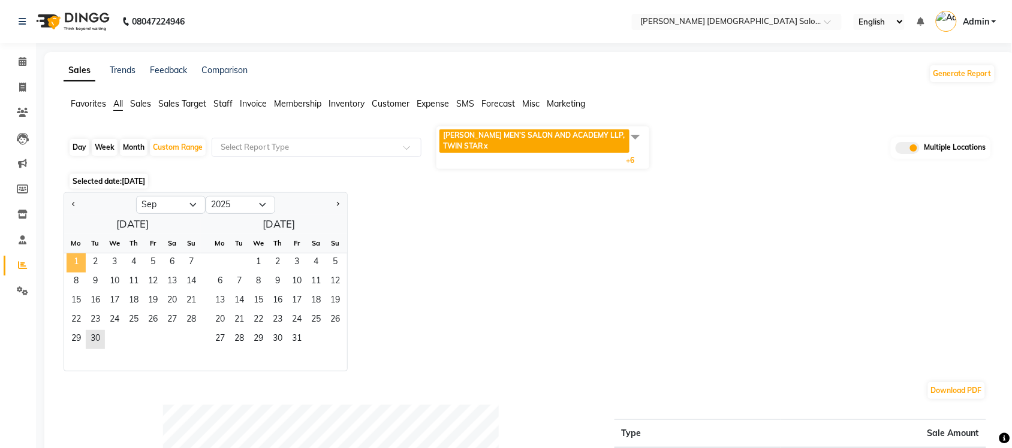
click at [81, 261] on span "1" at bounding box center [76, 263] width 19 height 19
click at [101, 333] on span "30" at bounding box center [95, 339] width 19 height 19
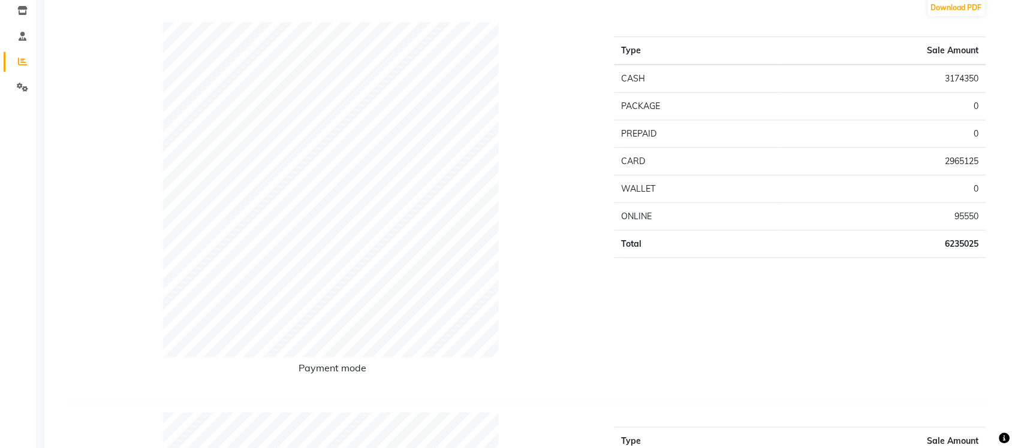
scroll to position [225, 0]
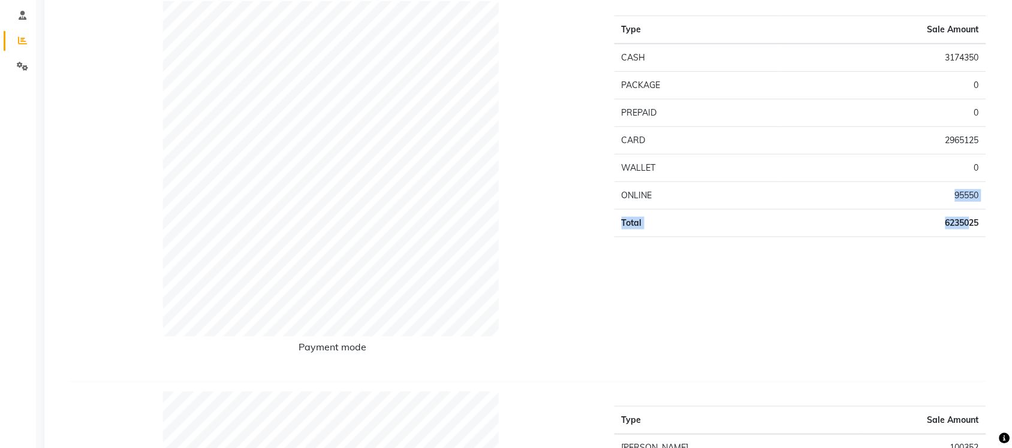
drag, startPoint x: 901, startPoint y: 201, endPoint x: 969, endPoint y: 233, distance: 74.8
click at [969, 233] on tbody "CASH 3174350 PACKAGE 0 PREPAID 0 CARD 2965125 WALLET 0 ONLINE 95550 Total 62350…" at bounding box center [800, 141] width 372 height 194
click at [909, 279] on div "Type Sale Amount CASH 3174350 PACKAGE 0 PREPAID 0 CARD 2965125 WALLET 0 ONLINE …" at bounding box center [800, 186] width 390 height 371
drag, startPoint x: 952, startPoint y: 219, endPoint x: 966, endPoint y: 234, distance: 20.8
click at [966, 234] on td "6235025" at bounding box center [883, 223] width 206 height 28
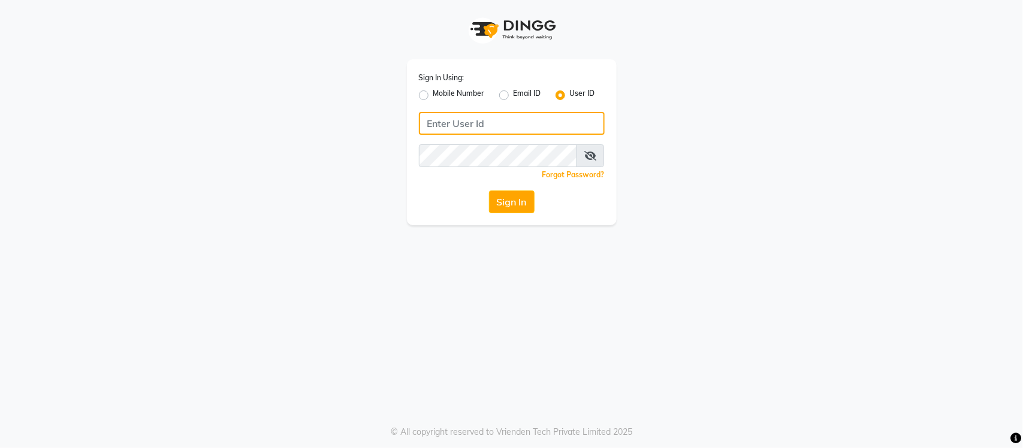
click at [469, 114] on input "Username" at bounding box center [512, 123] width 186 height 23
type input "[PERSON_NAME]"
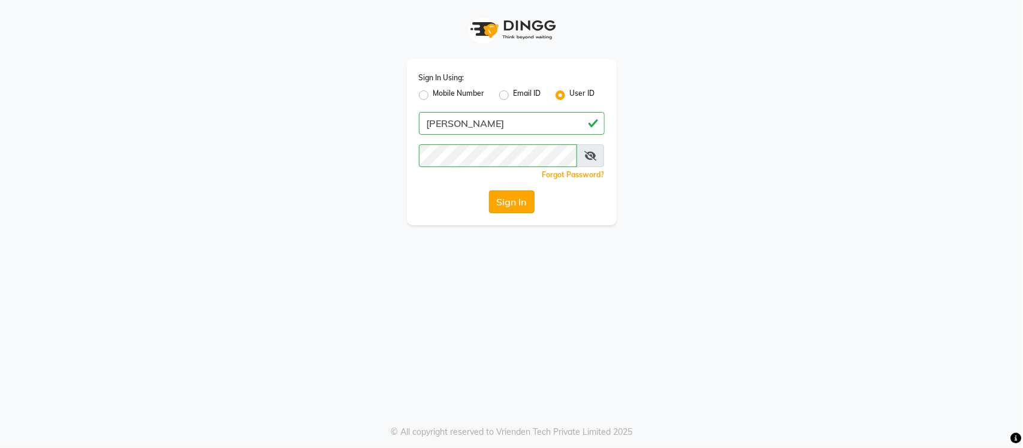
click at [499, 211] on button "Sign In" at bounding box center [512, 202] width 46 height 23
